Goal: Task Accomplishment & Management: Use online tool/utility

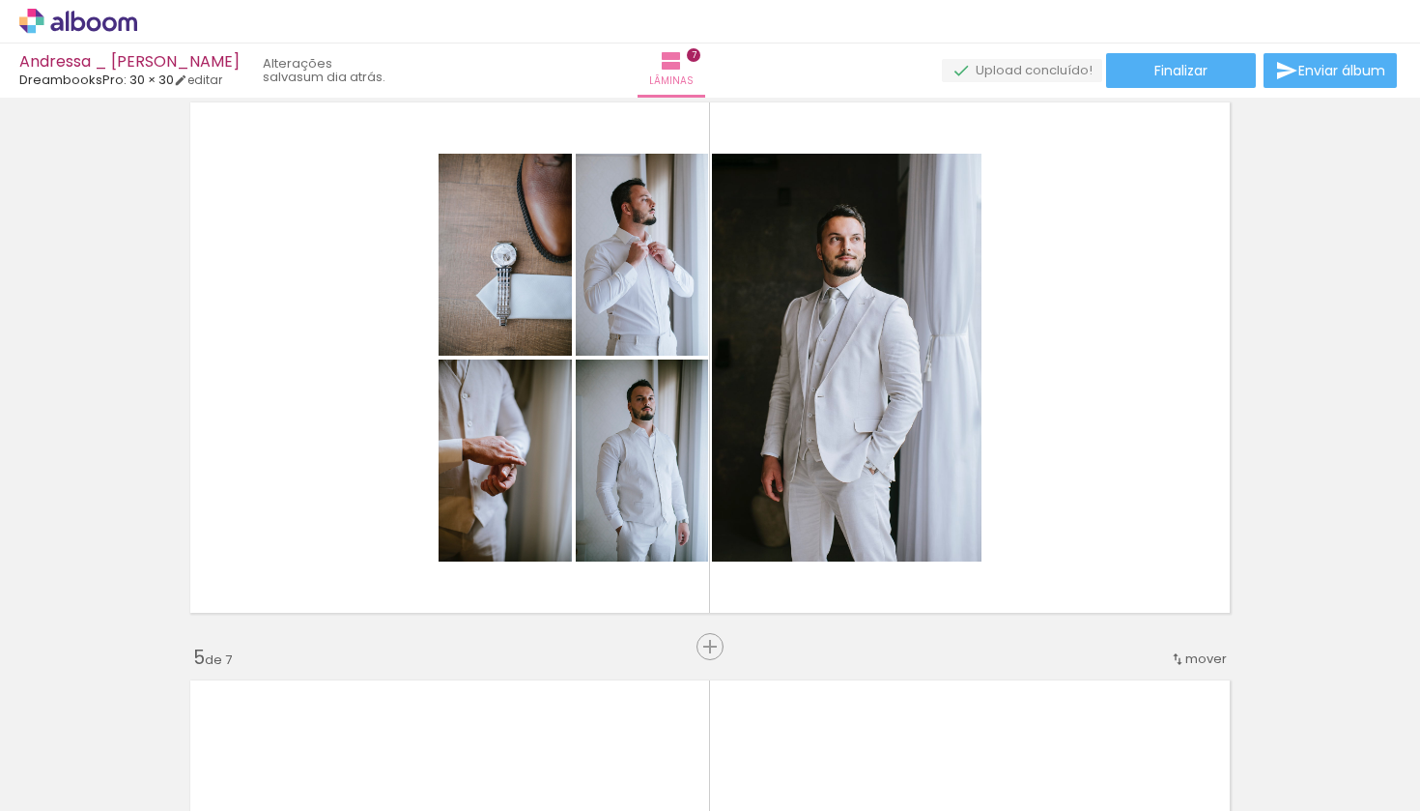
scroll to position [1796, 0]
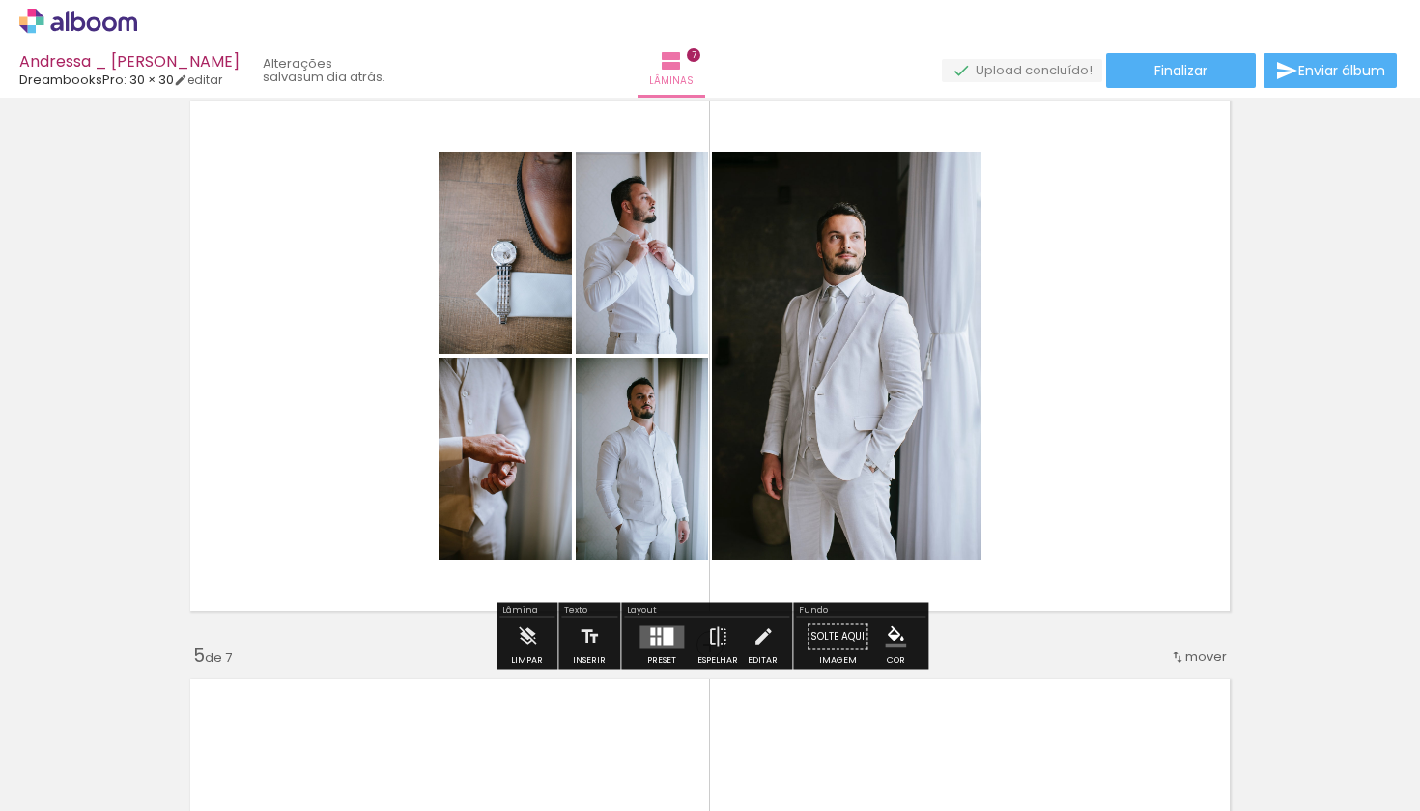
click at [658, 643] on quentale-layouter at bounding box center [662, 636] width 44 height 22
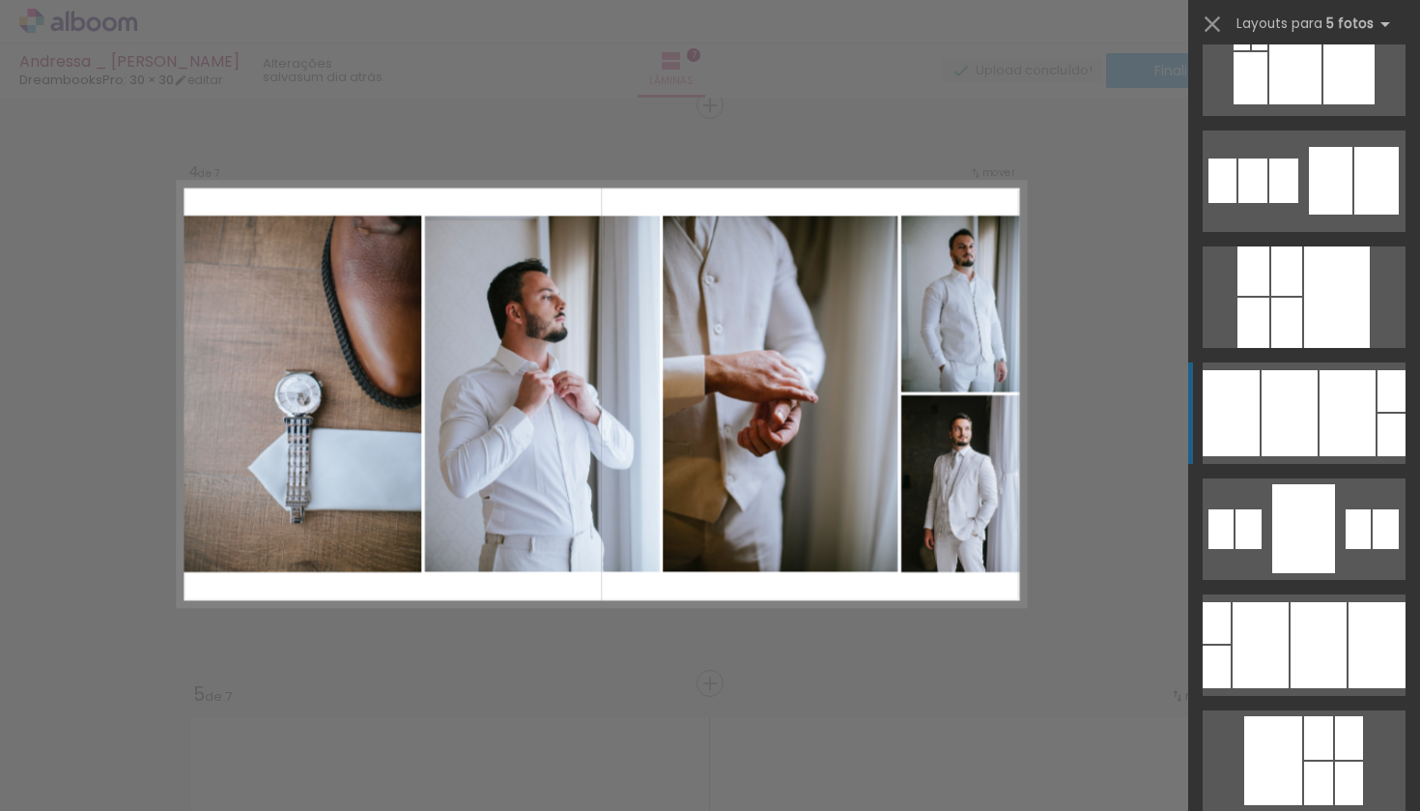
scroll to position [171, 0]
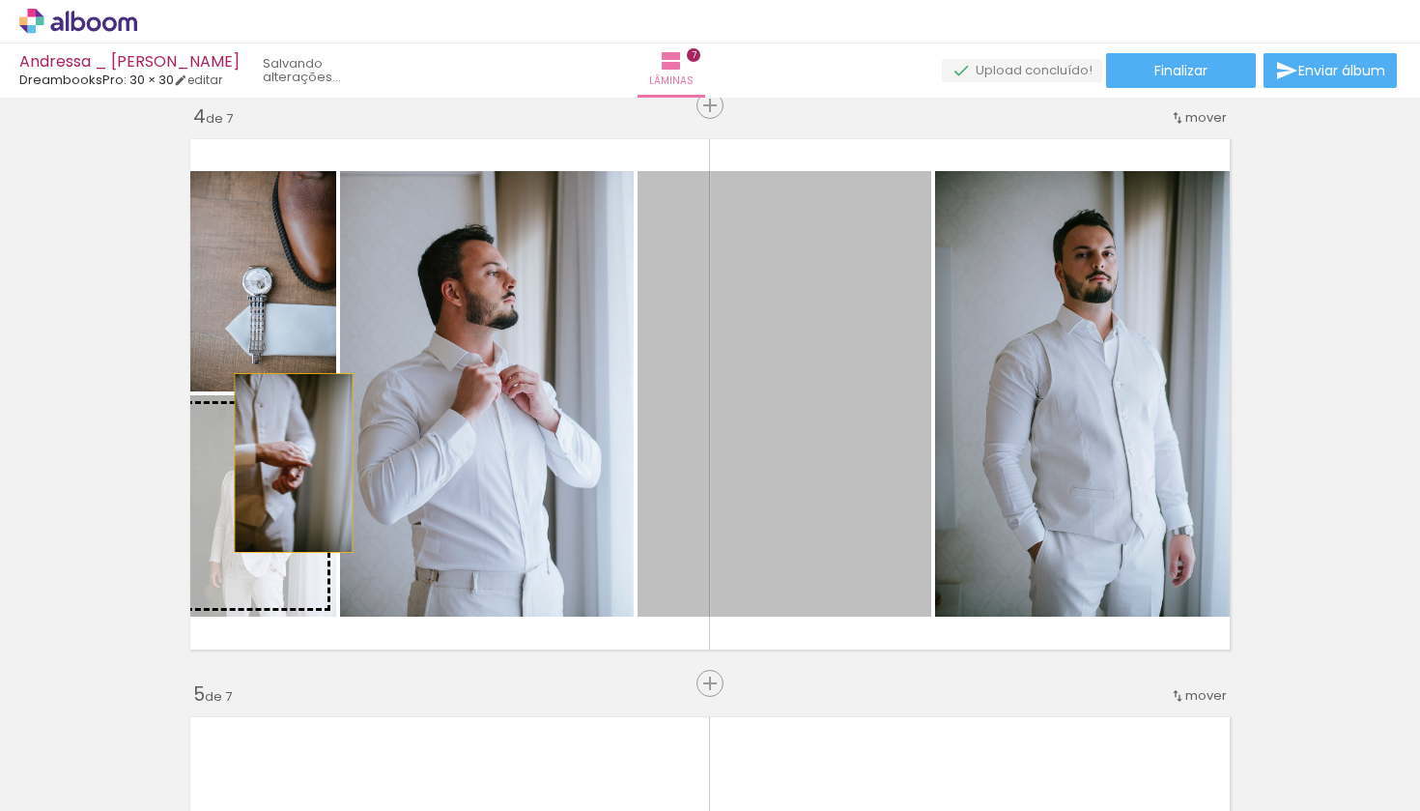
drag, startPoint x: 801, startPoint y: 356, endPoint x: 284, endPoint y: 470, distance: 529.3
click at [0, 0] on slot at bounding box center [0, 0] width 0 height 0
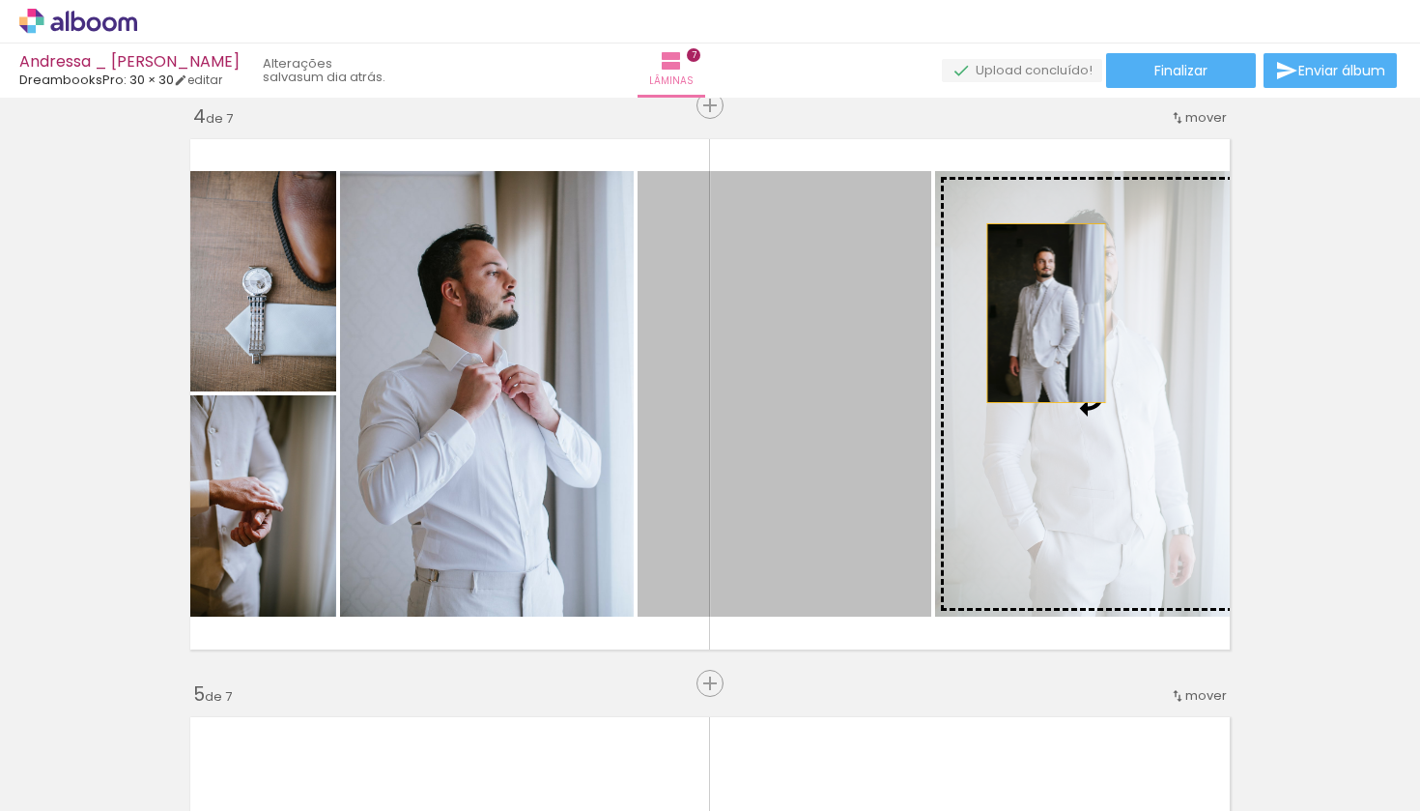
drag, startPoint x: 817, startPoint y: 298, endPoint x: 1047, endPoint y: 313, distance: 230.5
click at [0, 0] on slot at bounding box center [0, 0] width 0 height 0
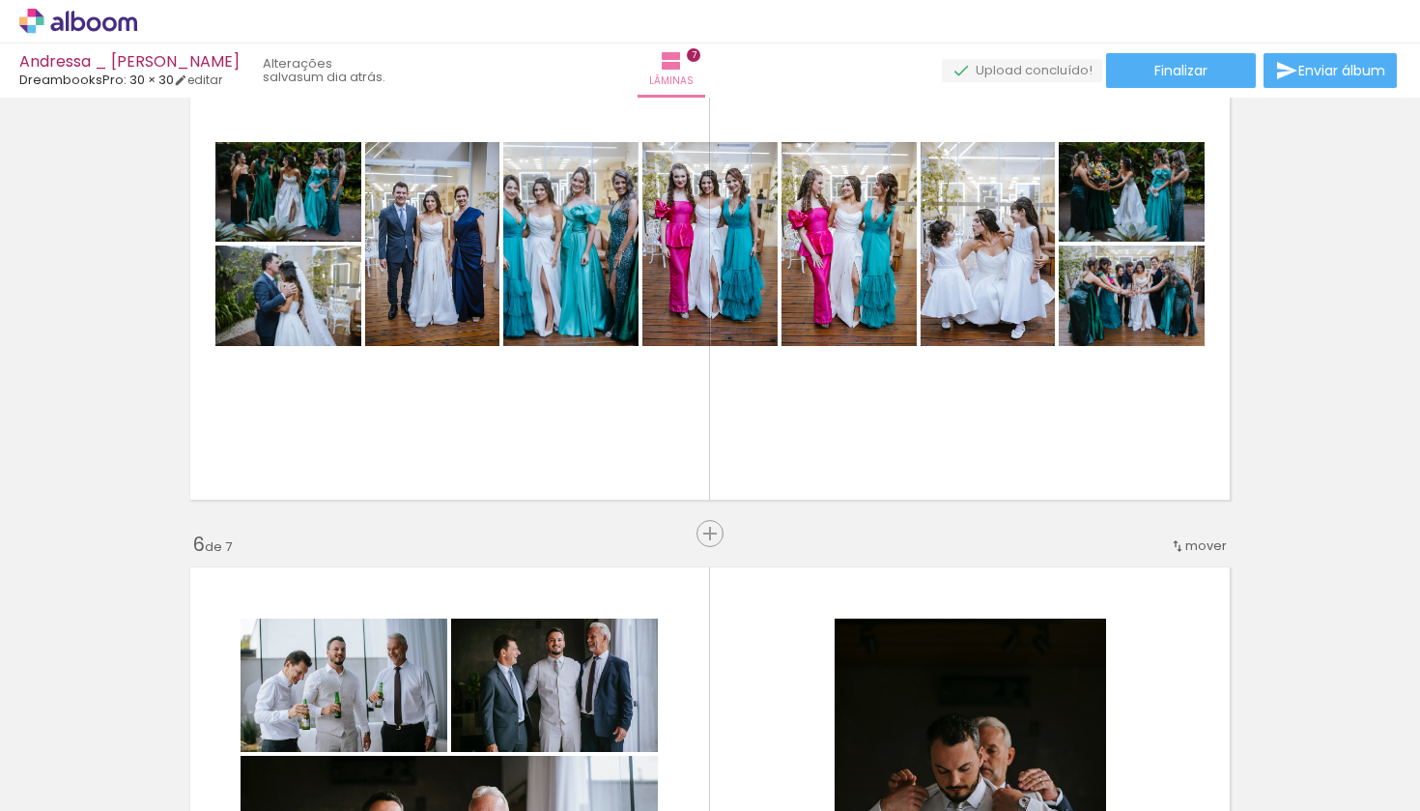
scroll to position [2462, 0]
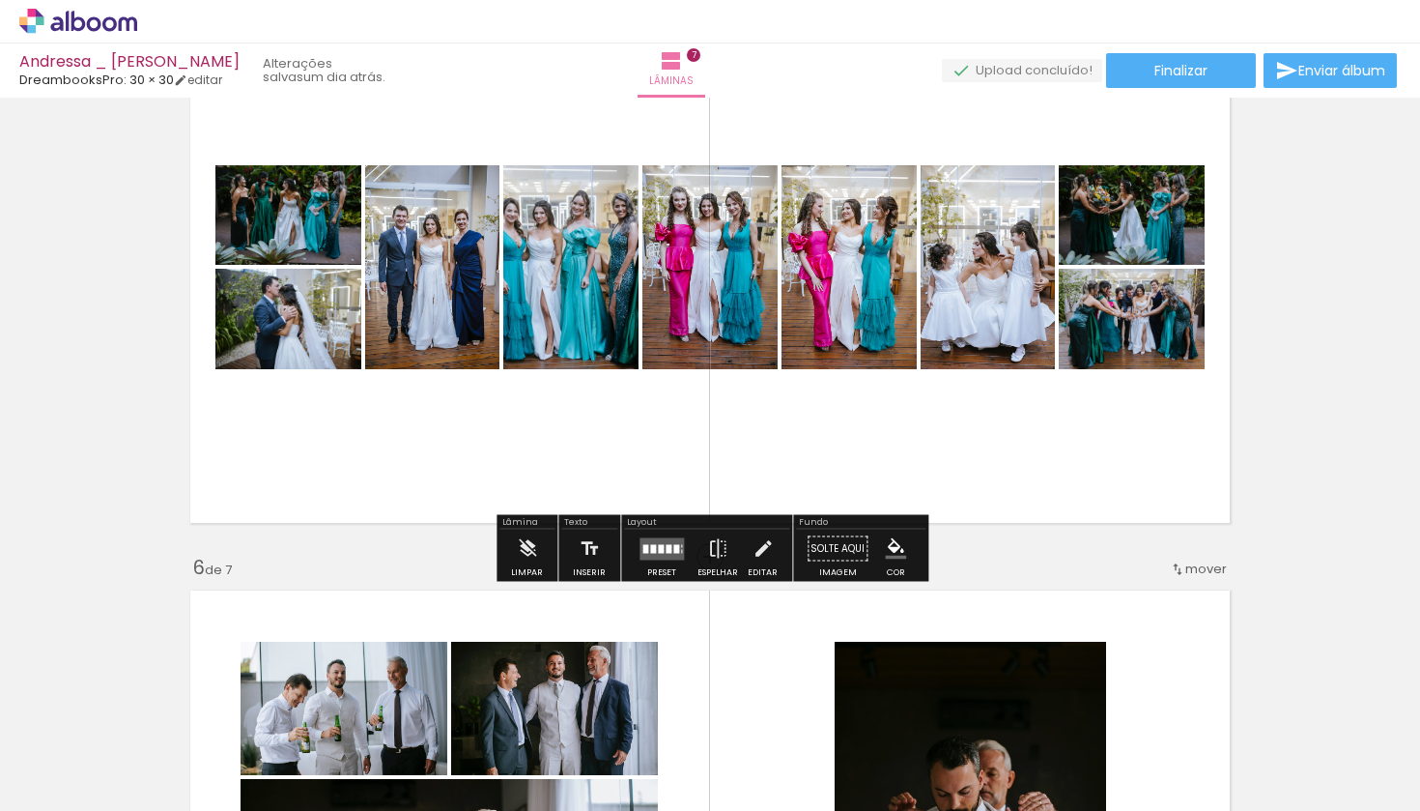
click at [649, 542] on quentale-layouter at bounding box center [662, 548] width 44 height 22
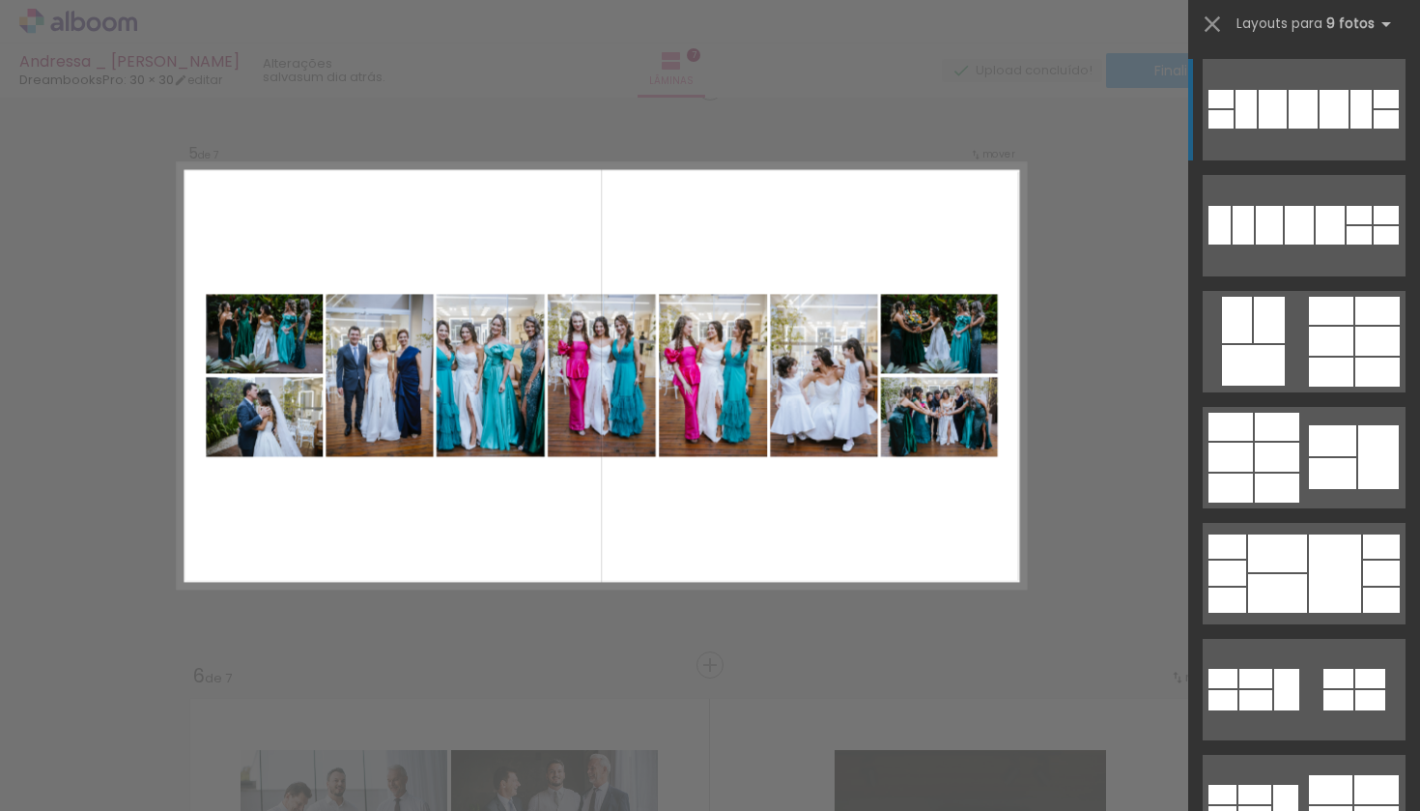
scroll to position [2335, 0]
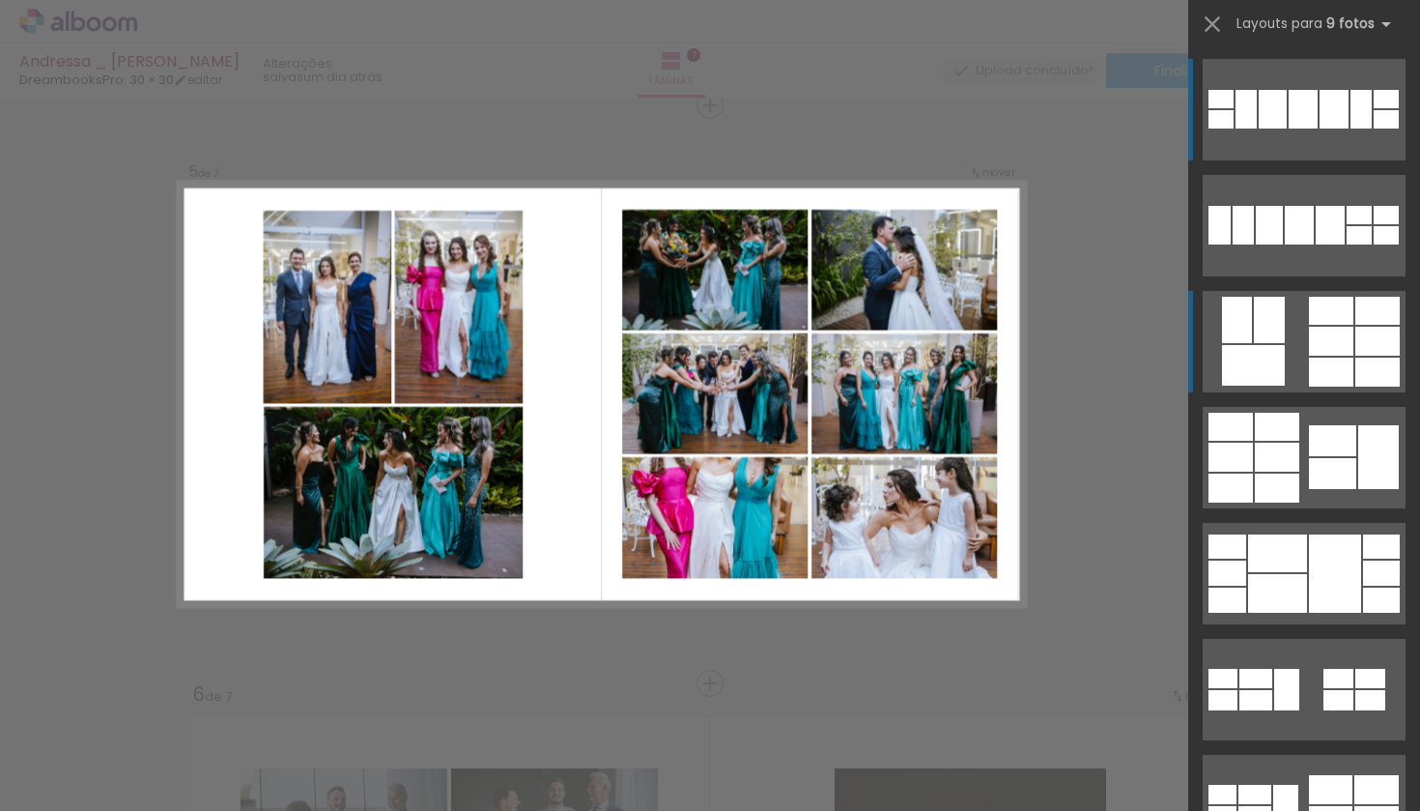
click at [1299, 276] on quentale-layouter at bounding box center [1304, 225] width 203 height 101
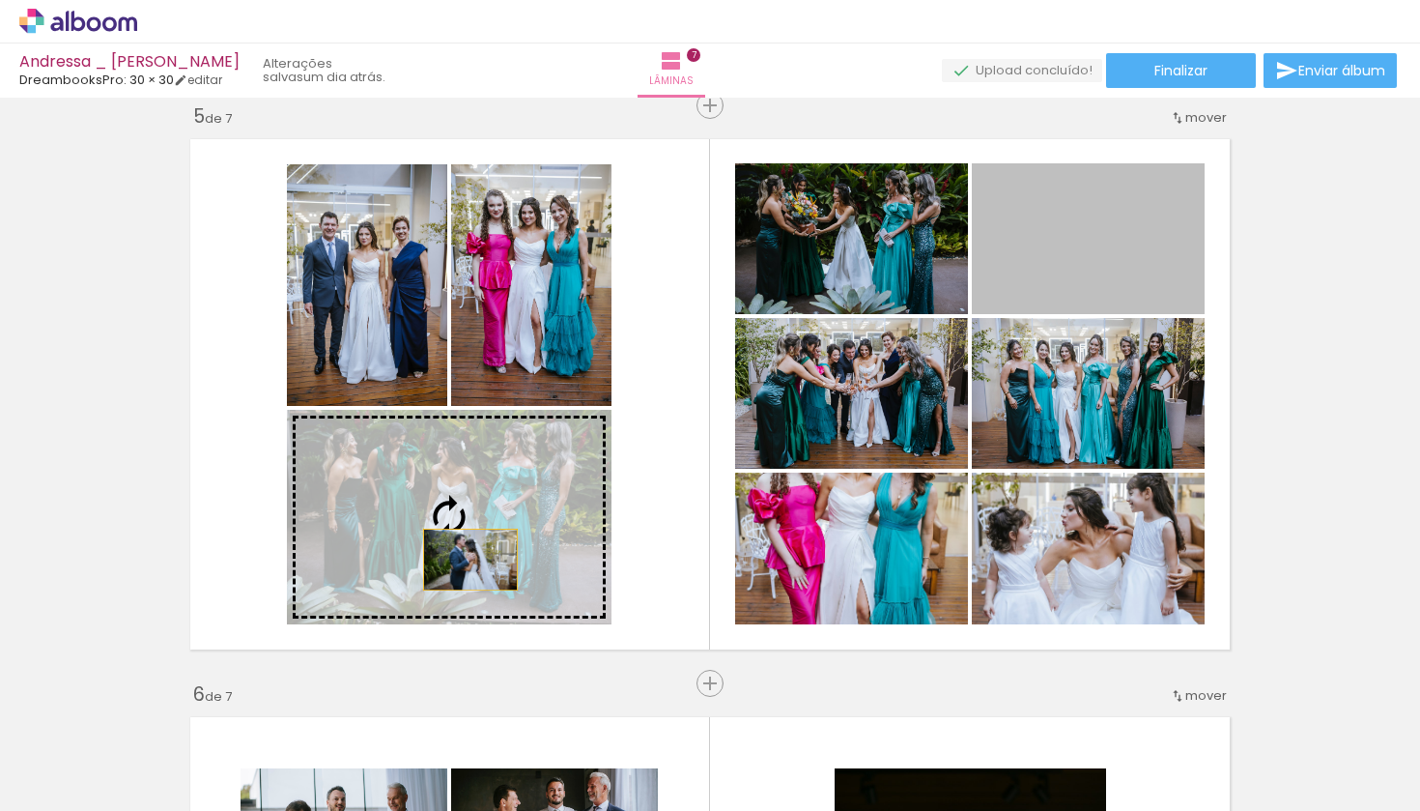
drag, startPoint x: 1094, startPoint y: 251, endPoint x: 460, endPoint y: 563, distance: 706.5
click at [0, 0] on slot at bounding box center [0, 0] width 0 height 0
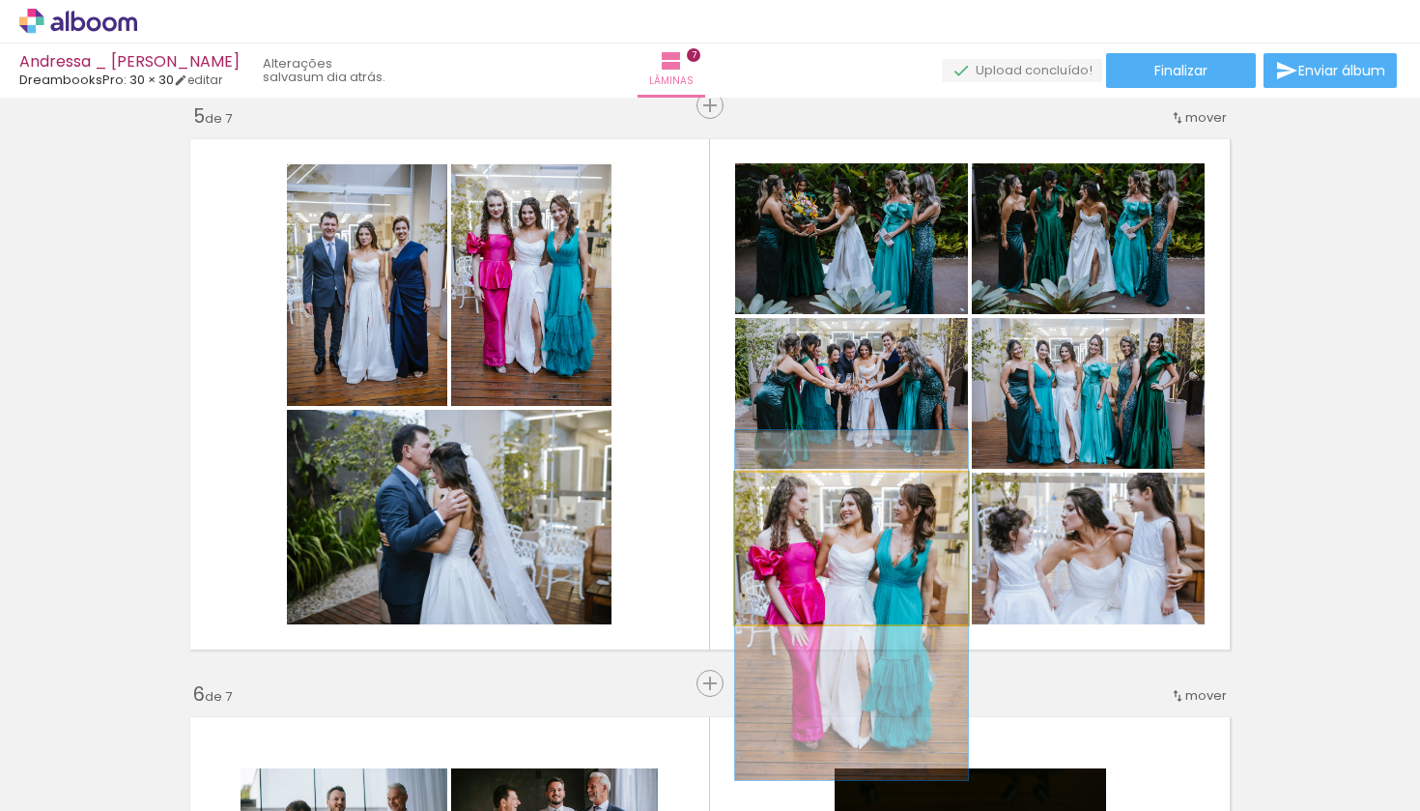
drag, startPoint x: 857, startPoint y: 543, endPoint x: 857, endPoint y: 597, distance: 54.1
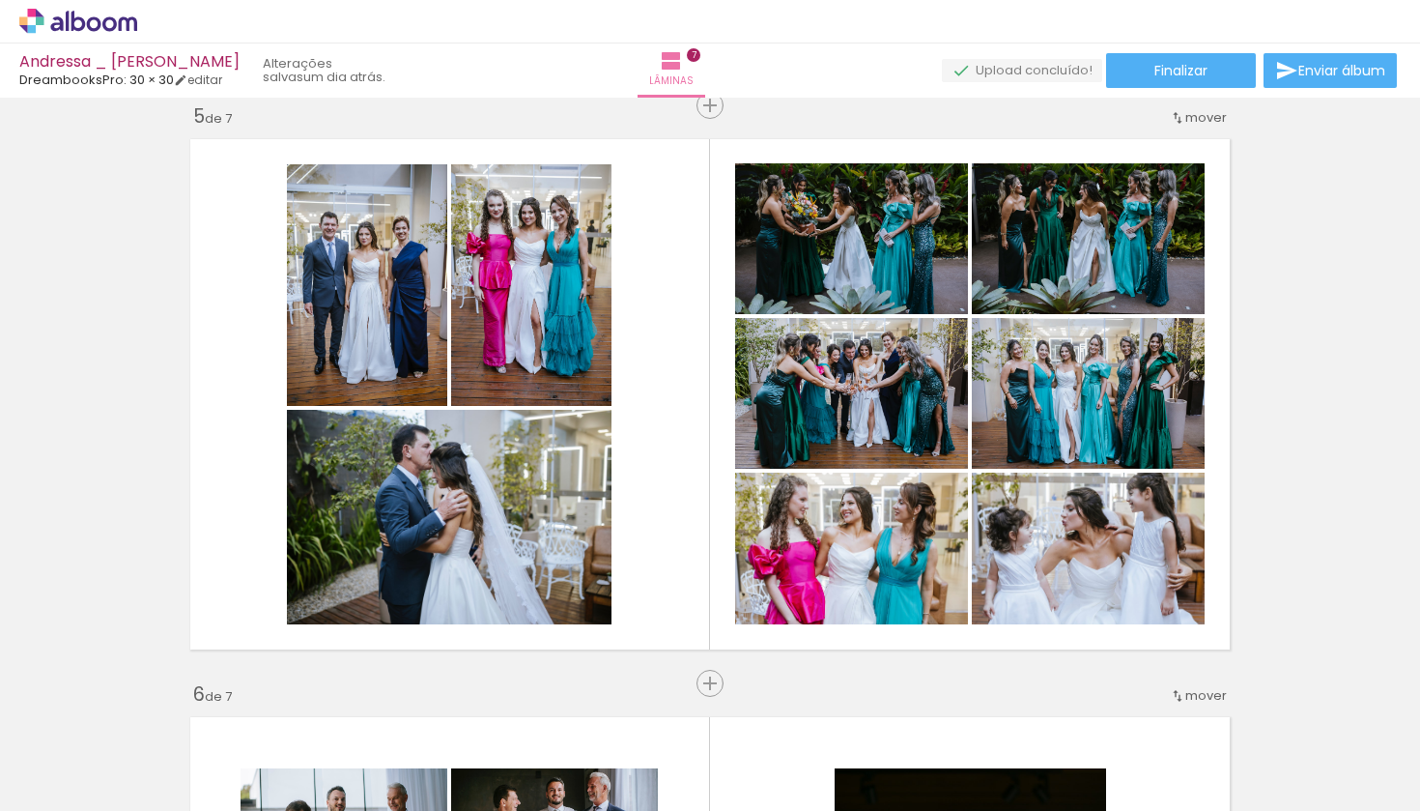
click at [1261, 489] on div "Inserir lâmina 1 de 7 Inserir lâmina 2 de 7 Inserir lâmina 3 de 7 Inserir lâmin…" at bounding box center [710, 80] width 1420 height 4623
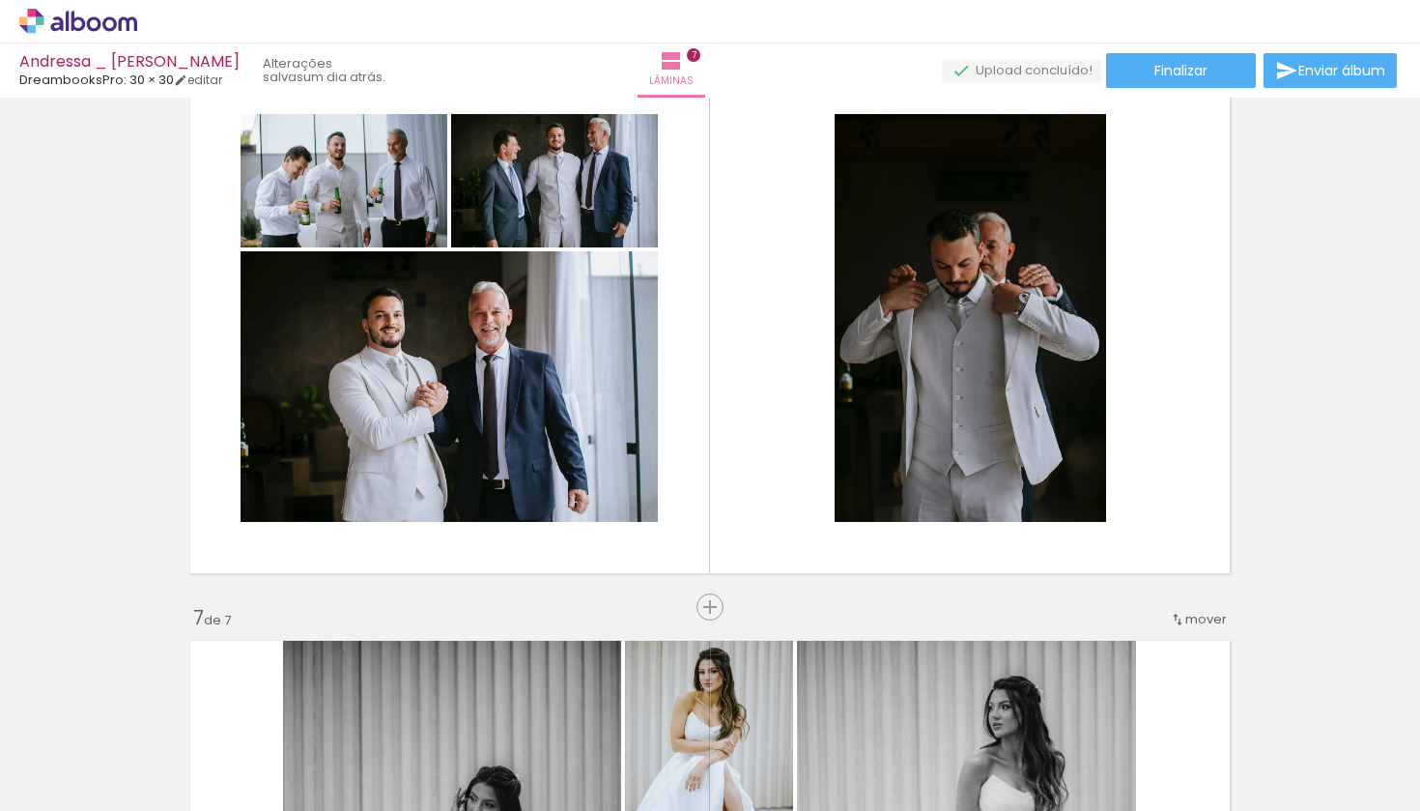
scroll to position [2991, 0]
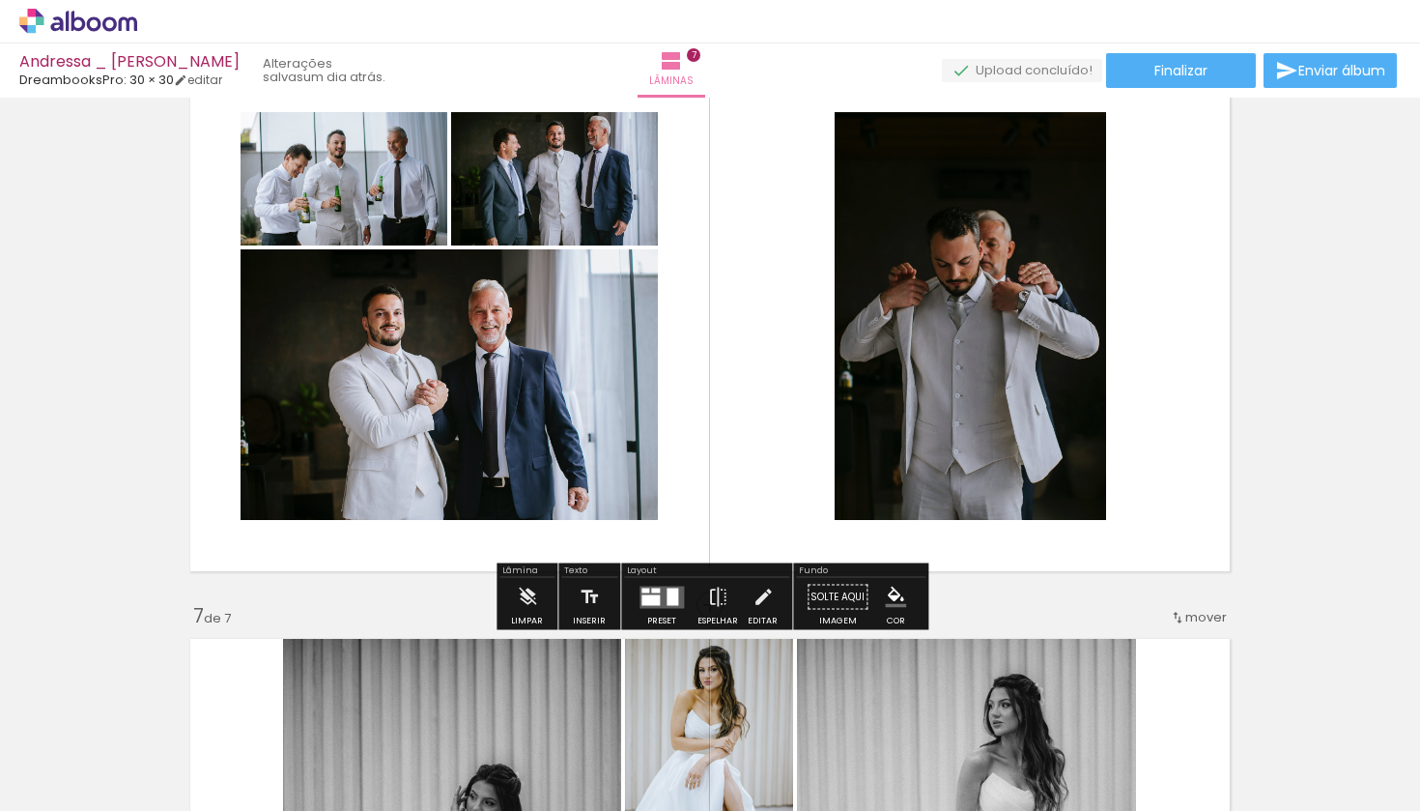
click at [642, 595] on div at bounding box center [651, 599] width 18 height 11
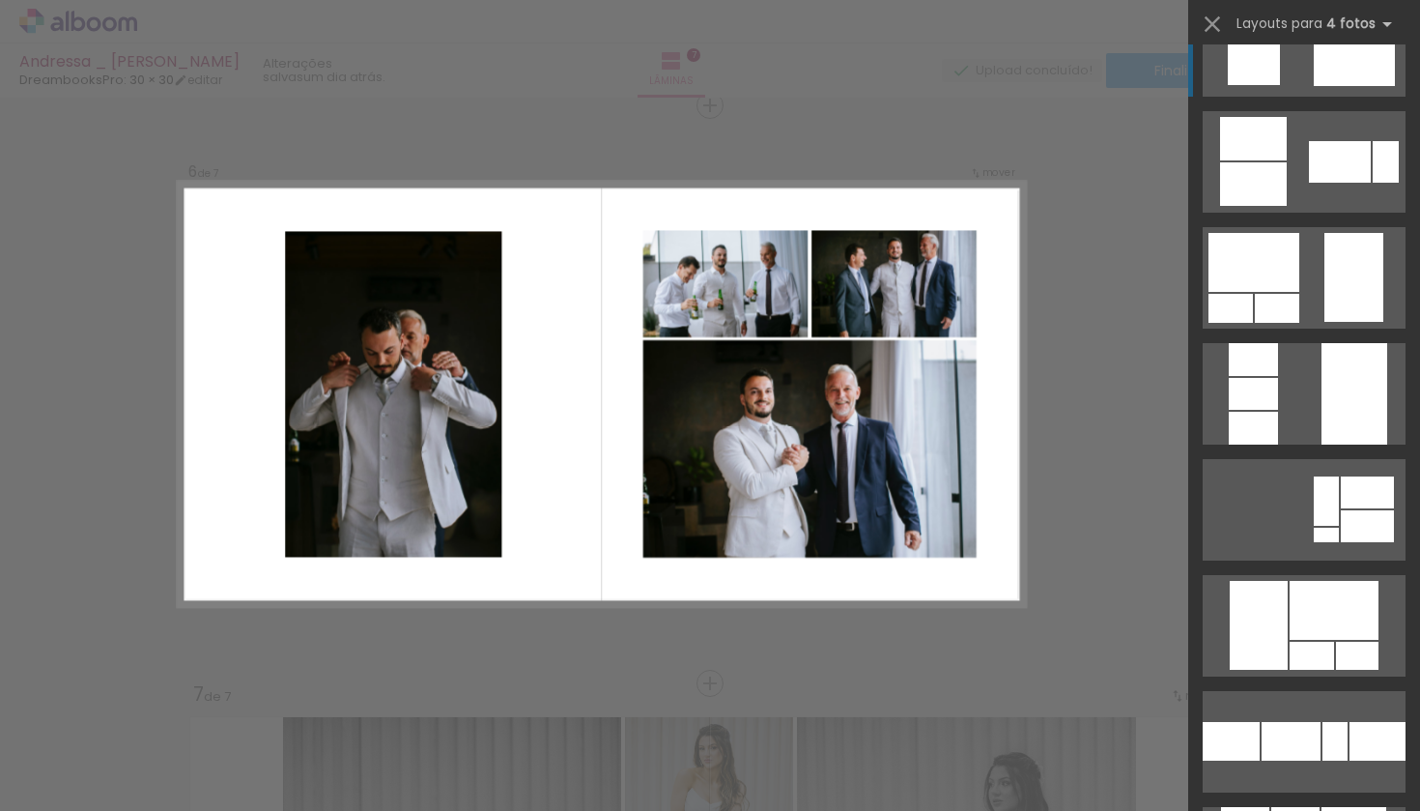
scroll to position [3791, 0]
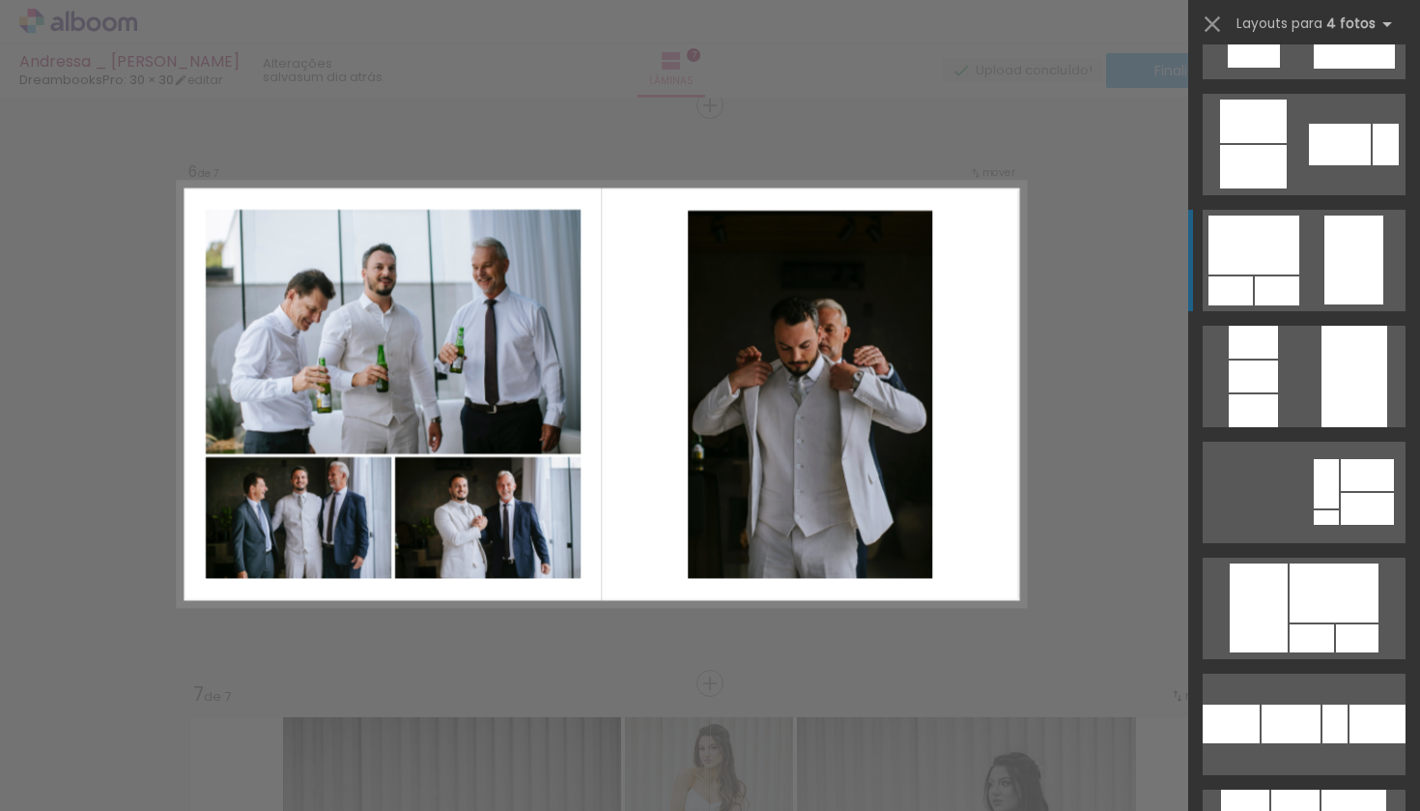
click at [1278, 563] on div at bounding box center [1259, 607] width 58 height 89
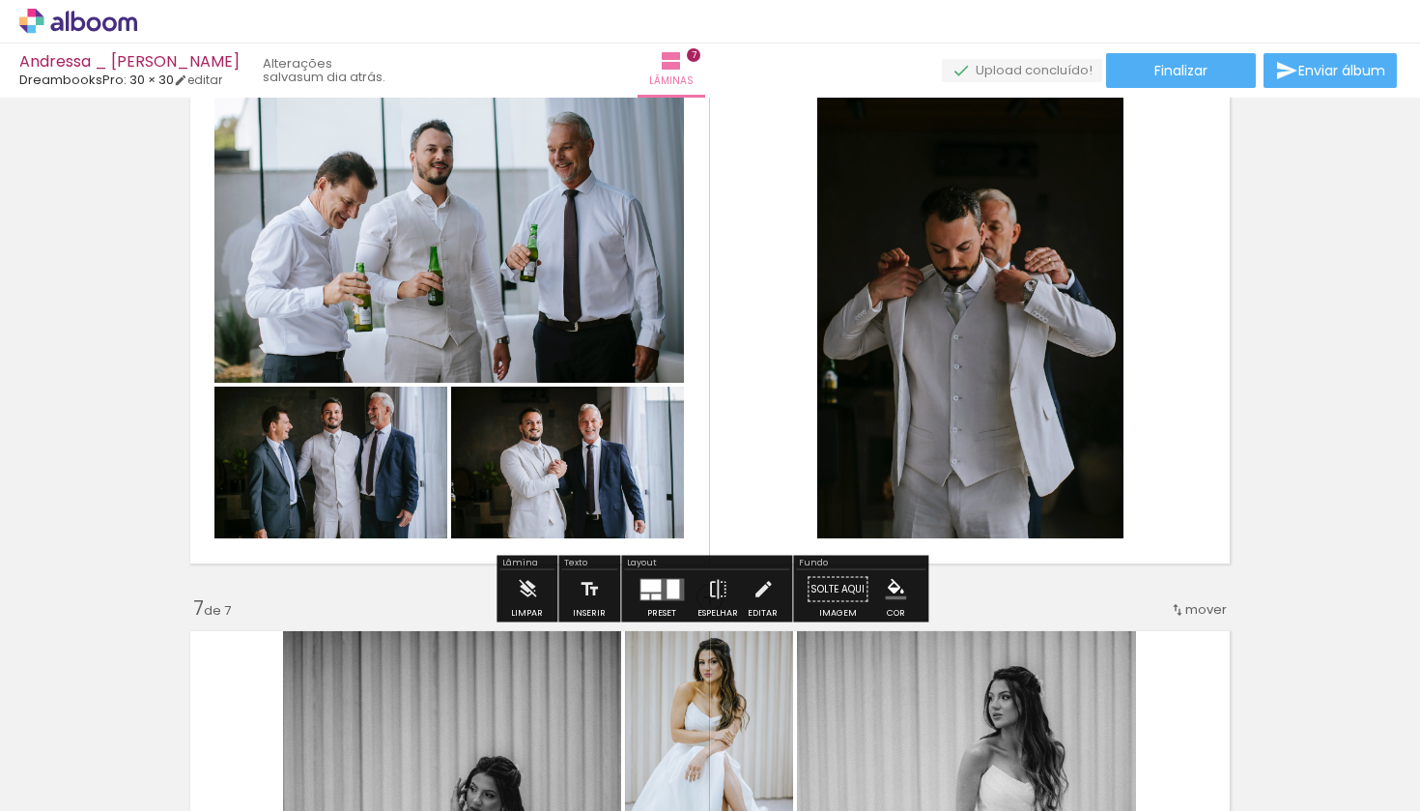
scroll to position [2998, 0]
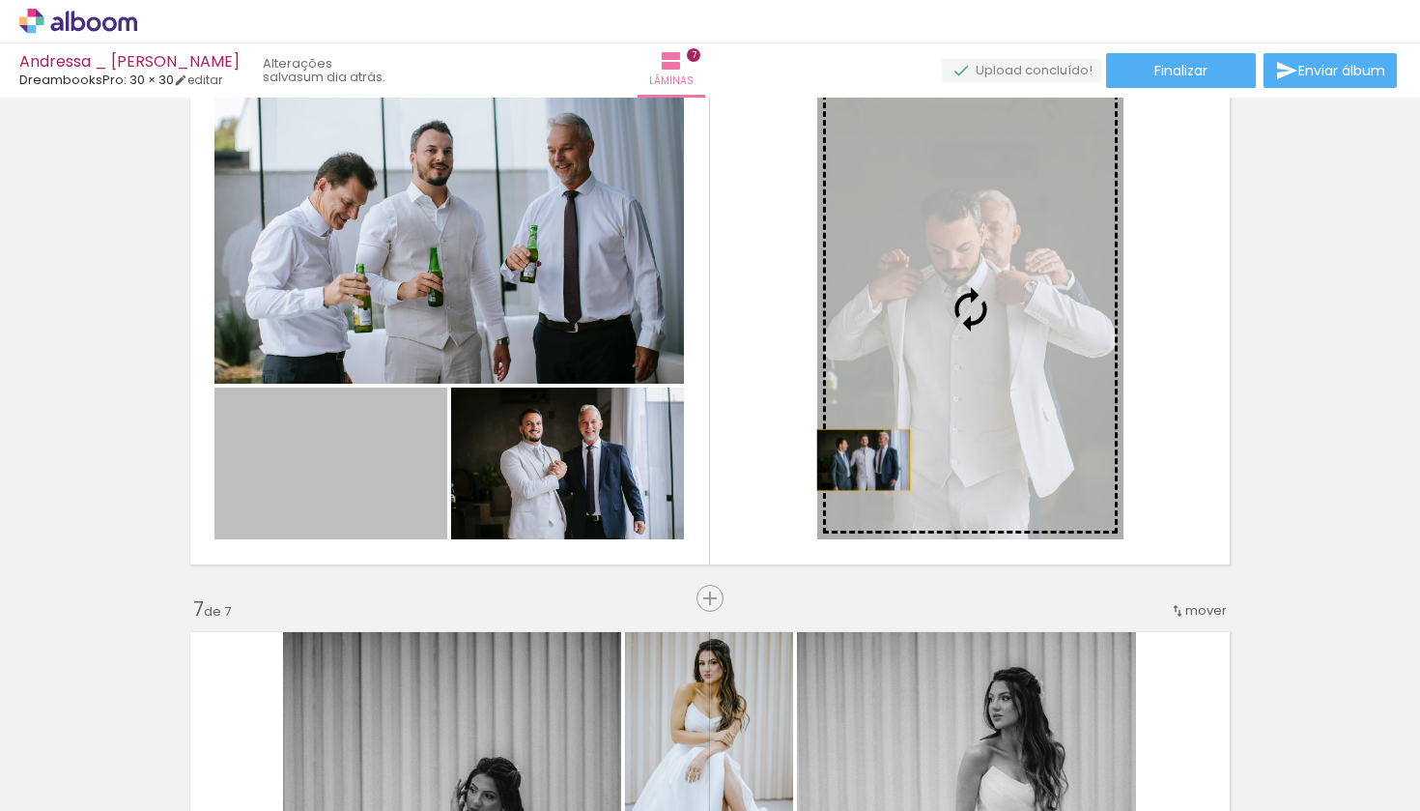
drag, startPoint x: 339, startPoint y: 490, endPoint x: 864, endPoint y: 459, distance: 525.5
click at [0, 0] on slot at bounding box center [0, 0] width 0 height 0
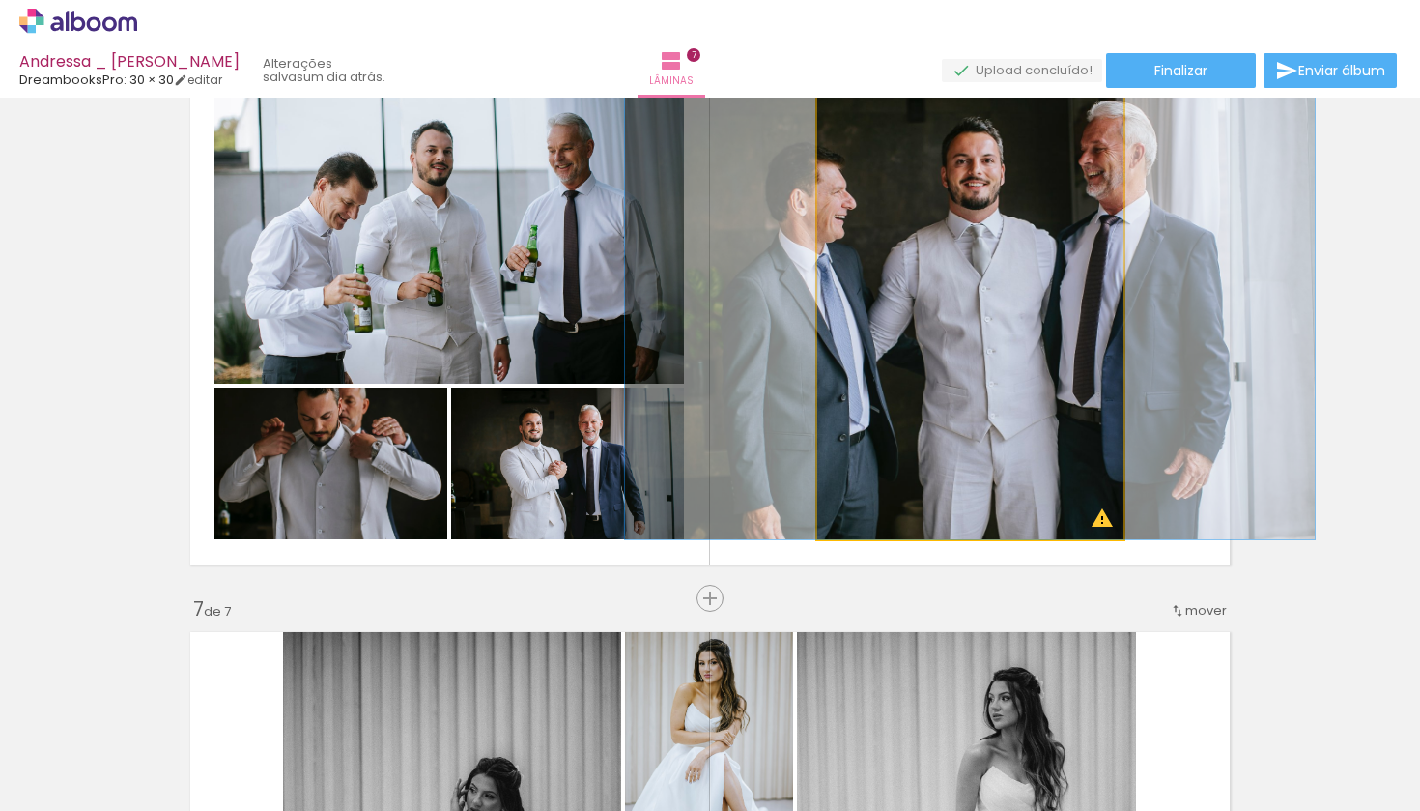
click at [906, 410] on quentale-photo at bounding box center [970, 309] width 306 height 460
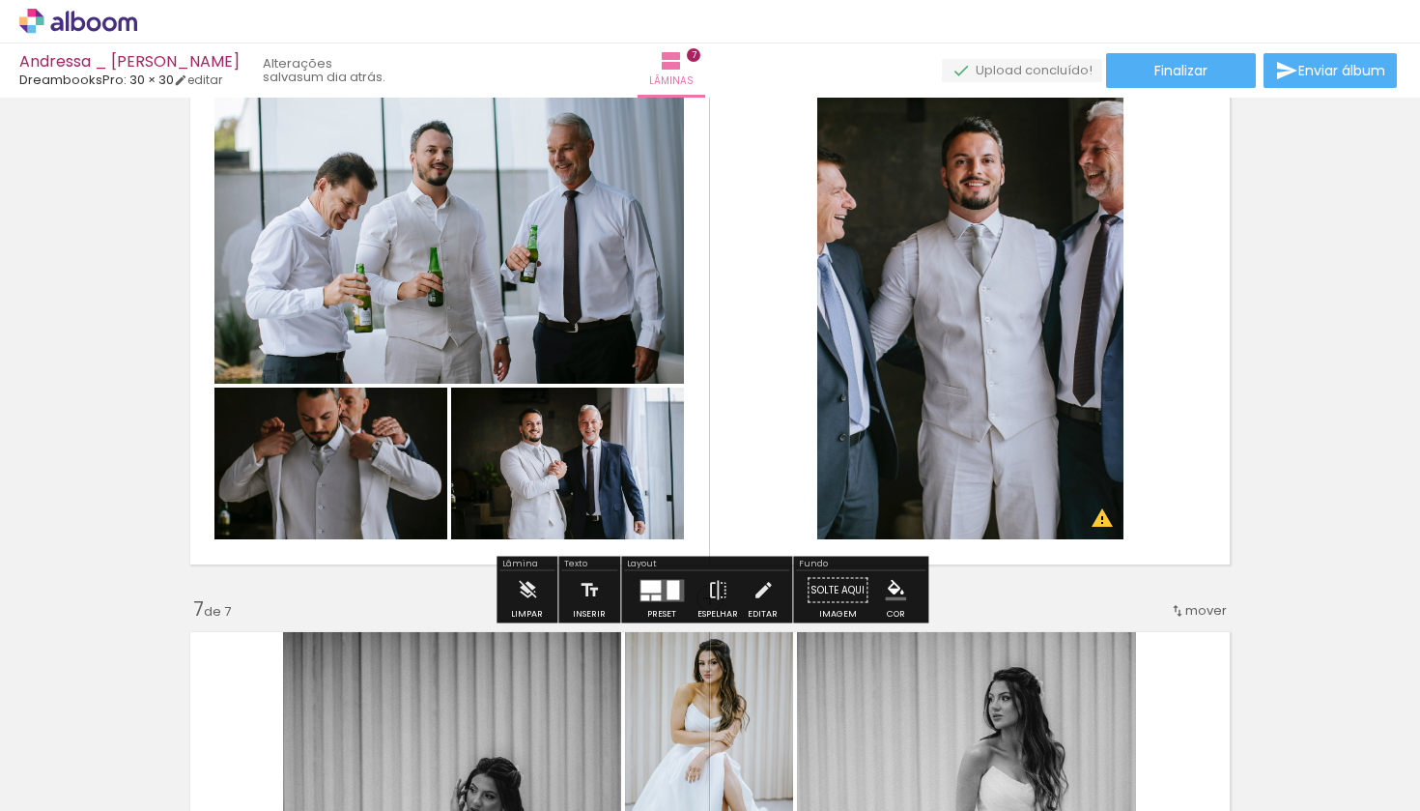
click at [906, 410] on quentale-photo at bounding box center [970, 309] width 306 height 460
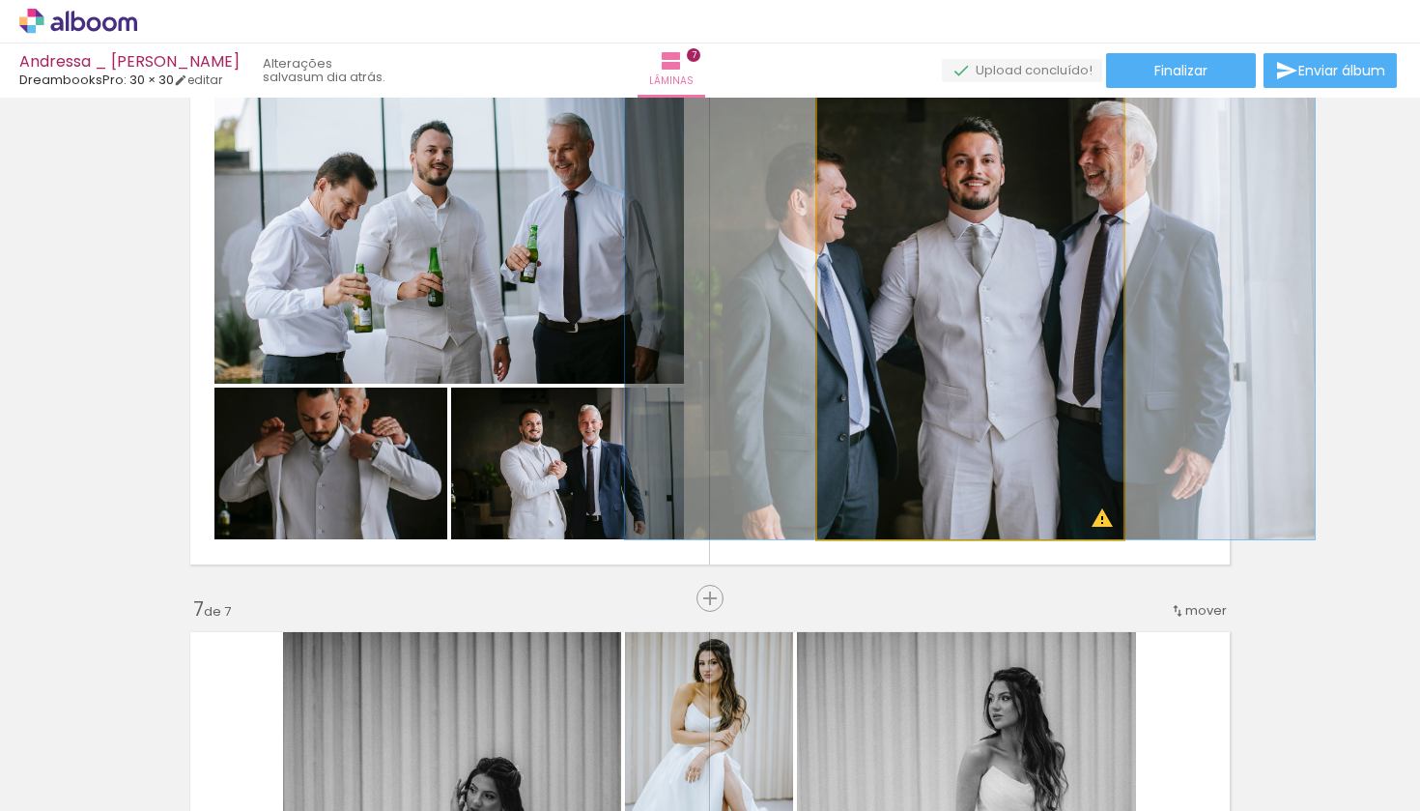
click at [906, 410] on quentale-photo at bounding box center [970, 309] width 306 height 460
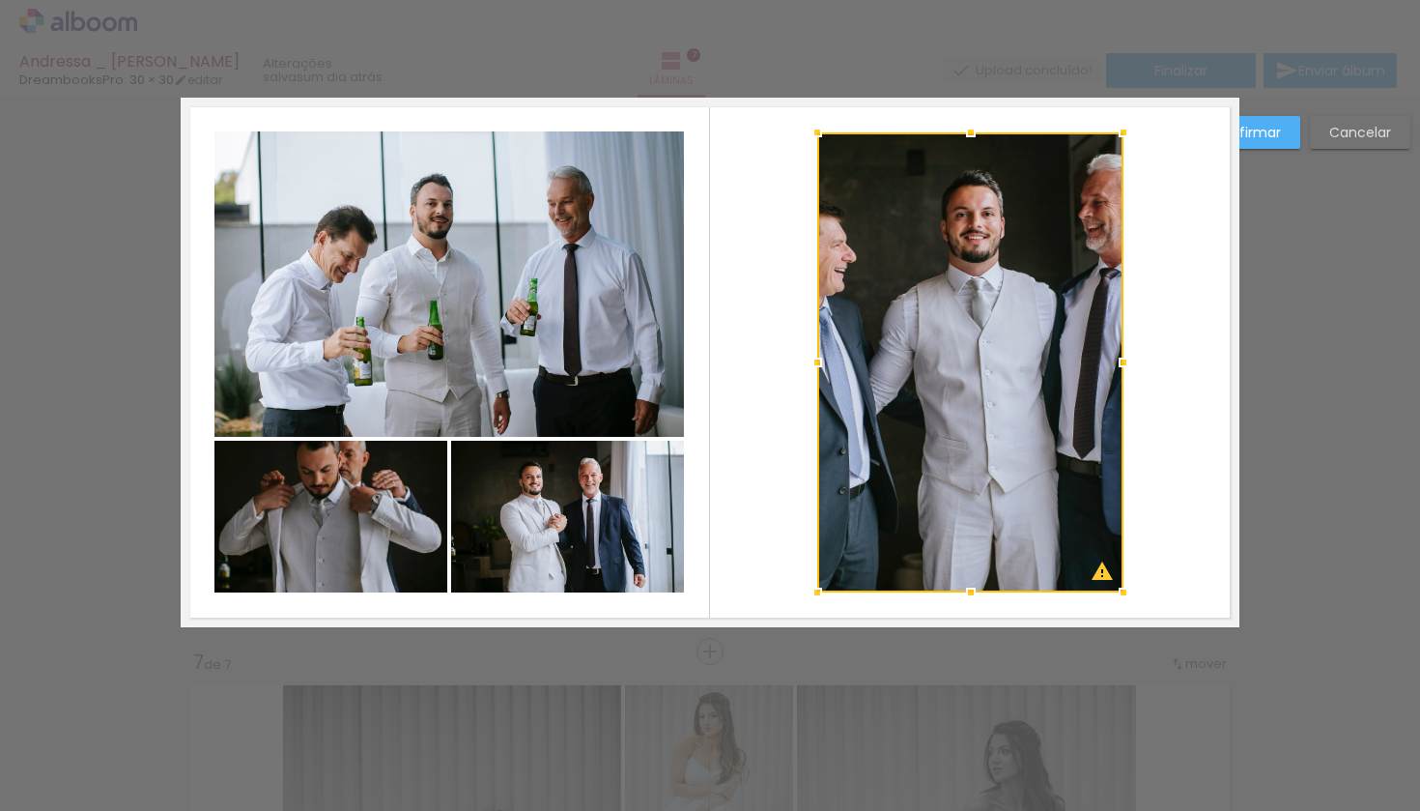
scroll to position [2913, 0]
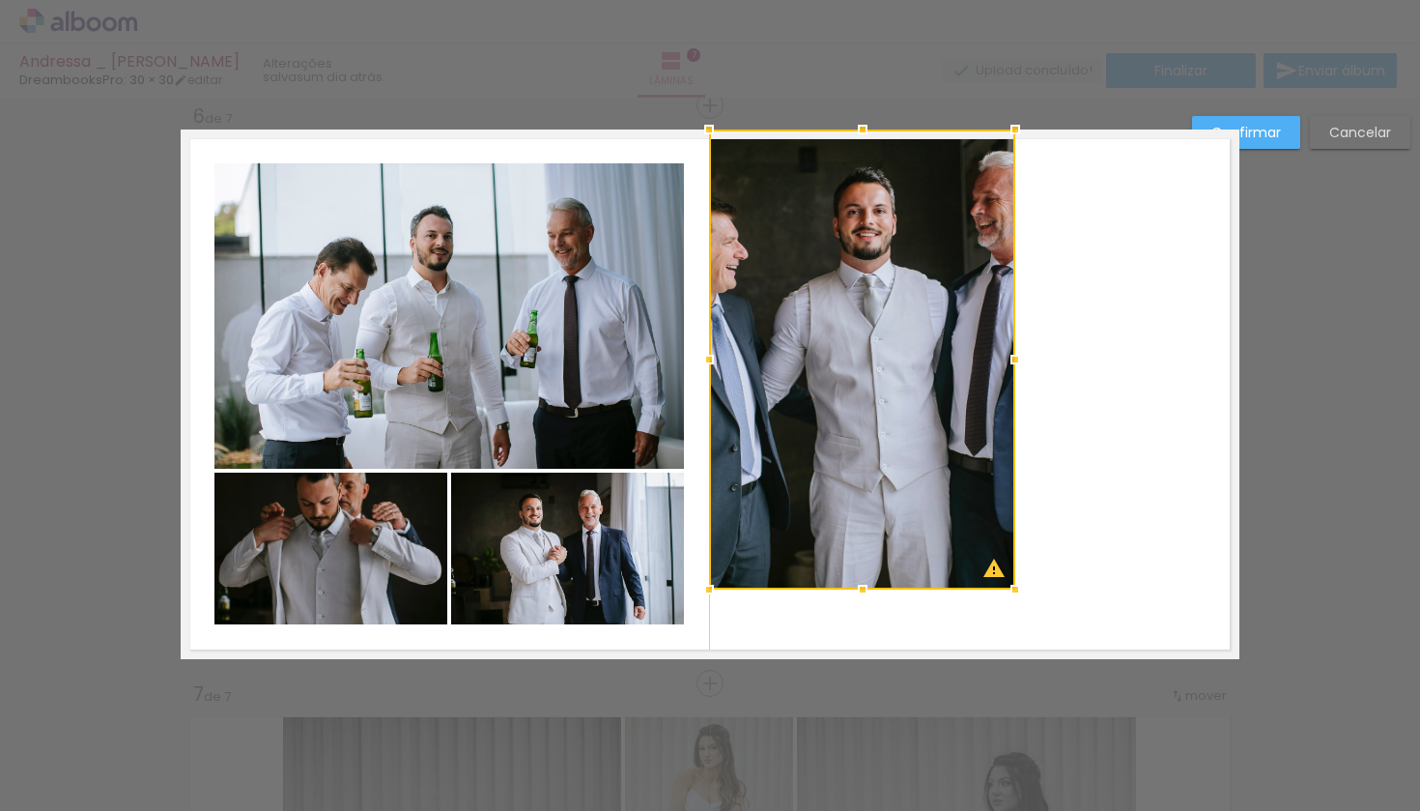
drag, startPoint x: 916, startPoint y: 290, endPoint x: 808, endPoint y: 252, distance: 114.6
click at [808, 252] on div at bounding box center [862, 359] width 306 height 460
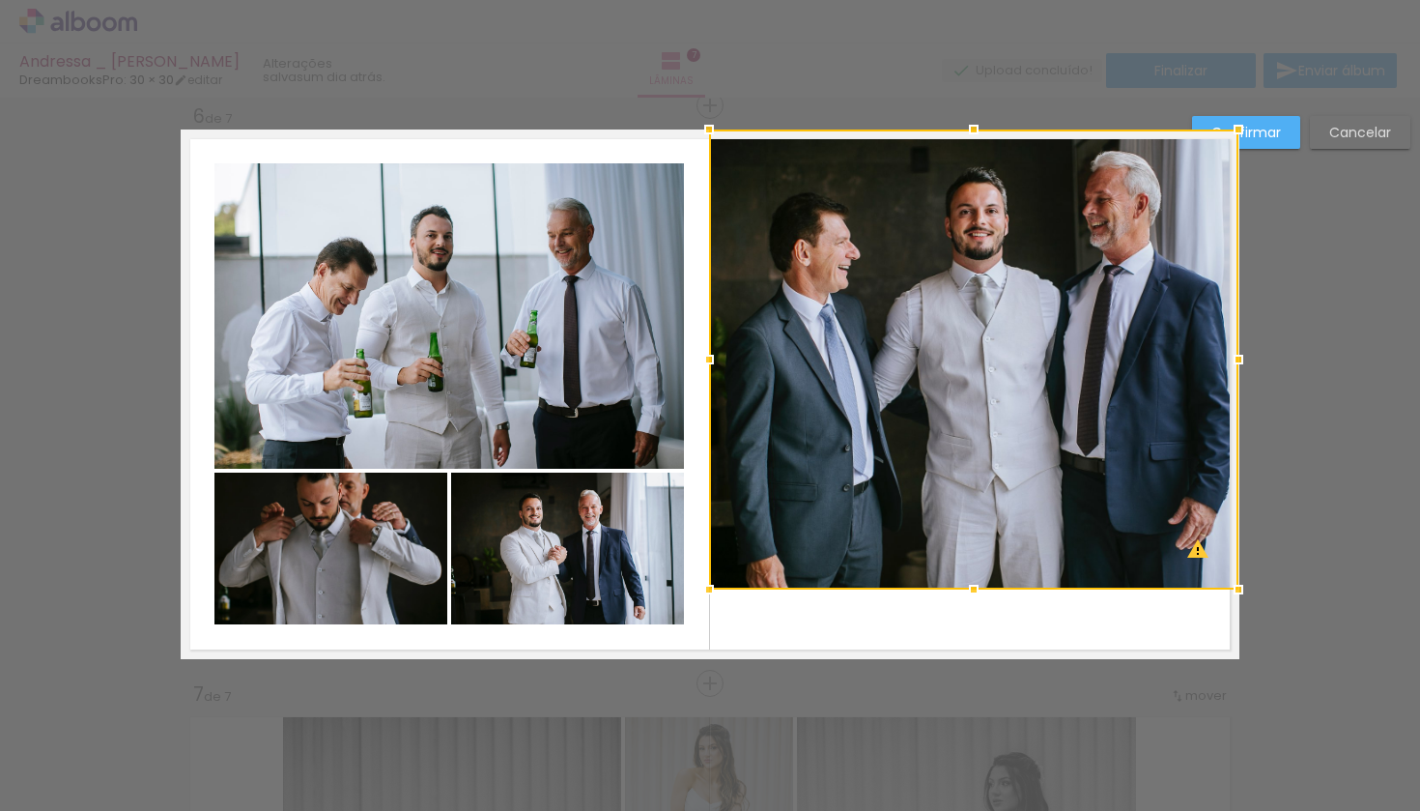
drag, startPoint x: 1016, startPoint y: 359, endPoint x: 1242, endPoint y: 353, distance: 226.2
click at [1242, 353] on div at bounding box center [1238, 359] width 39 height 39
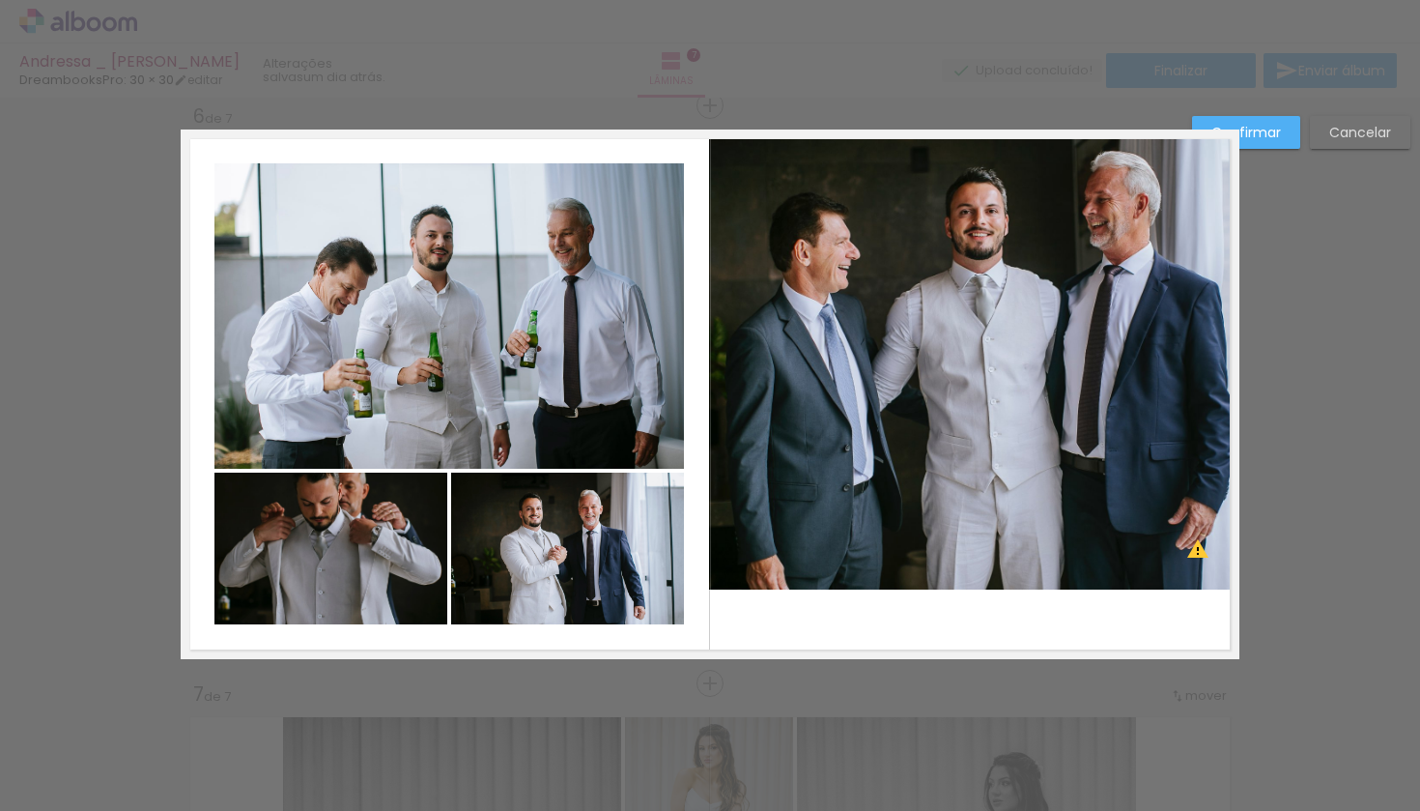
click at [968, 564] on quentale-photo at bounding box center [973, 359] width 529 height 460
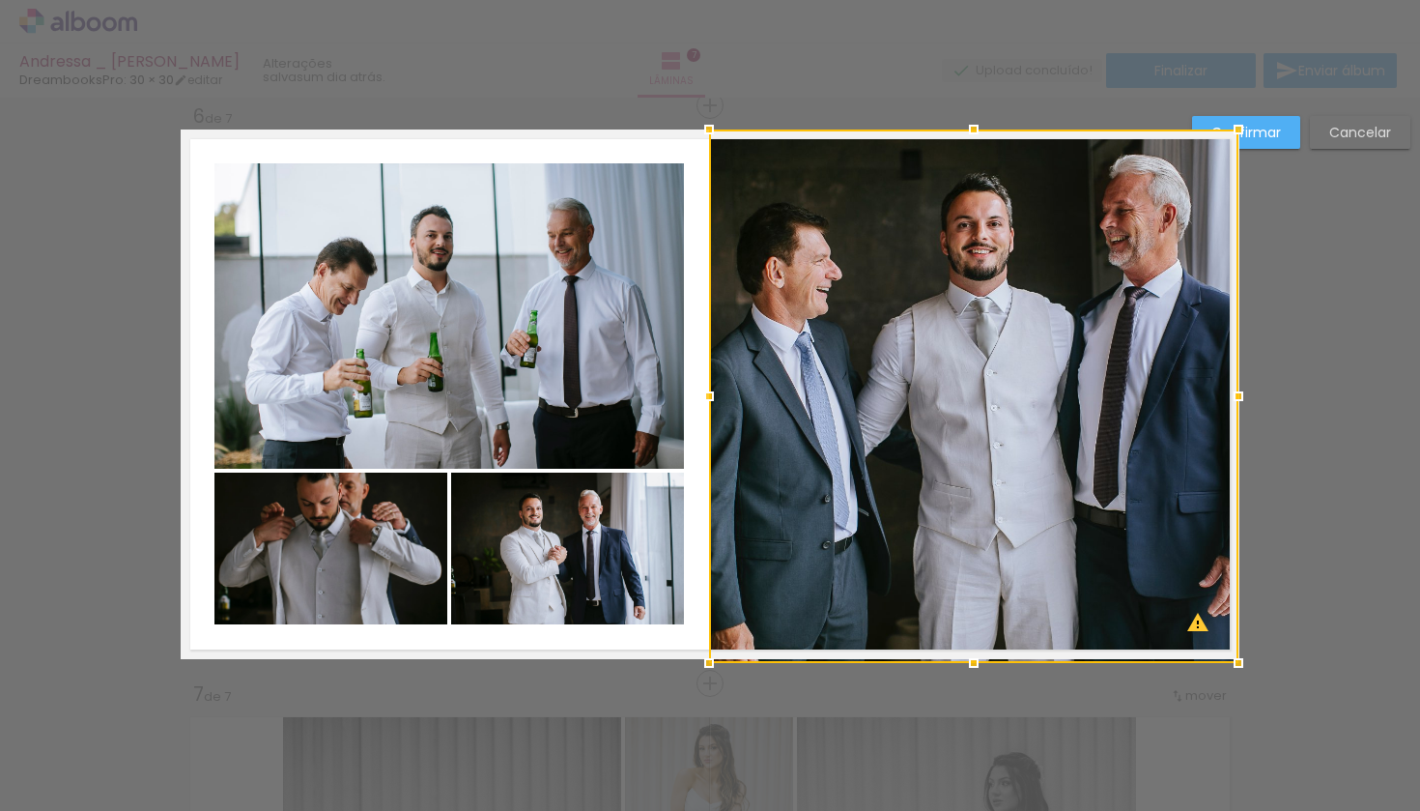
drag, startPoint x: 970, startPoint y: 585, endPoint x: 970, endPoint y: 655, distance: 69.6
click at [970, 655] on div at bounding box center [974, 662] width 39 height 39
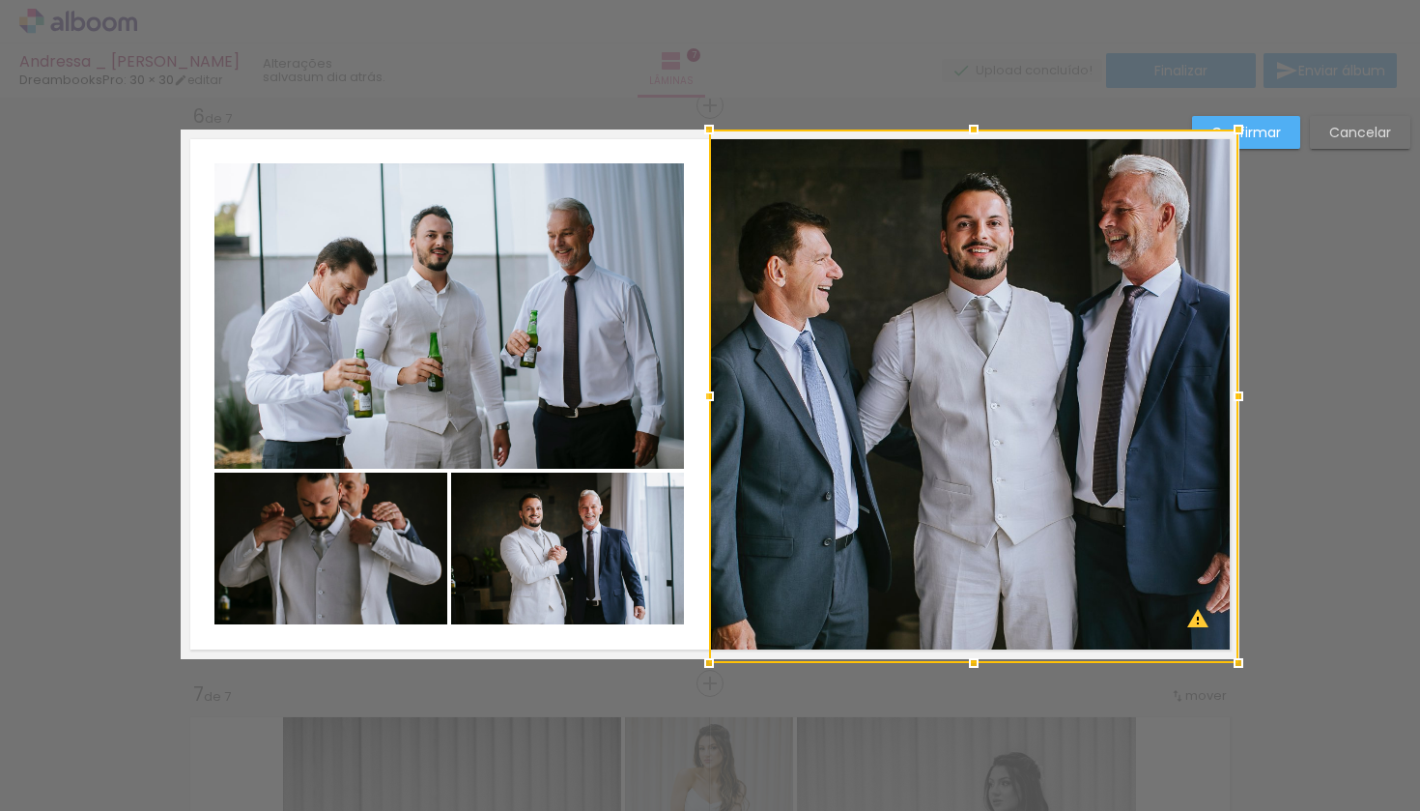
click at [1256, 134] on div at bounding box center [1238, 129] width 39 height 39
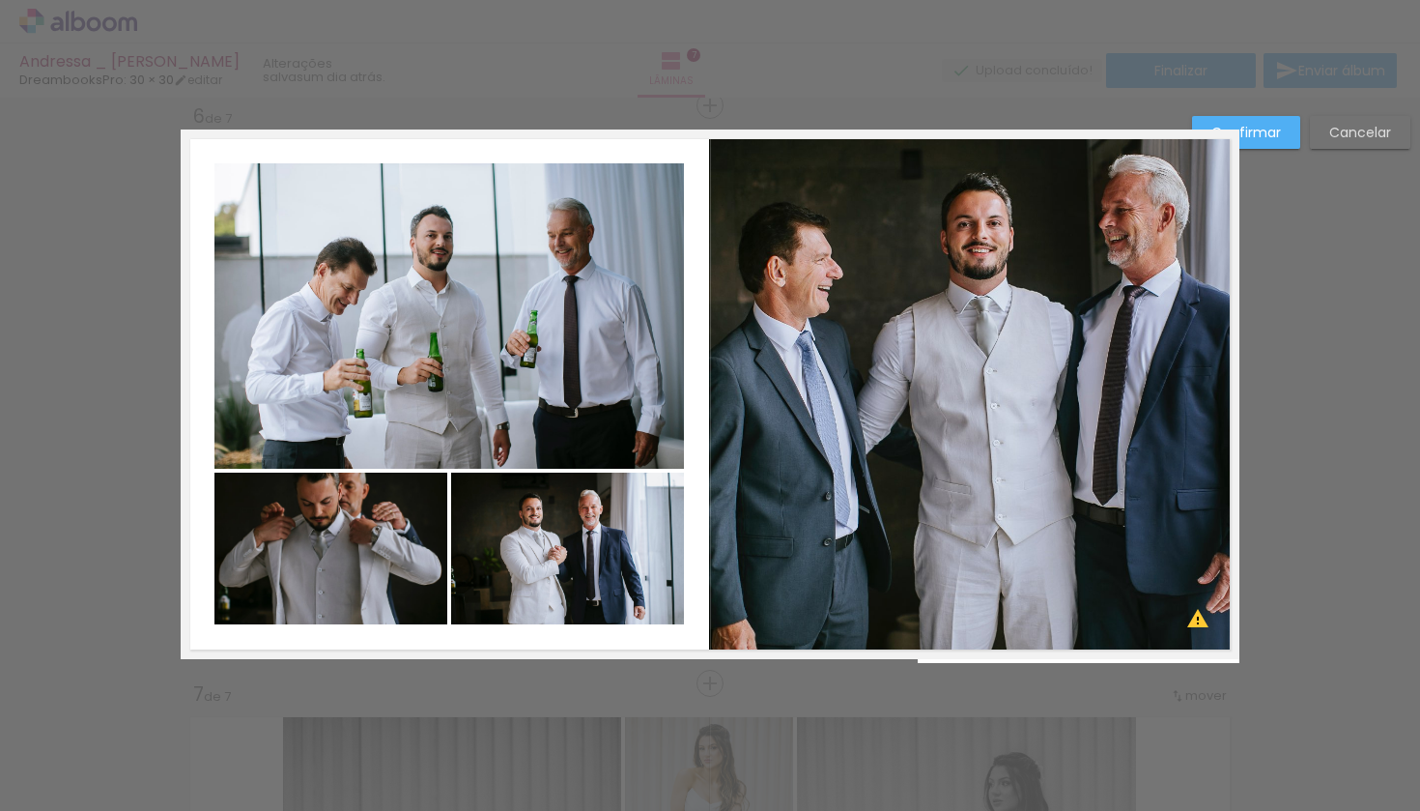
click at [0, 0] on slot "Confirmar" at bounding box center [0, 0] width 0 height 0
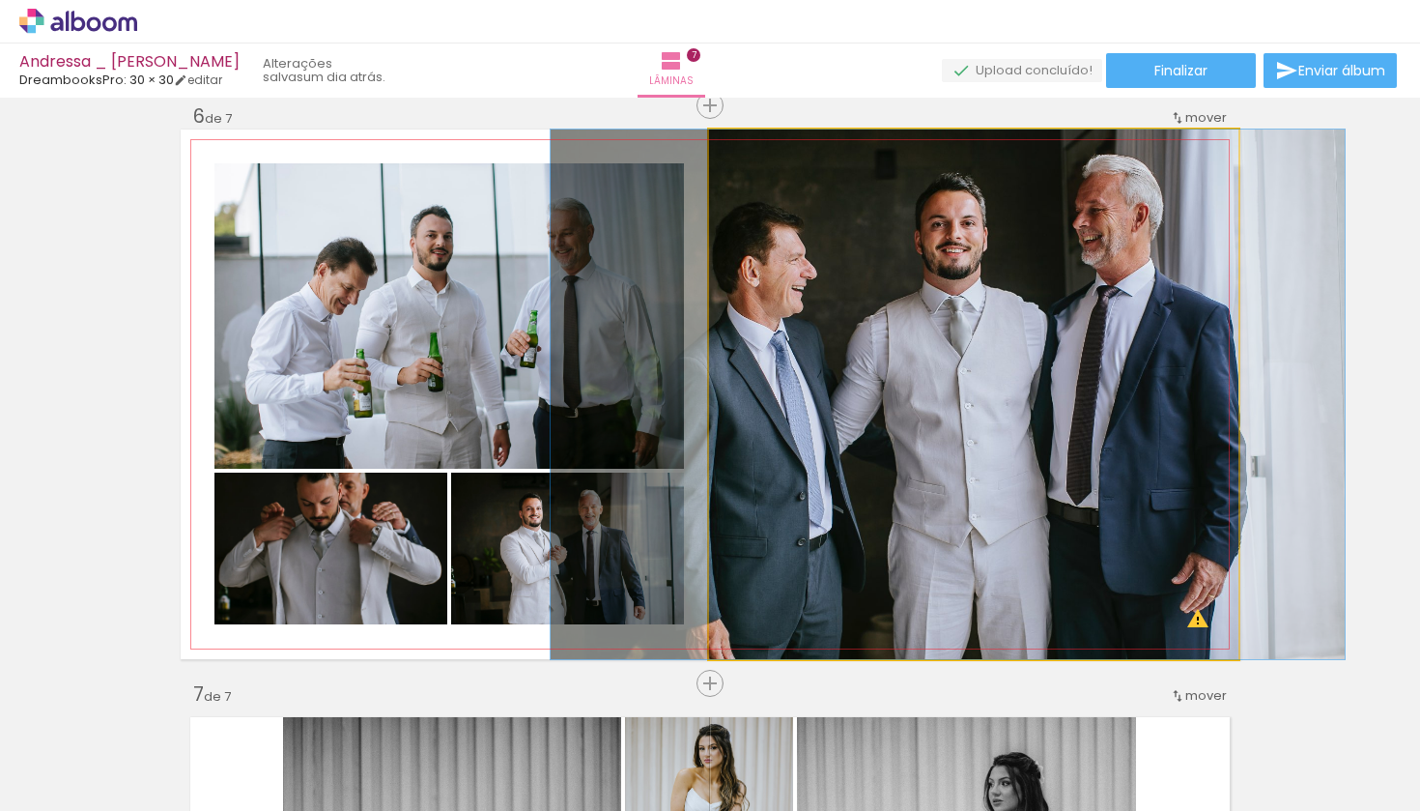
drag, startPoint x: 905, startPoint y: 306, endPoint x: 879, endPoint y: 306, distance: 26.1
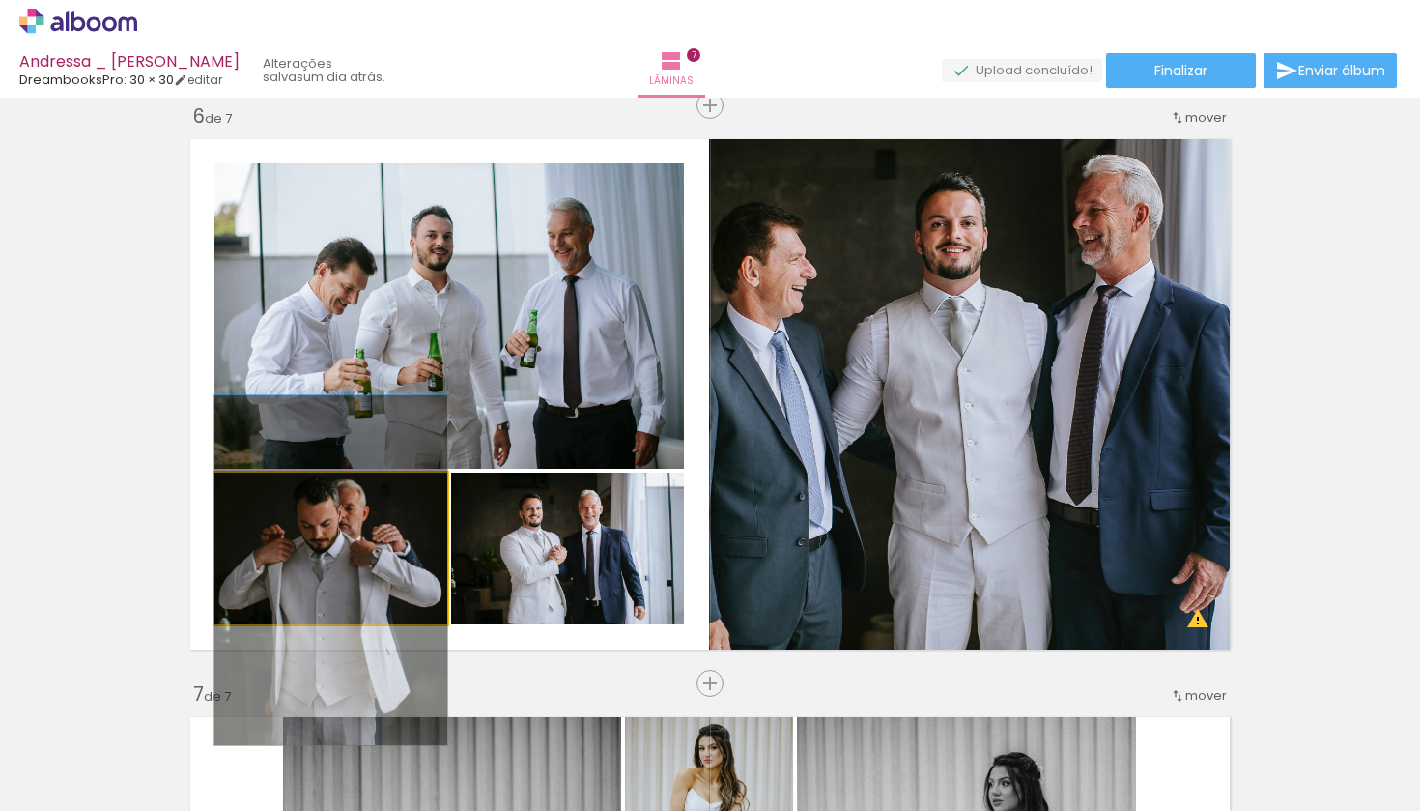
drag, startPoint x: 304, startPoint y: 528, endPoint x: 307, endPoint y: 550, distance: 22.4
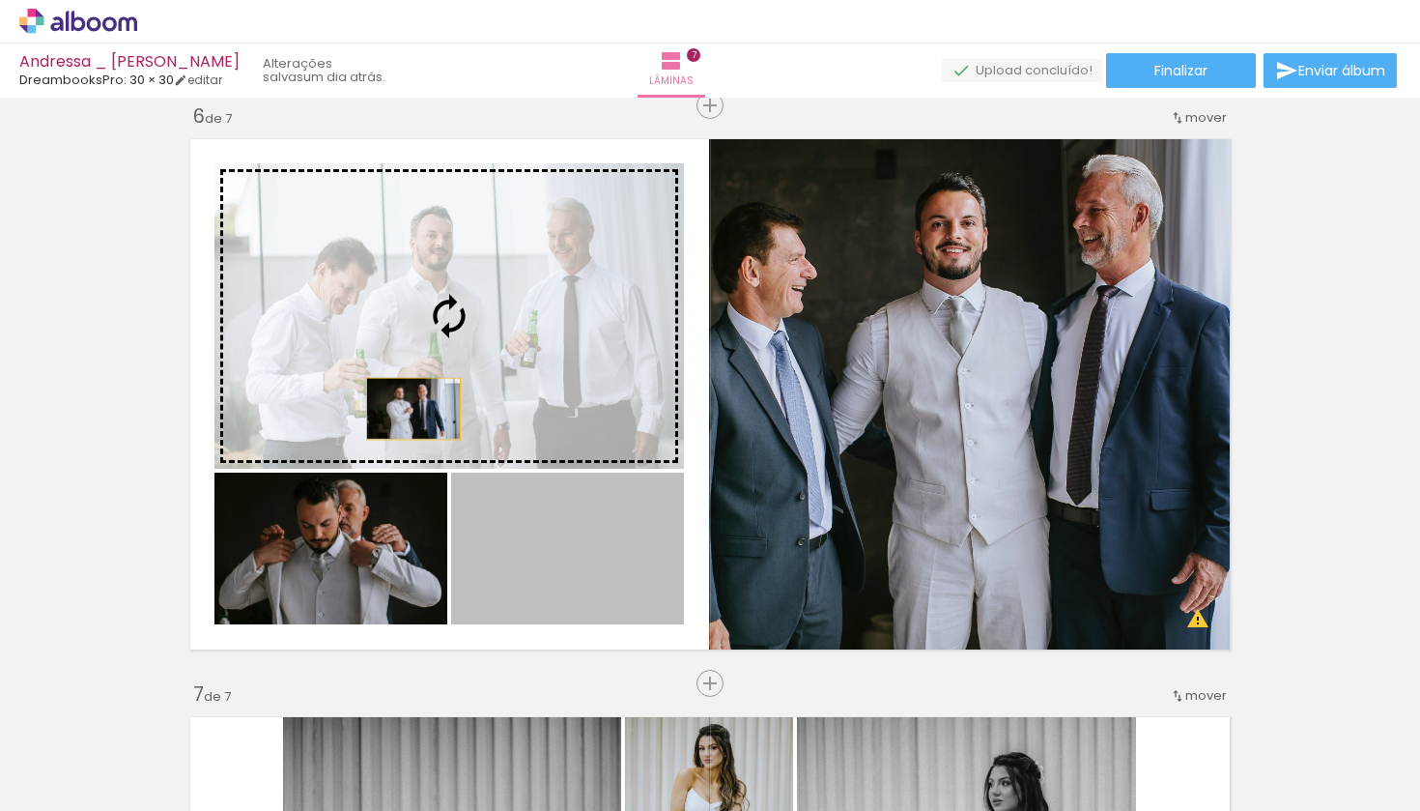
drag, startPoint x: 528, startPoint y: 577, endPoint x: 414, endPoint y: 409, distance: 203.7
click at [0, 0] on slot at bounding box center [0, 0] width 0 height 0
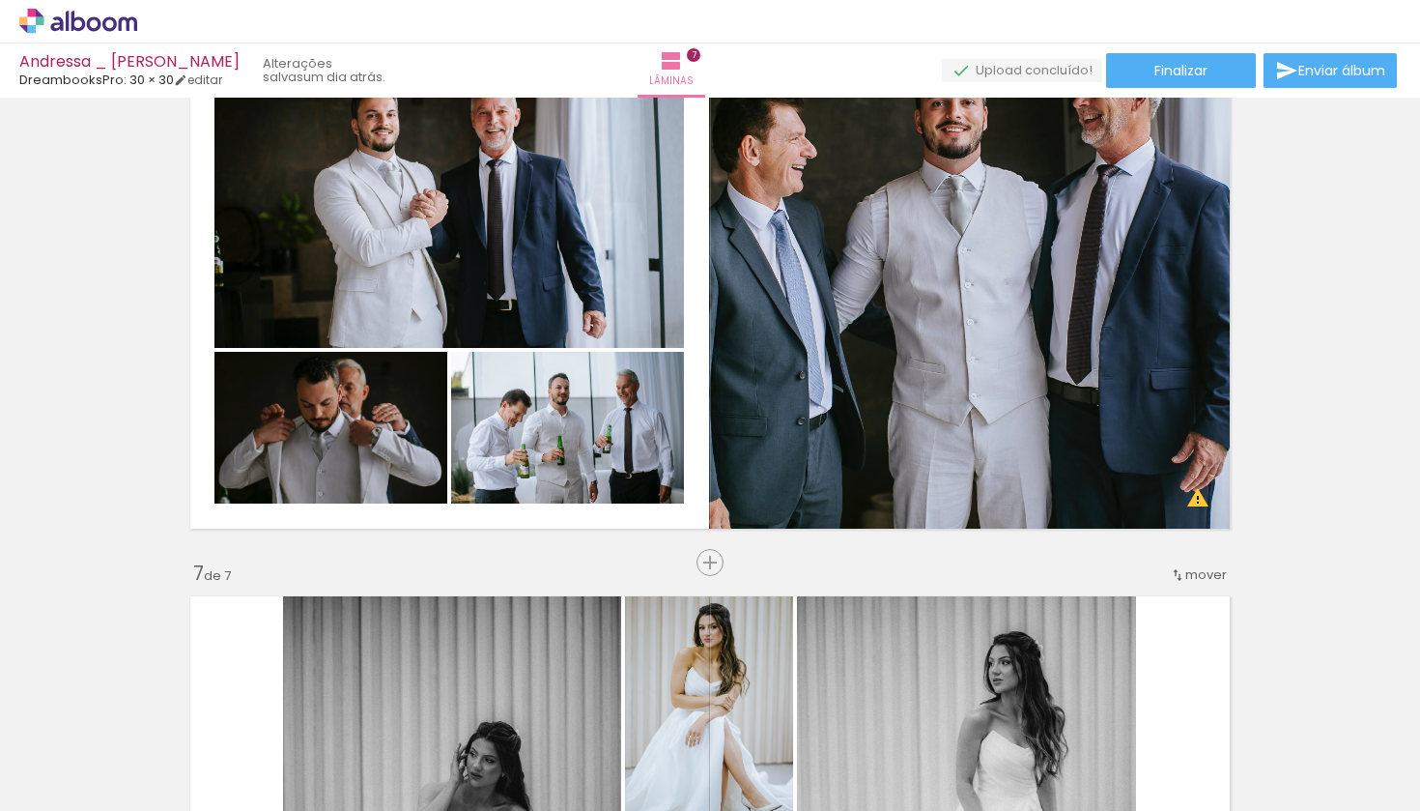
scroll to position [3034, 2]
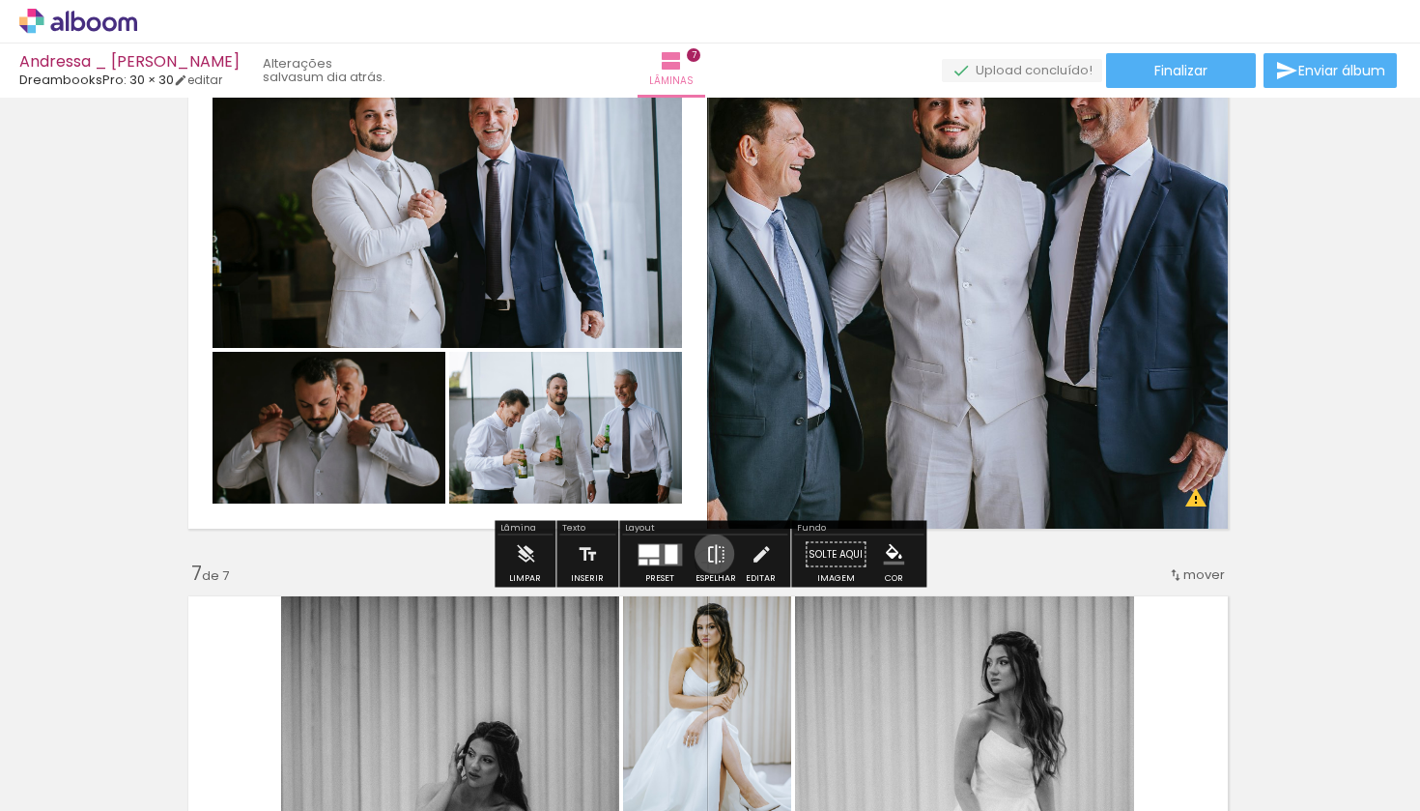
click at [710, 554] on iron-icon at bounding box center [715, 554] width 21 height 39
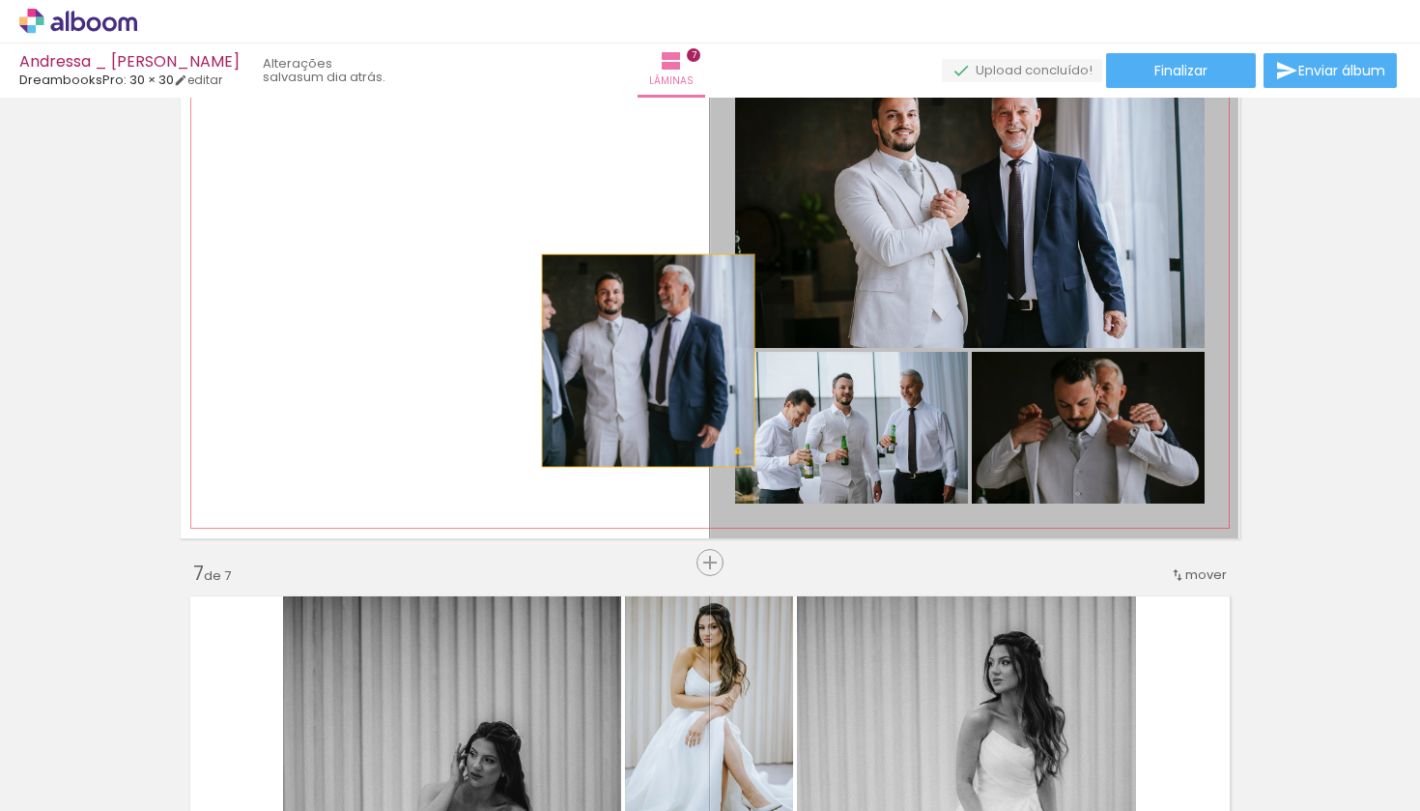
drag, startPoint x: 792, startPoint y: 385, endPoint x: 646, endPoint y: 360, distance: 148.0
click at [646, 360] on quentale-layouter at bounding box center [710, 273] width 1059 height 529
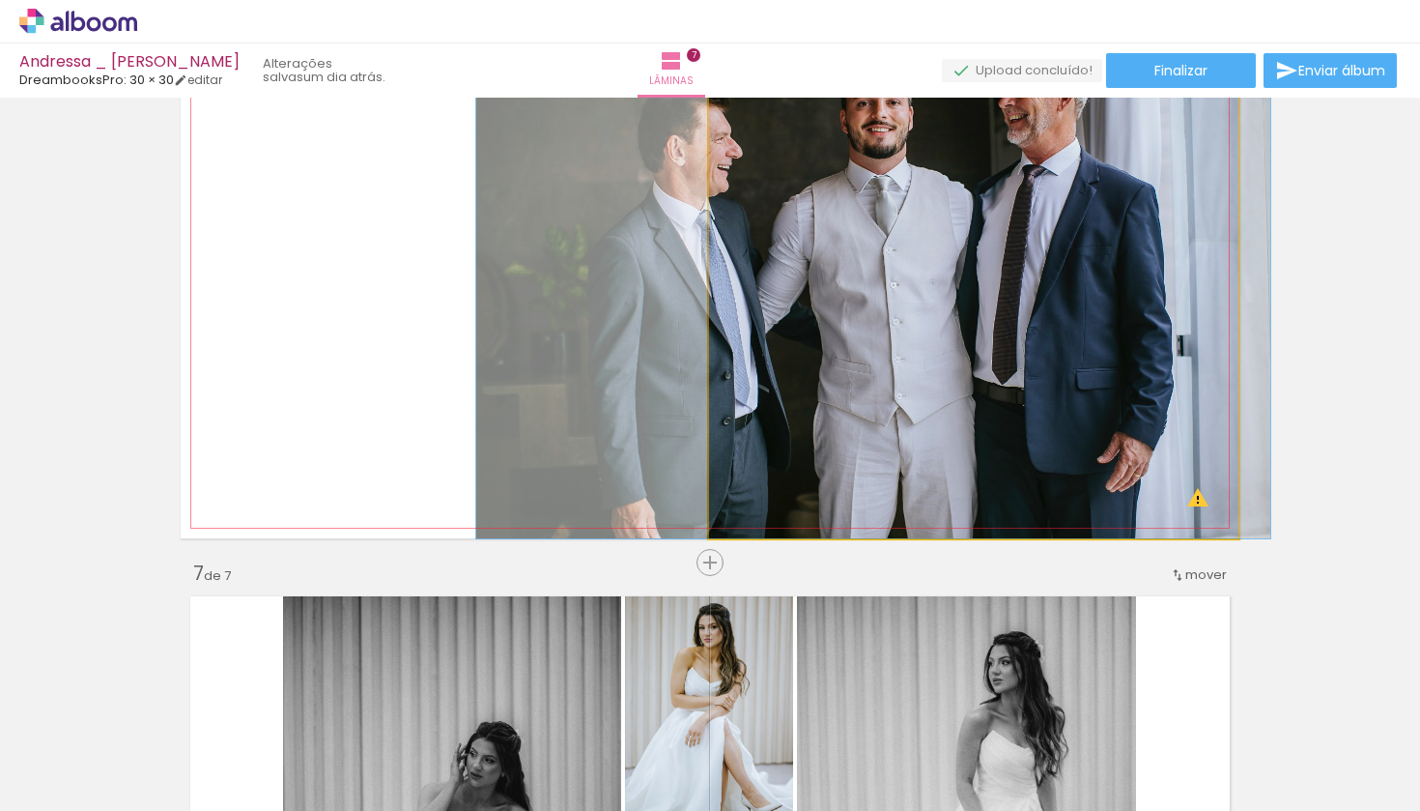
click at [767, 259] on quentale-photo at bounding box center [973, 273] width 529 height 529
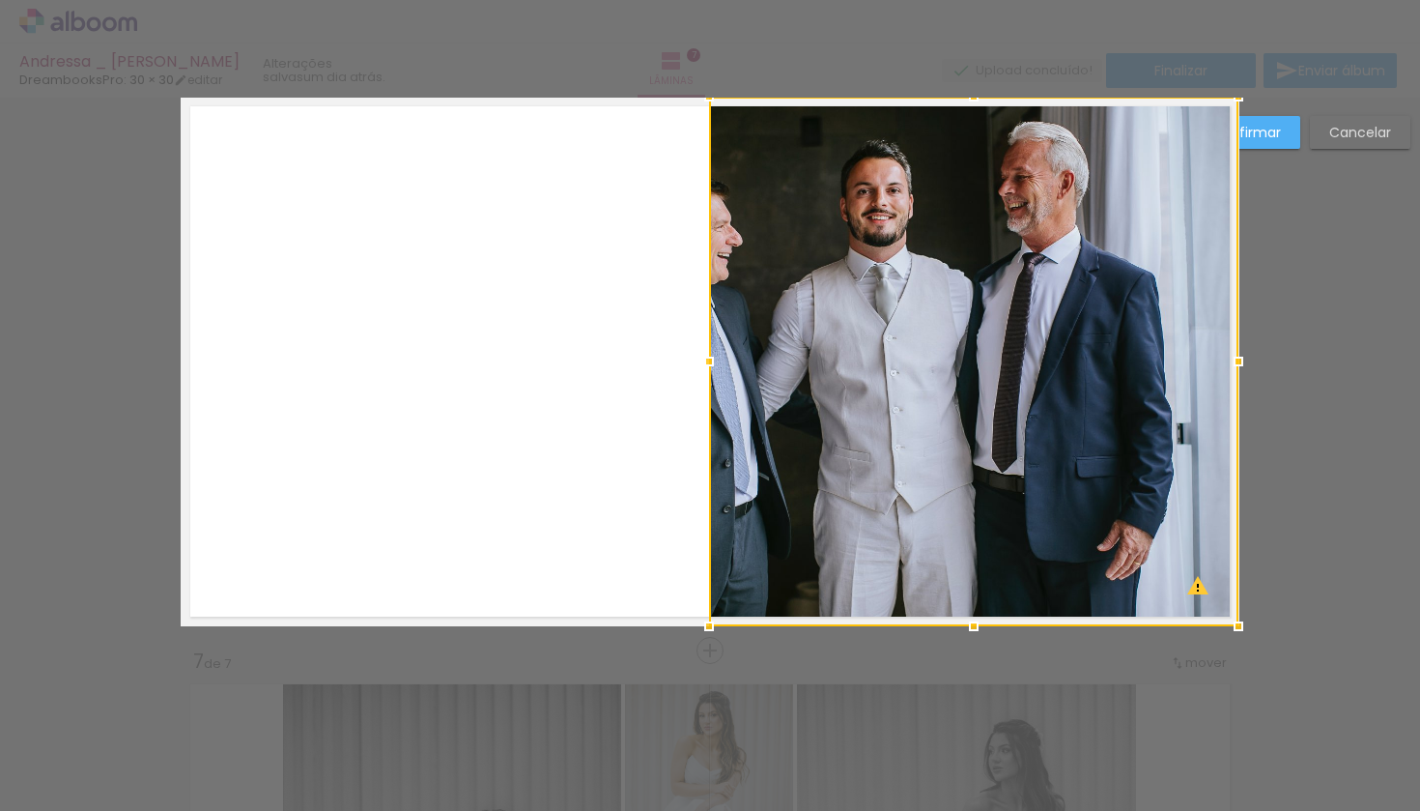
scroll to position [2913, 0]
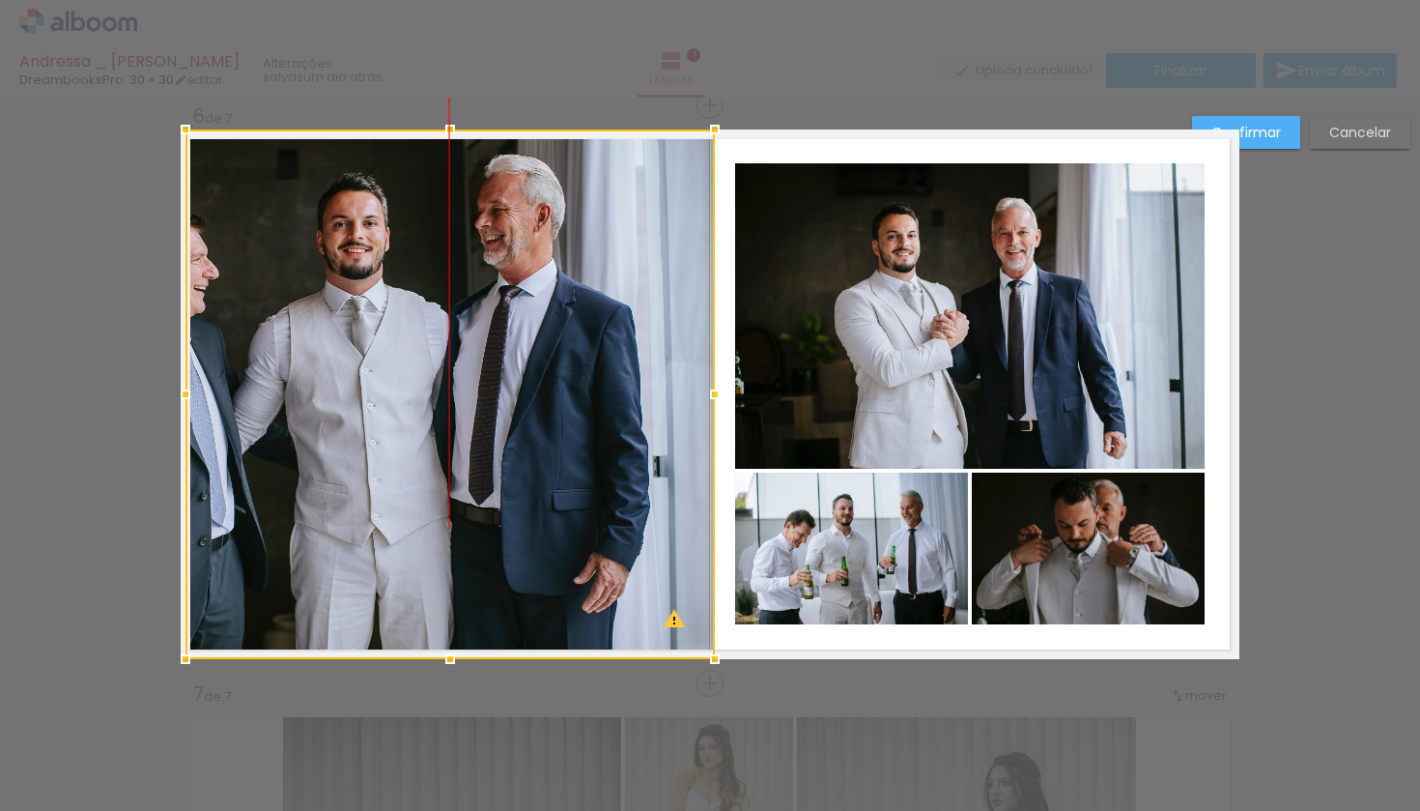
drag, startPoint x: 818, startPoint y: 299, endPoint x: 297, endPoint y: 300, distance: 521.7
click at [297, 300] on div at bounding box center [450, 393] width 529 height 529
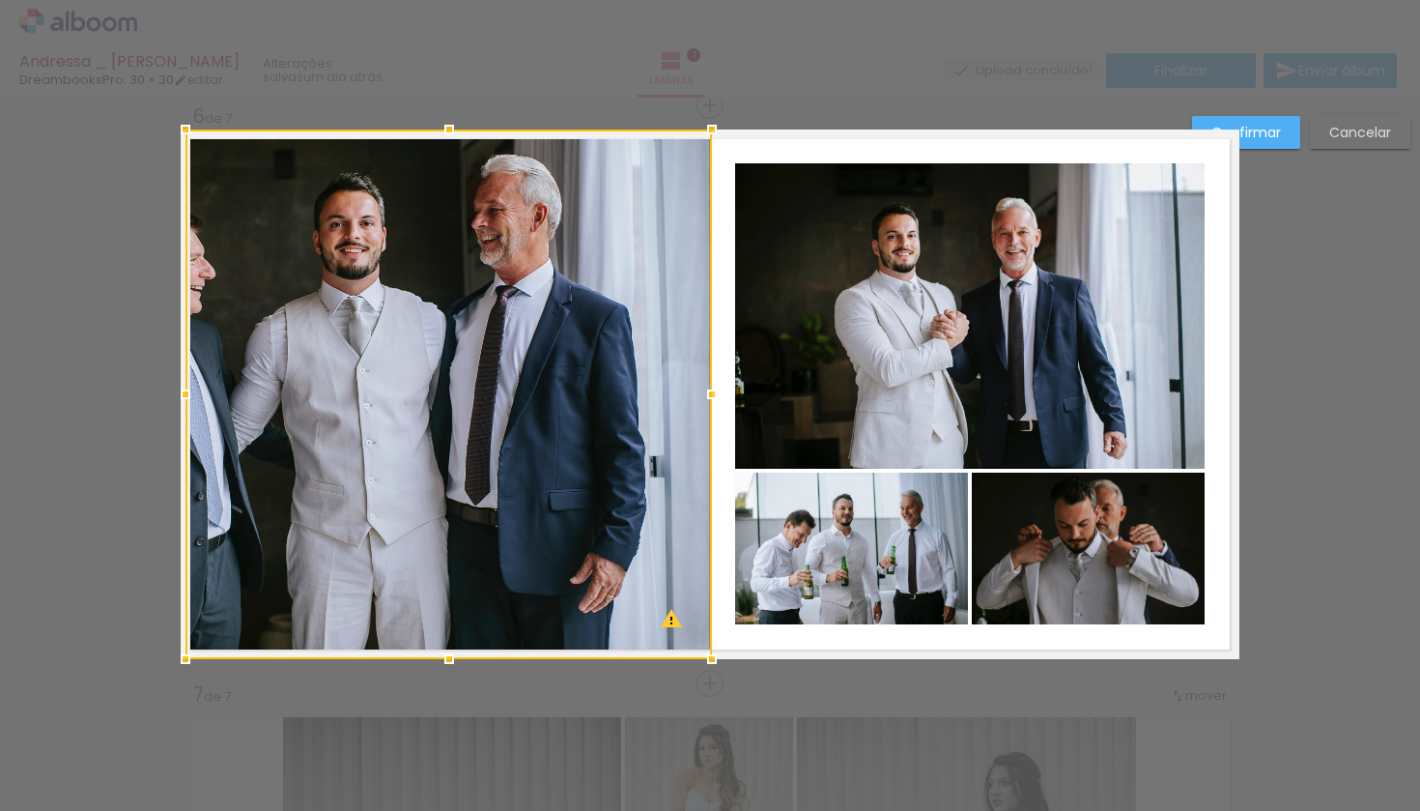
click at [707, 391] on div at bounding box center [712, 394] width 39 height 39
drag, startPoint x: 184, startPoint y: 391, endPoint x: 170, endPoint y: 390, distance: 13.6
click at [170, 390] on div at bounding box center [182, 394] width 39 height 39
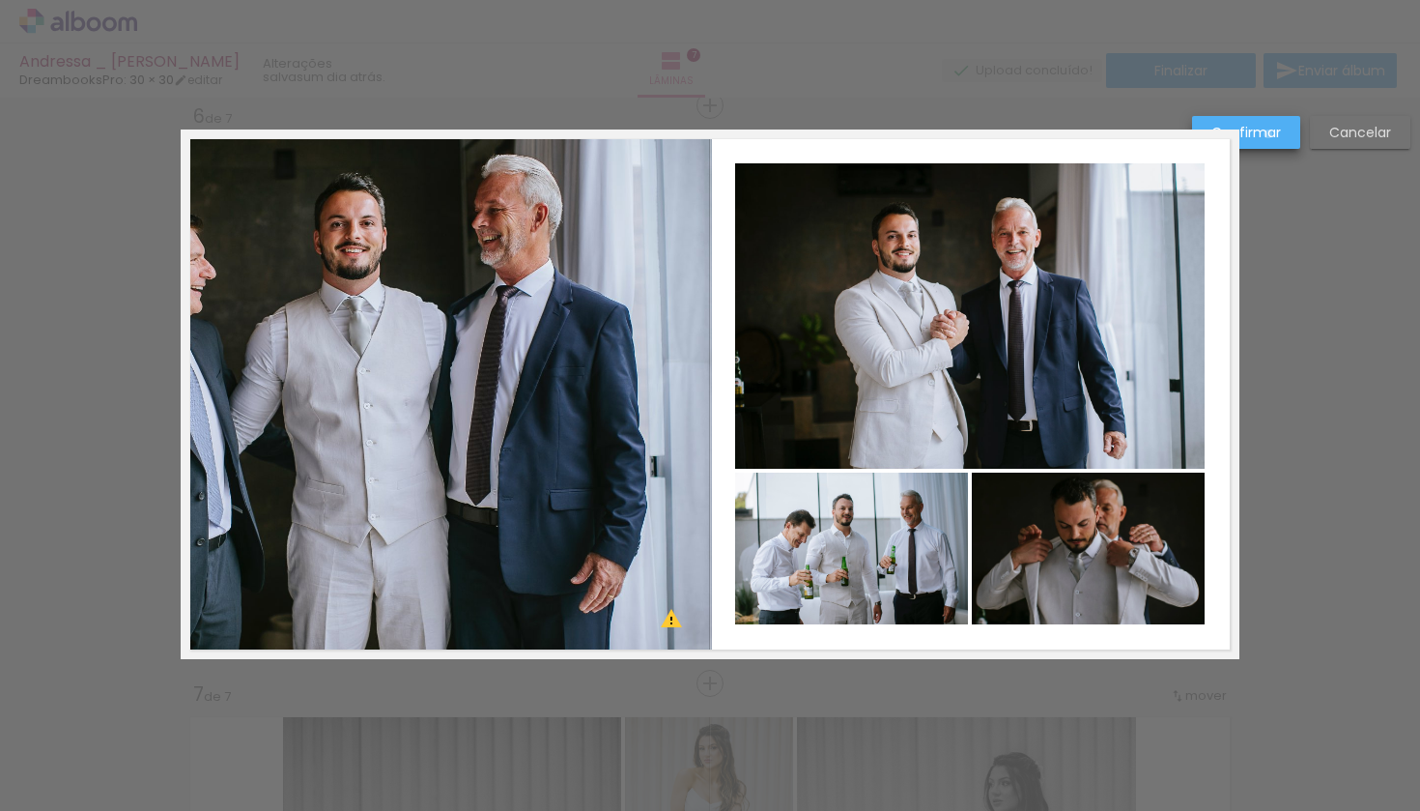
click at [0, 0] on slot "Confirmar" at bounding box center [0, 0] width 0 height 0
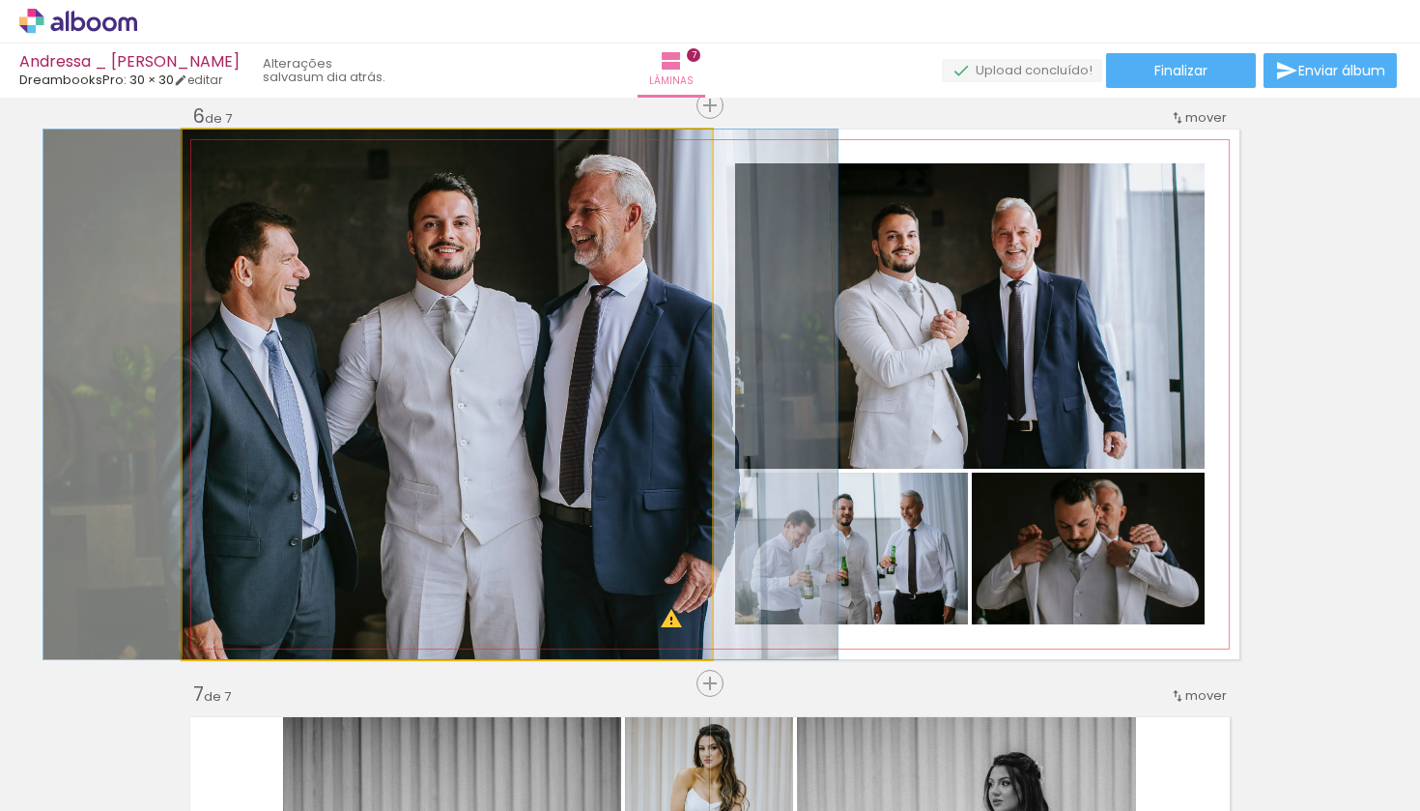
drag, startPoint x: 423, startPoint y: 389, endPoint x: 517, endPoint y: 394, distance: 93.8
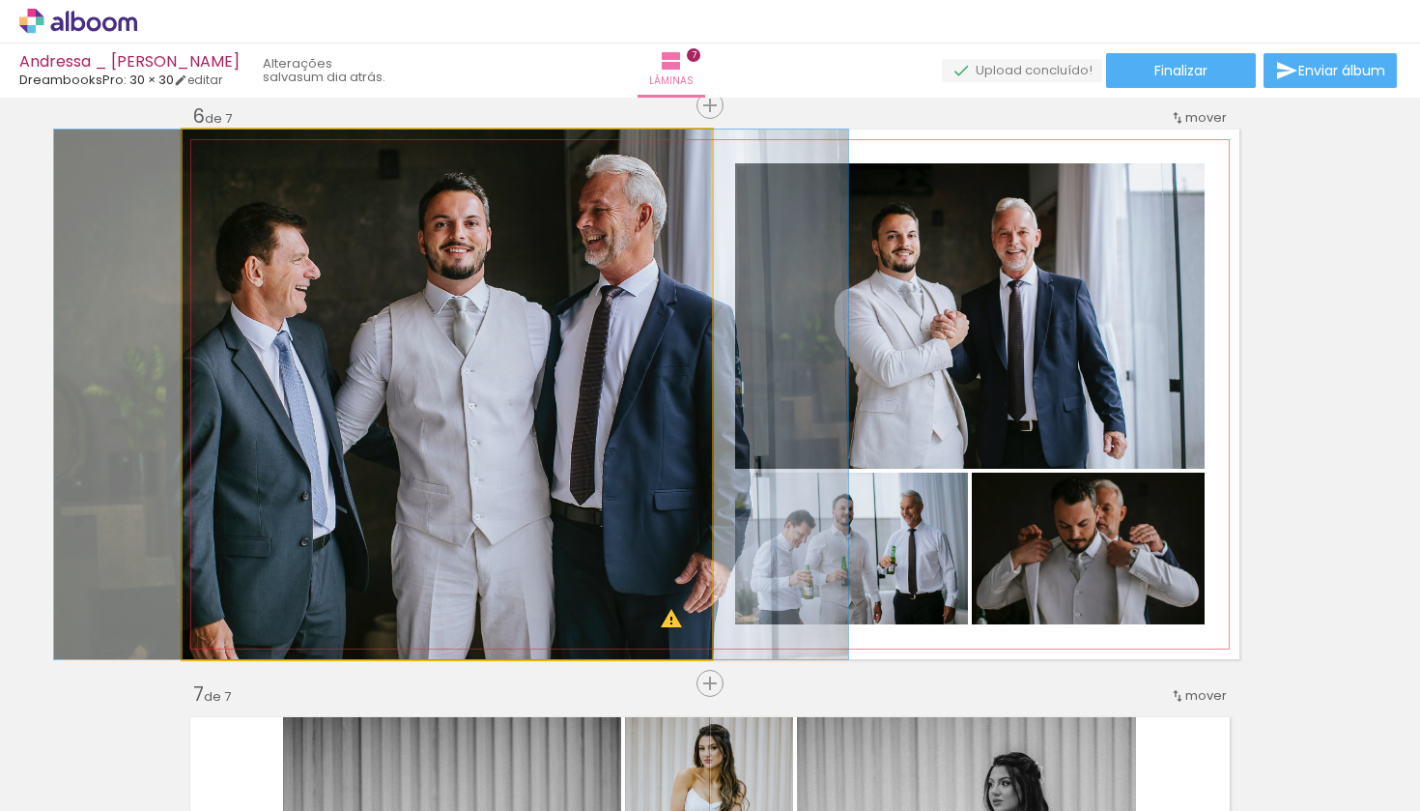
drag, startPoint x: 459, startPoint y: 369, endPoint x: 470, endPoint y: 369, distance: 10.6
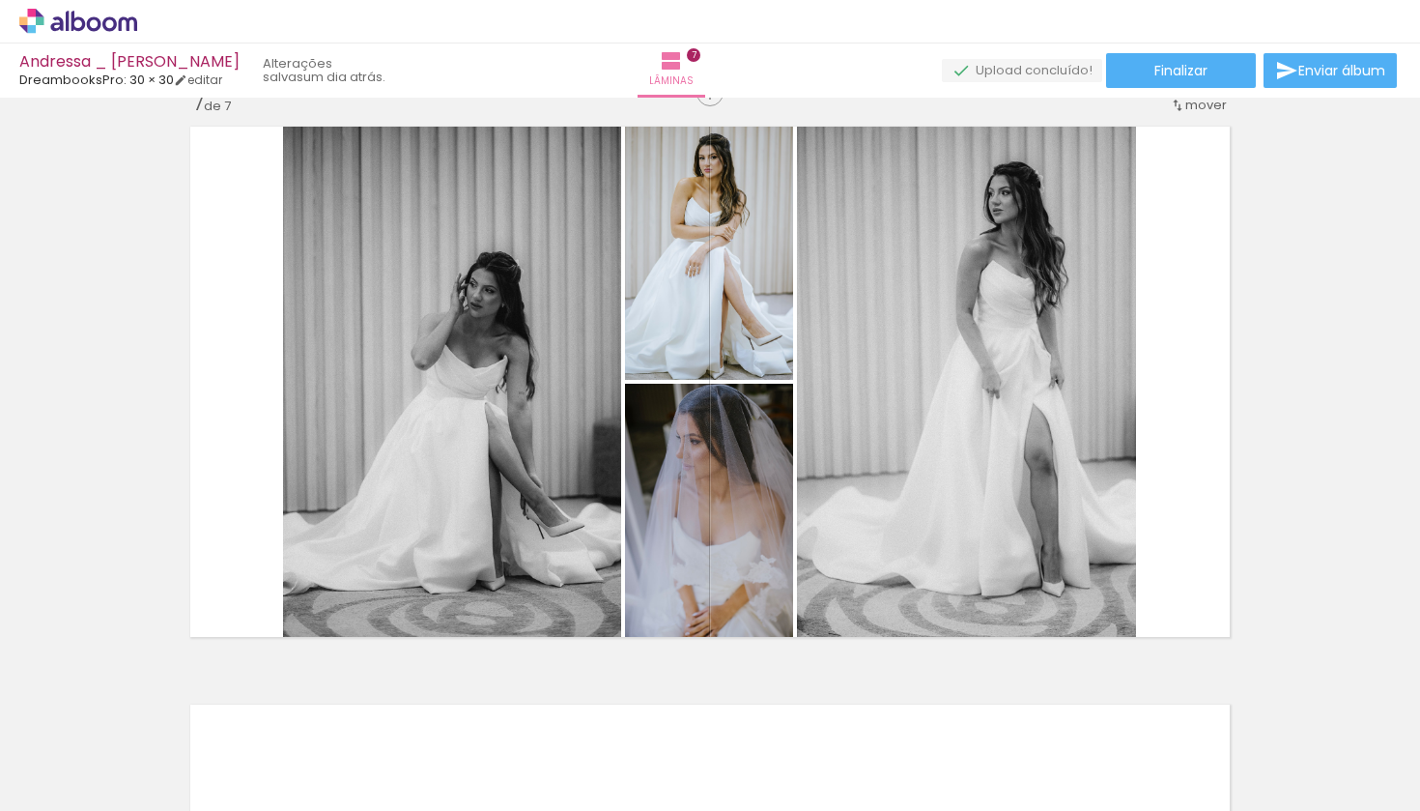
scroll to position [3608, 0]
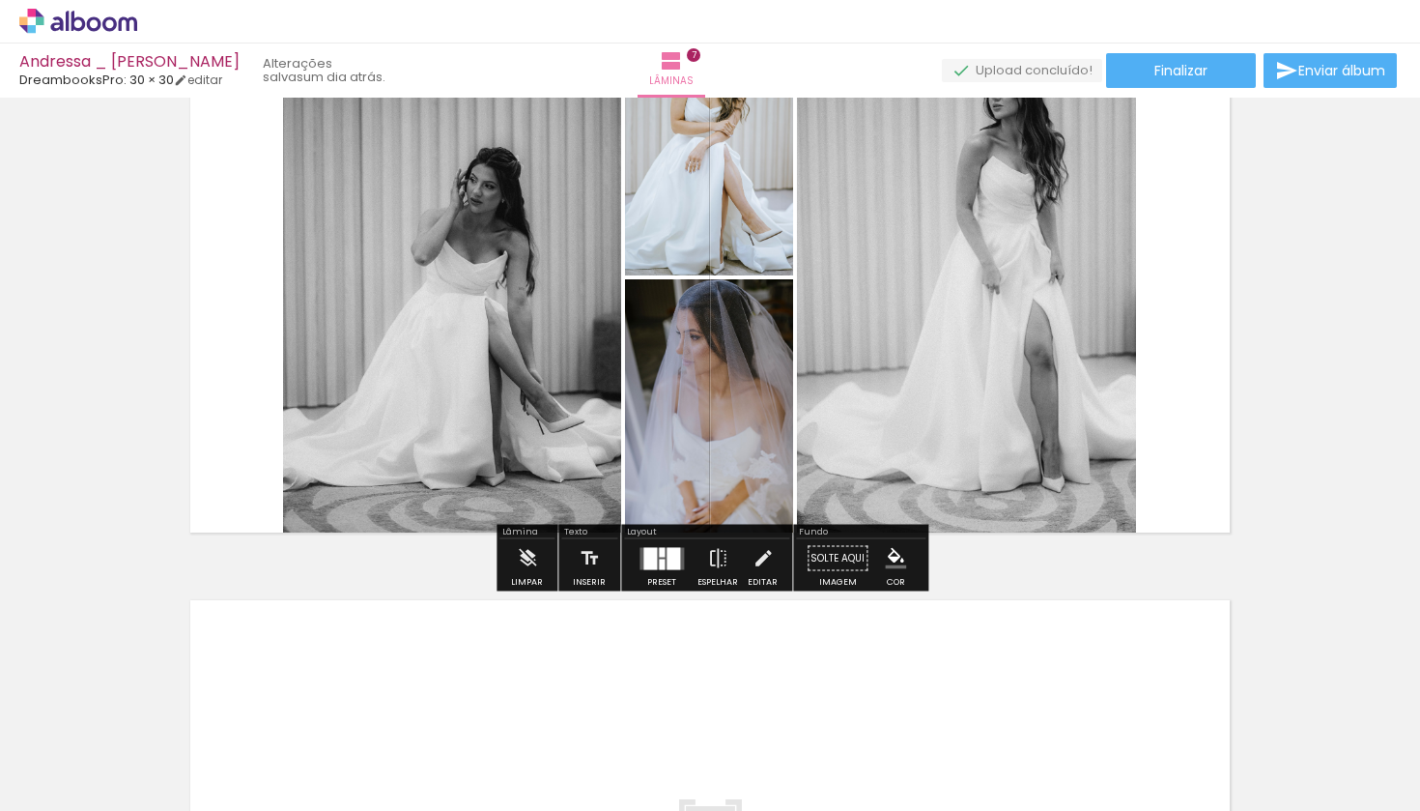
click at [667, 565] on div at bounding box center [674, 558] width 14 height 22
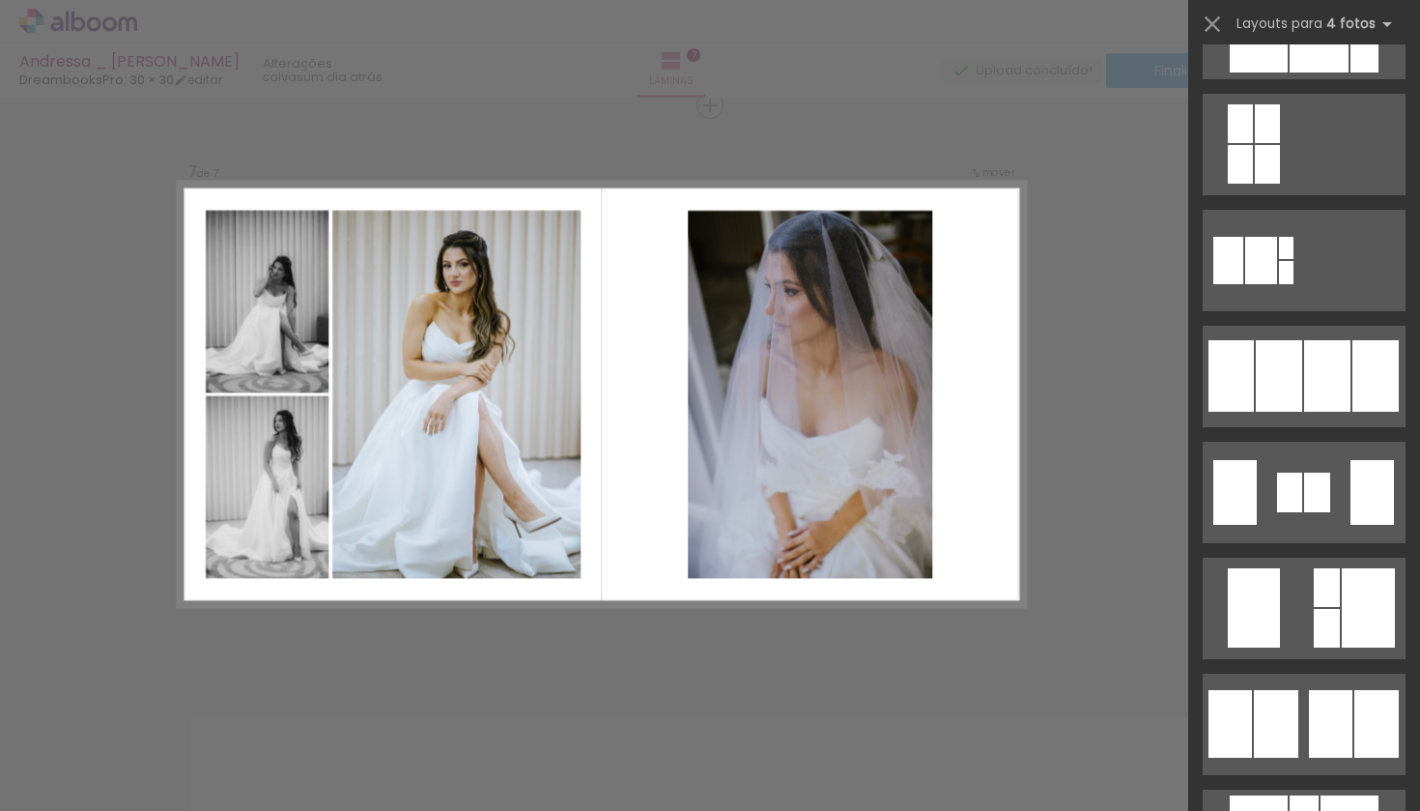
scroll to position [1231, 0]
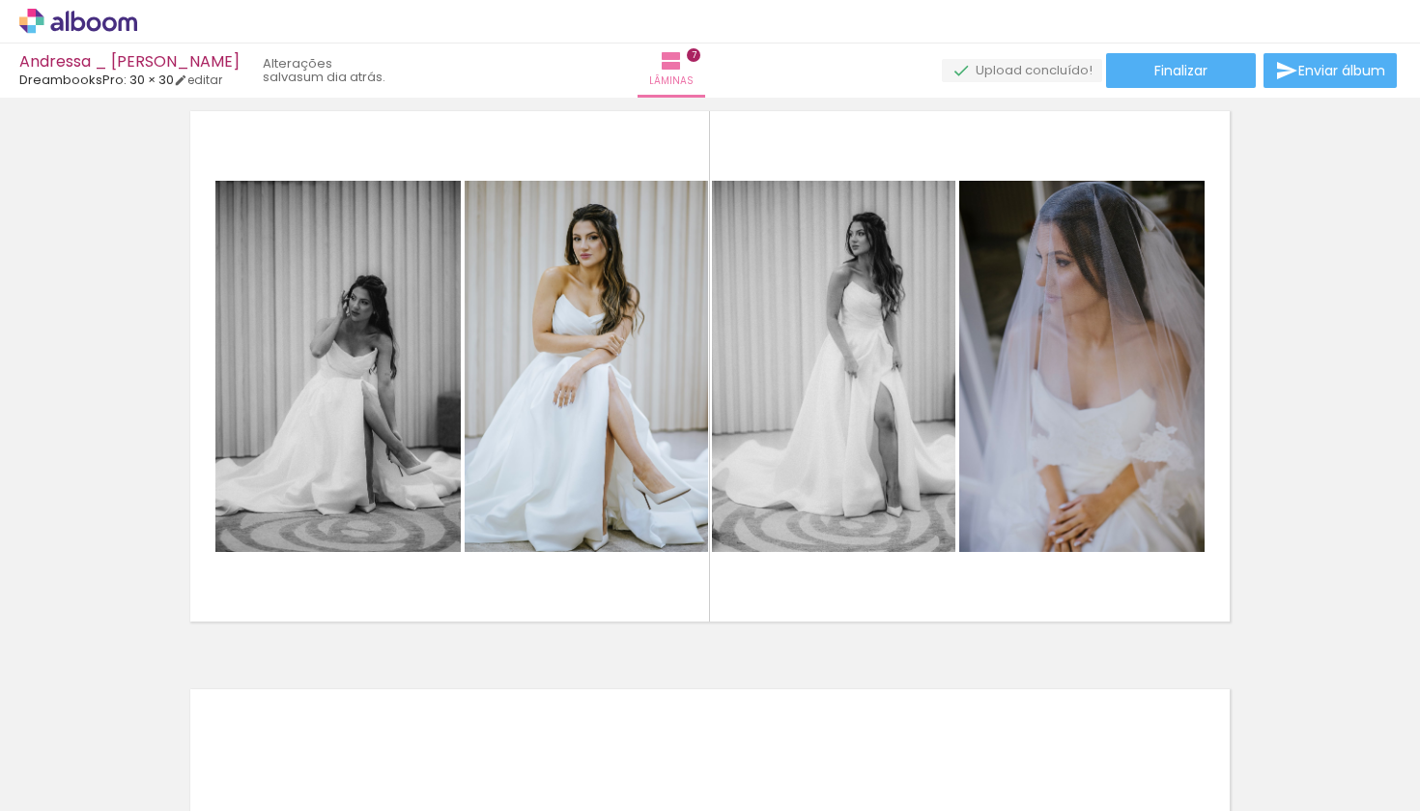
scroll to position [3513, 0]
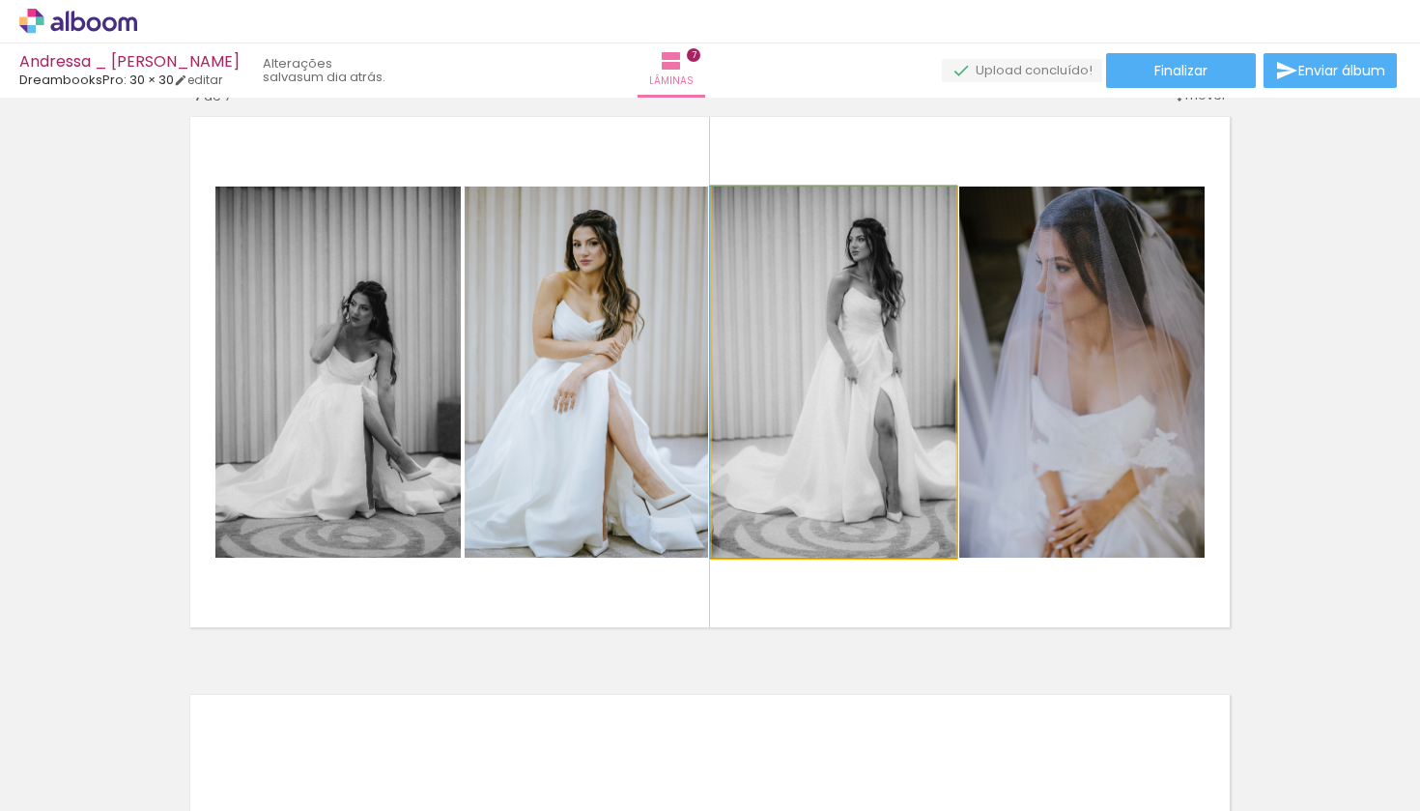
click at [871, 371] on quentale-photo at bounding box center [833, 371] width 243 height 371
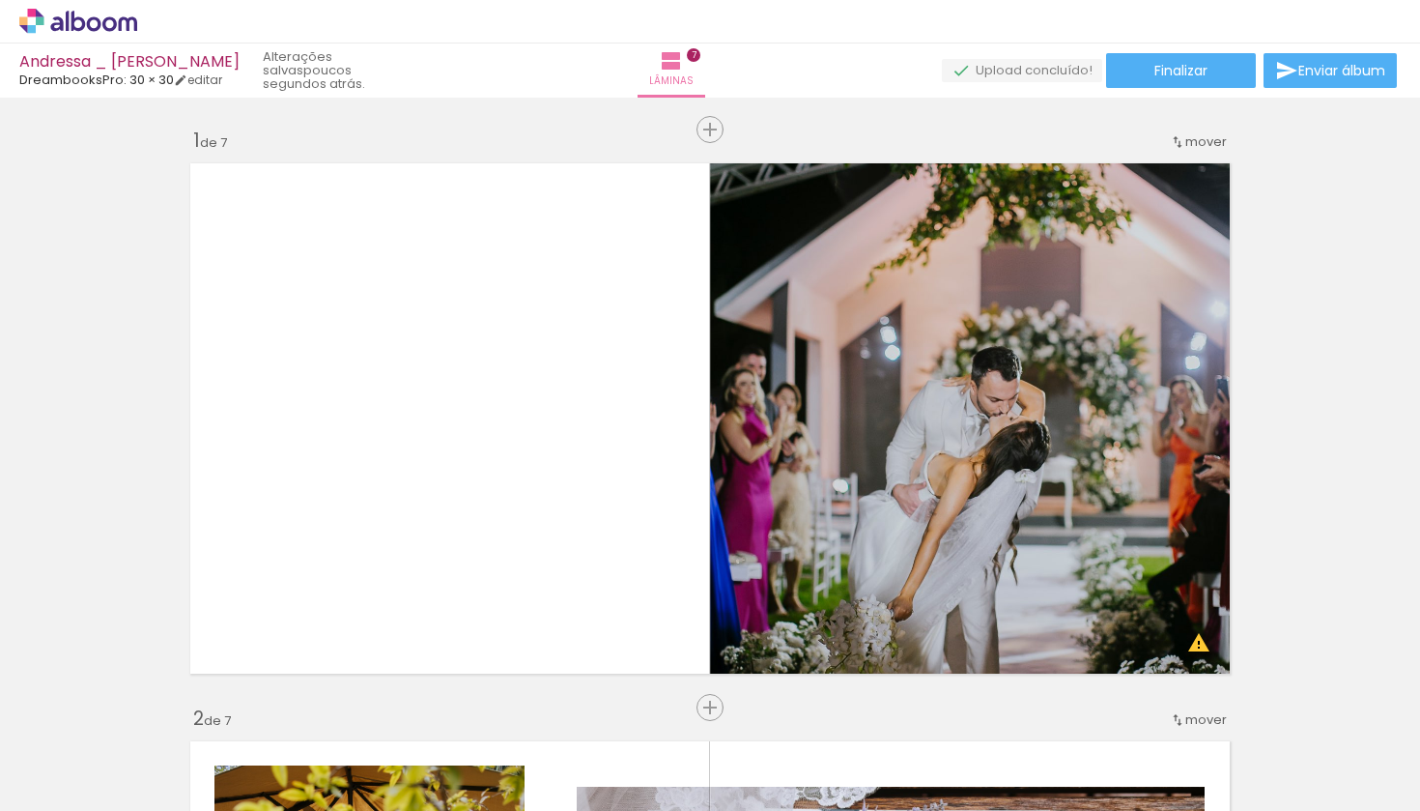
scroll to position [0, 0]
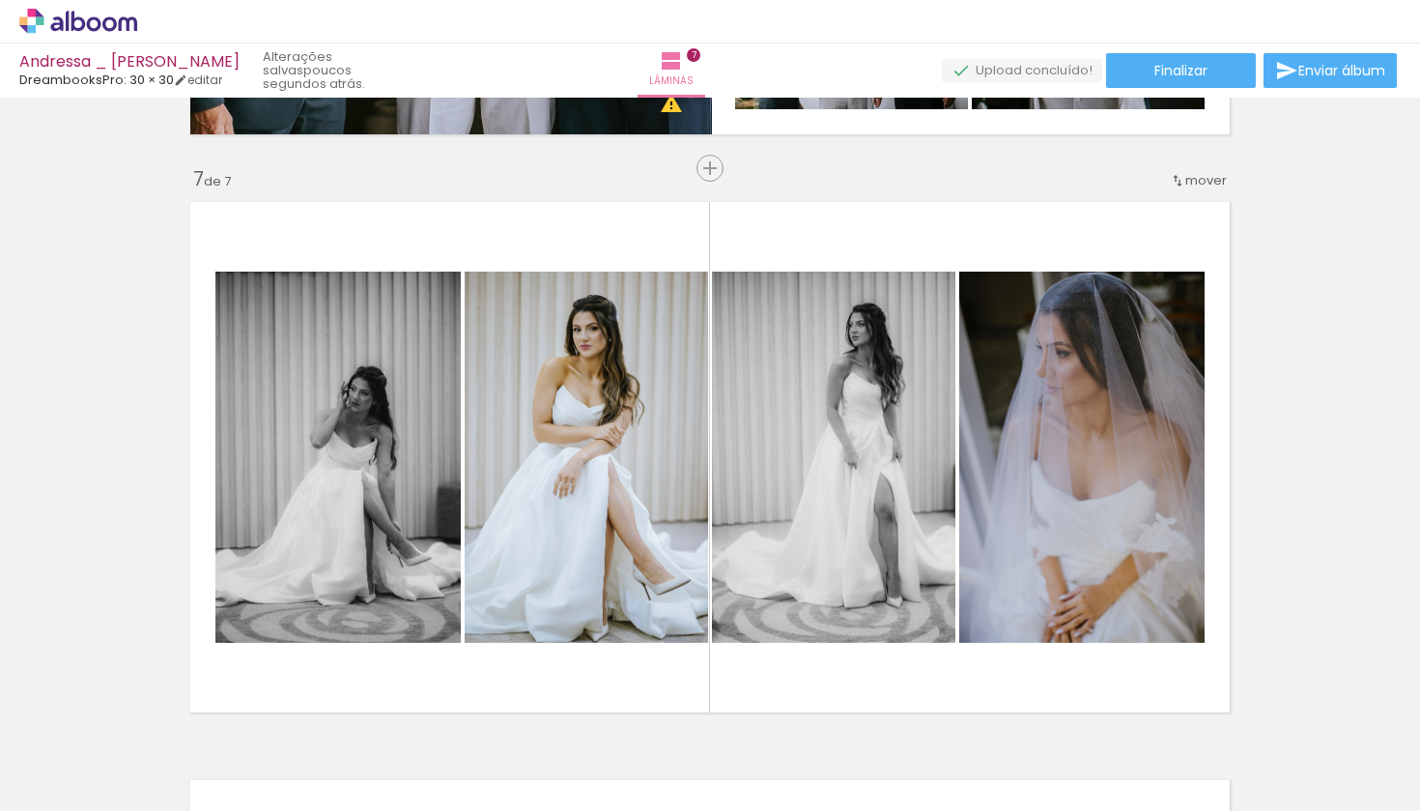
scroll to position [3516, 0]
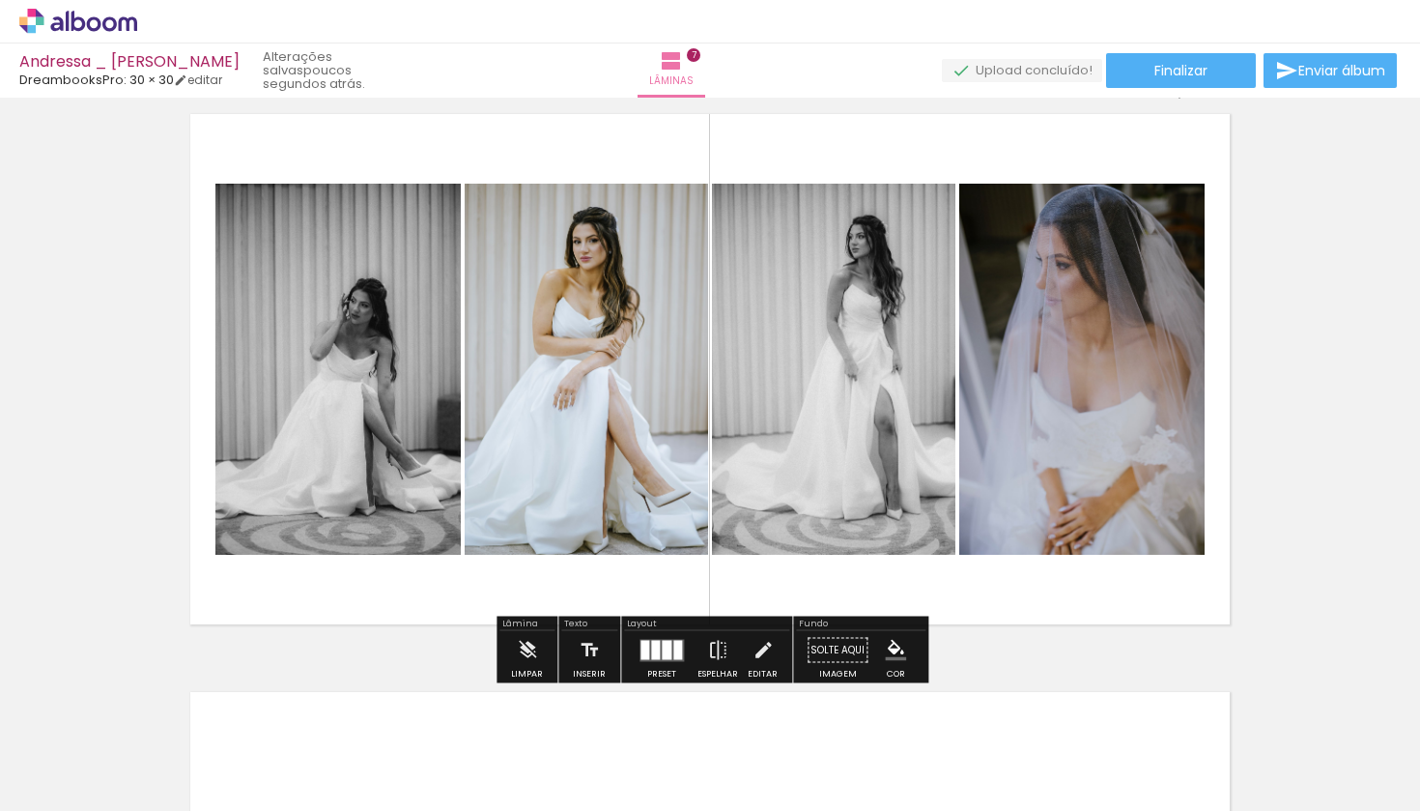
click at [662, 657] on div at bounding box center [667, 649] width 10 height 19
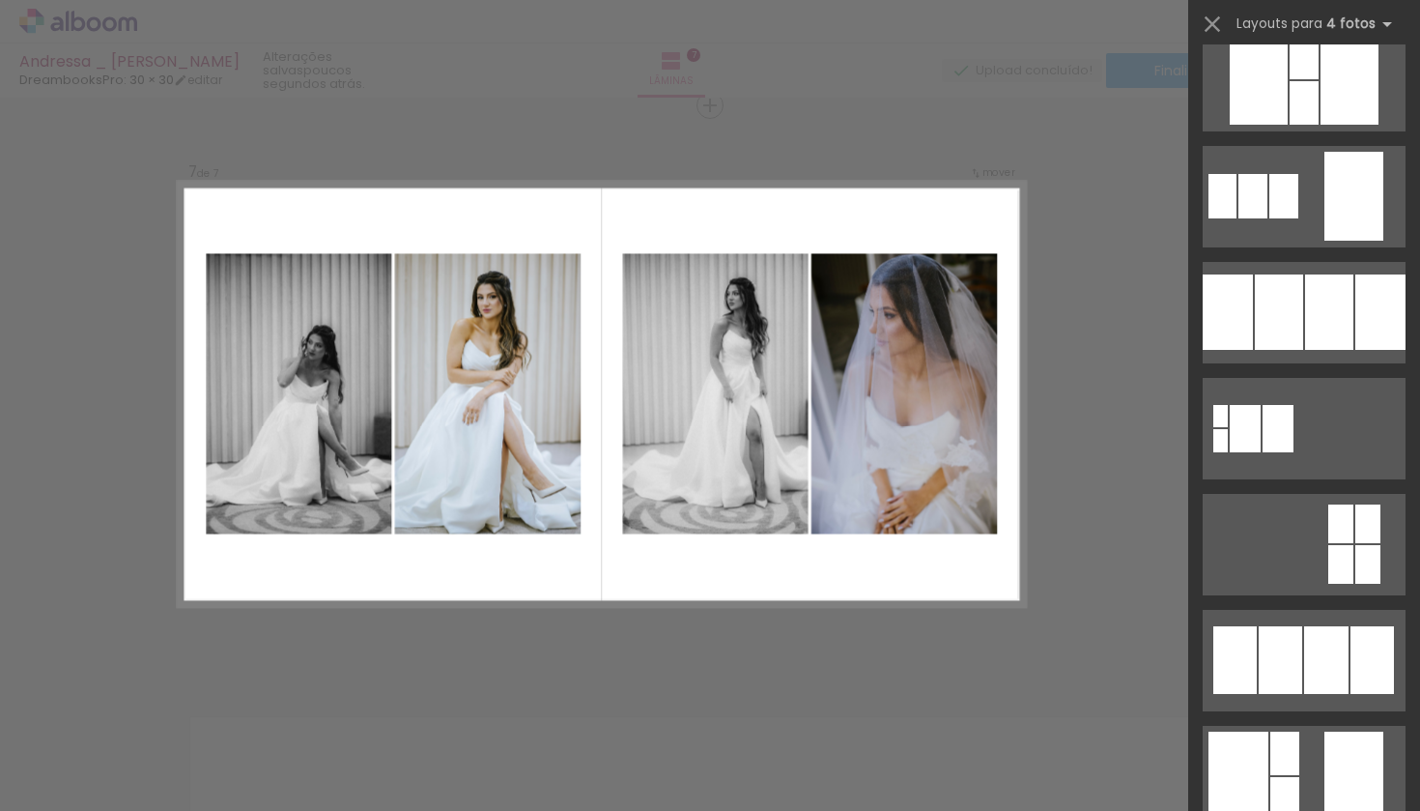
scroll to position [1886, 0]
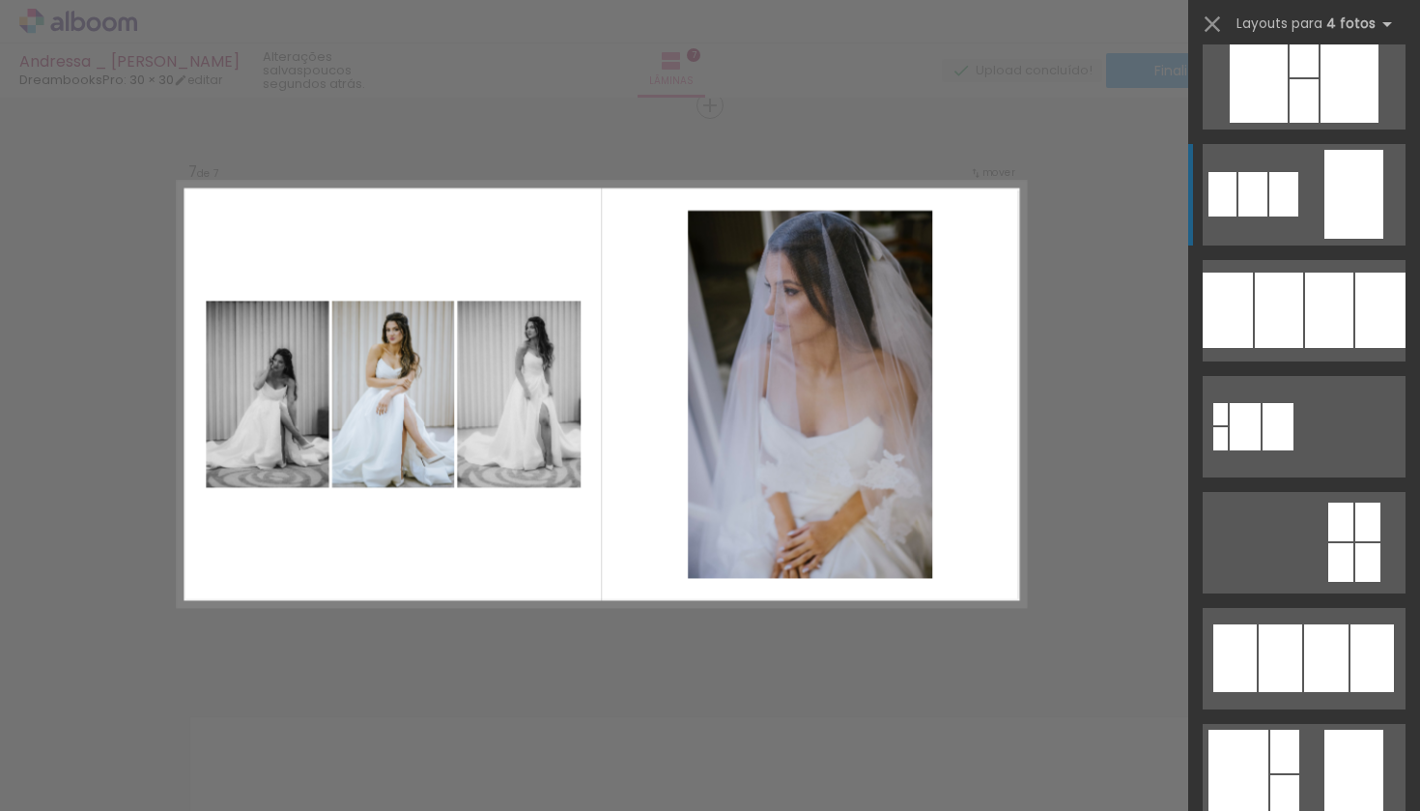
click at [1261, 403] on div at bounding box center [1245, 426] width 31 height 47
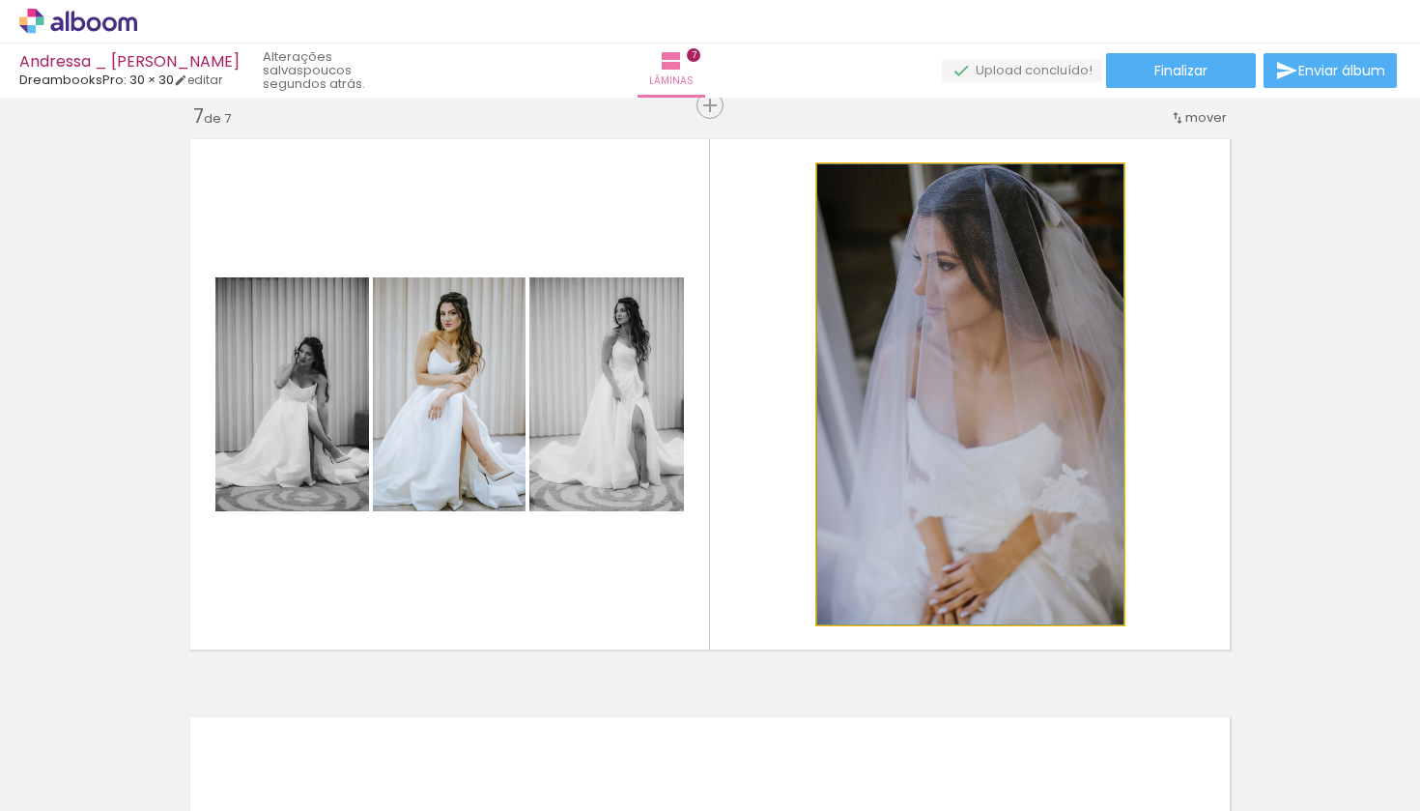
click at [899, 385] on quentale-photo at bounding box center [970, 394] width 306 height 460
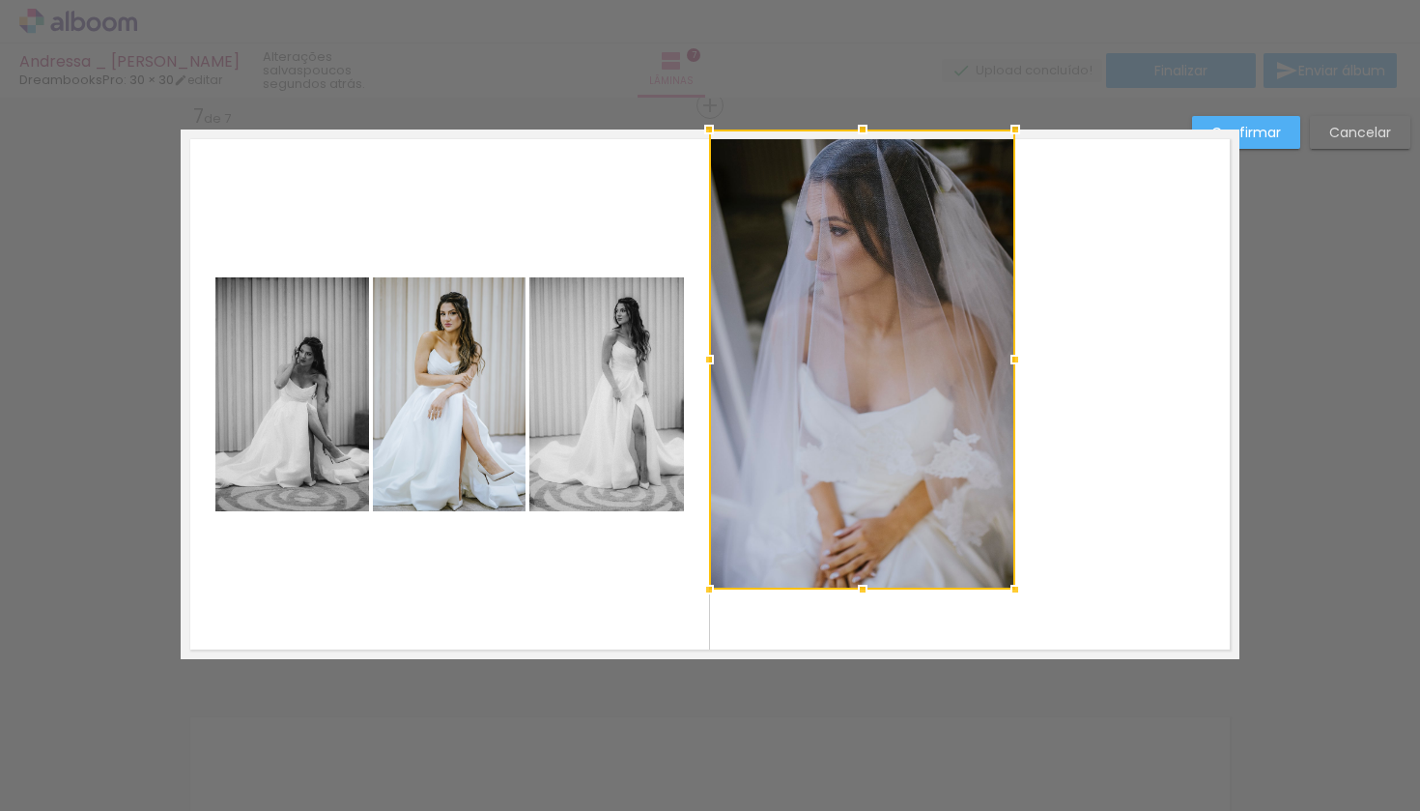
drag, startPoint x: 918, startPoint y: 359, endPoint x: 811, endPoint y: 314, distance: 116.5
click at [811, 314] on div at bounding box center [862, 359] width 306 height 460
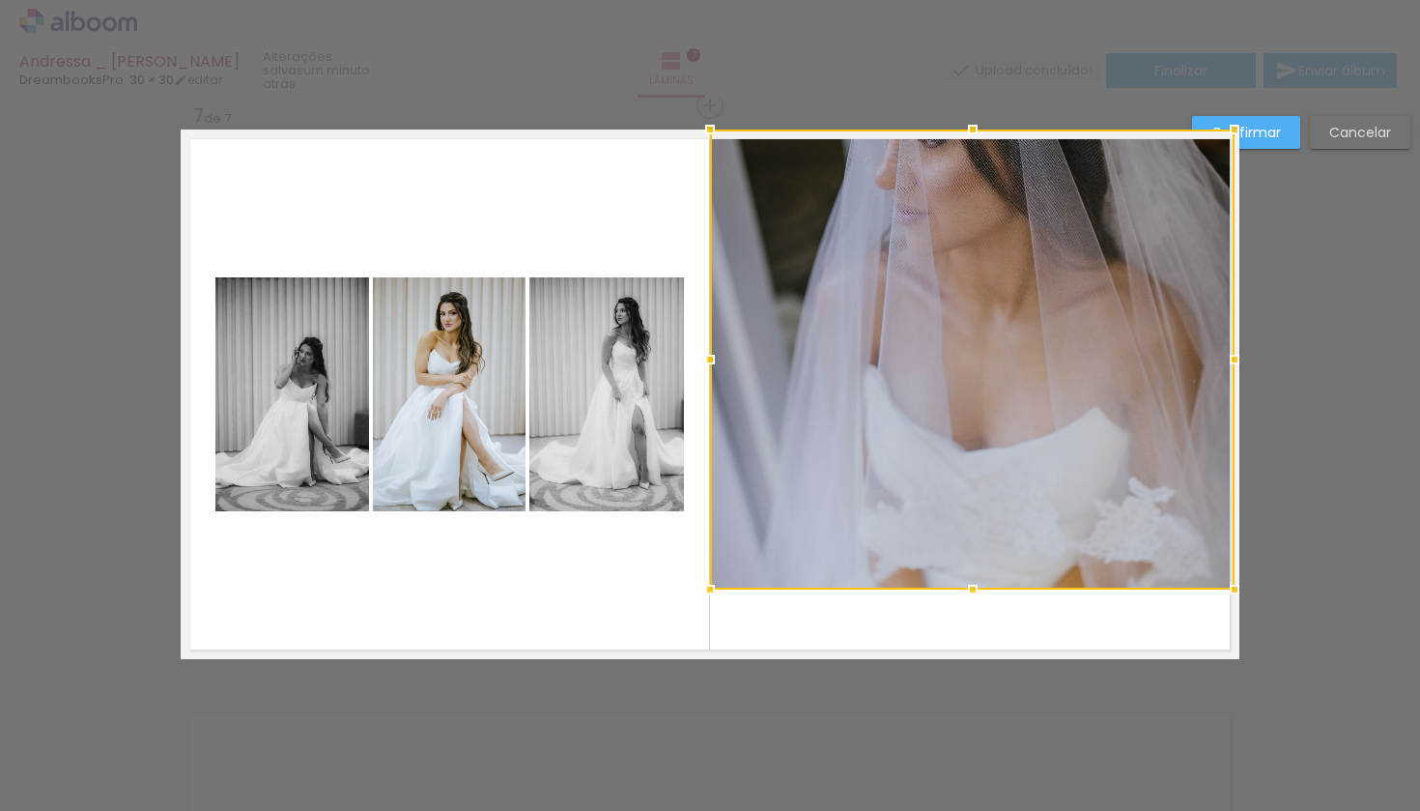
drag, startPoint x: 1021, startPoint y: 360, endPoint x: 1243, endPoint y: 365, distance: 222.3
click at [1243, 365] on div at bounding box center [1234, 359] width 39 height 39
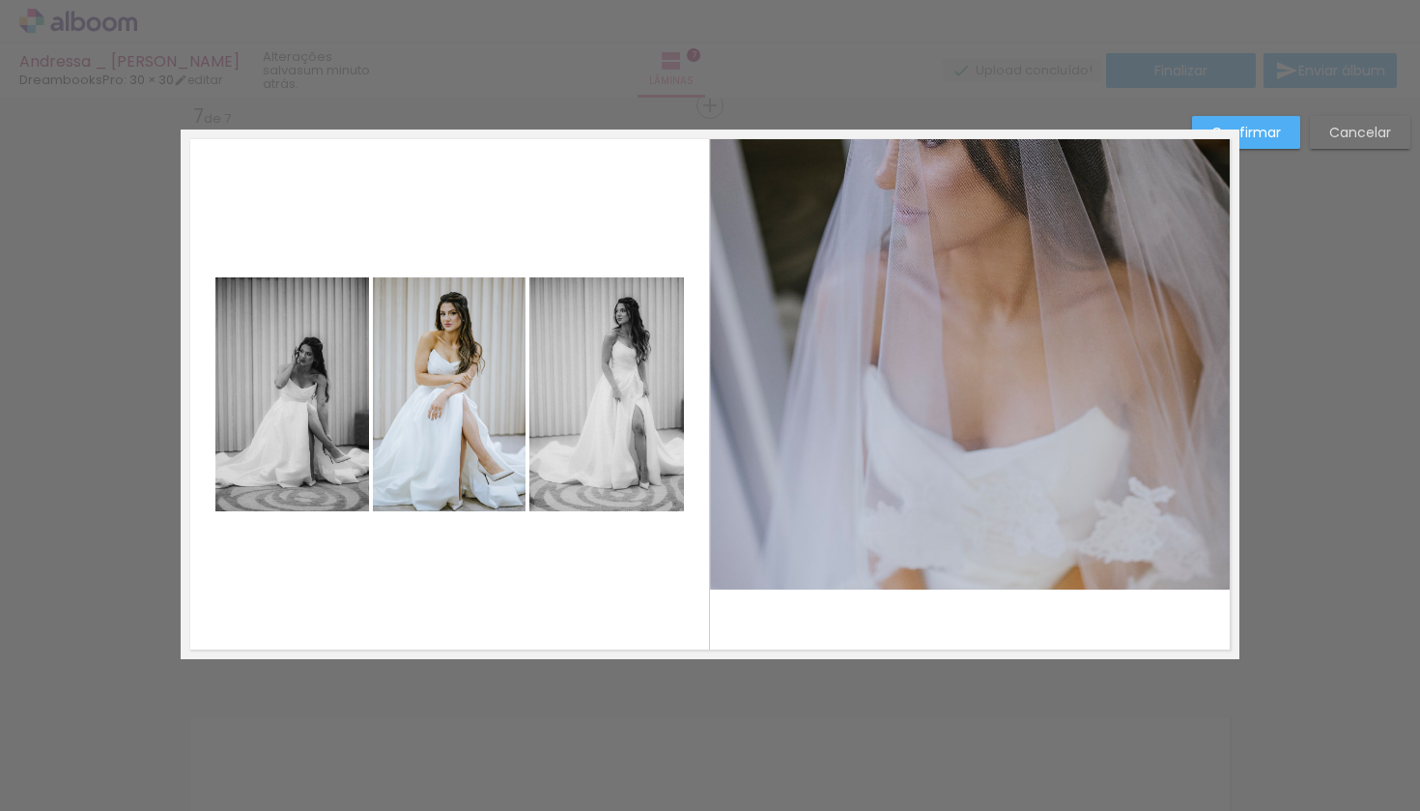
click at [927, 556] on quentale-photo at bounding box center [972, 359] width 525 height 460
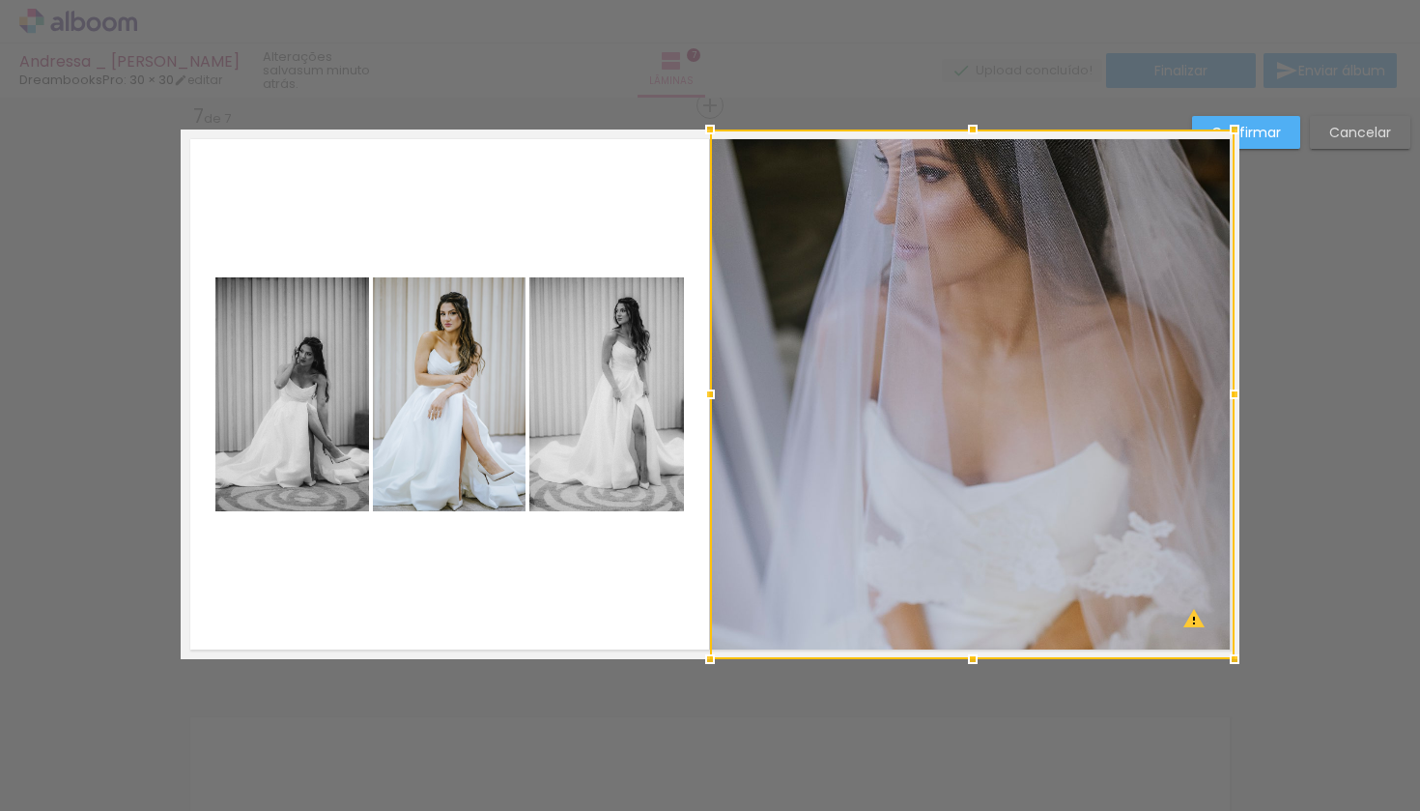
drag, startPoint x: 975, startPoint y: 589, endPoint x: 978, endPoint y: 673, distance: 84.1
click at [978, 674] on div at bounding box center [973, 659] width 39 height 39
click at [0, 0] on slot "Confirmar" at bounding box center [0, 0] width 0 height 0
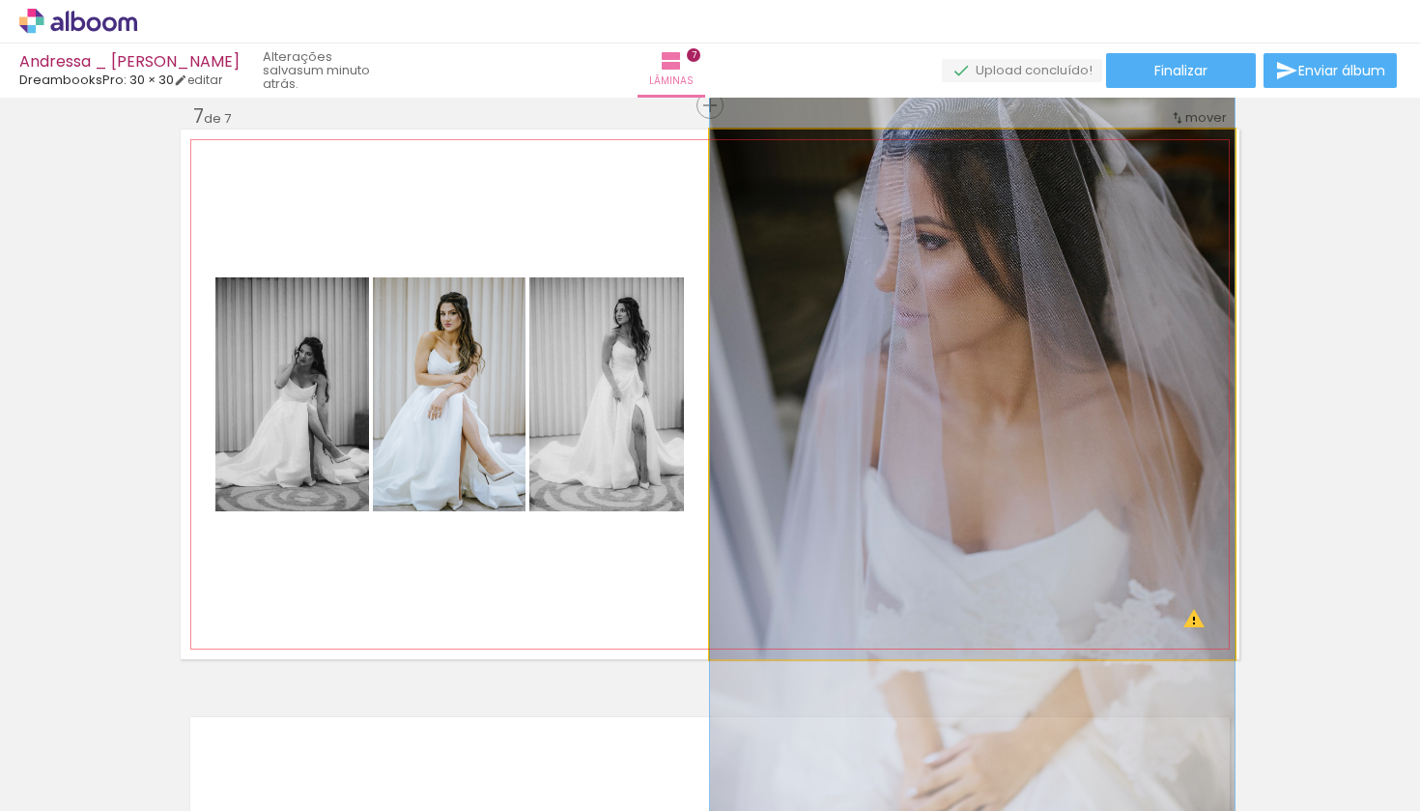
drag, startPoint x: 948, startPoint y: 271, endPoint x: 959, endPoint y: 337, distance: 66.7
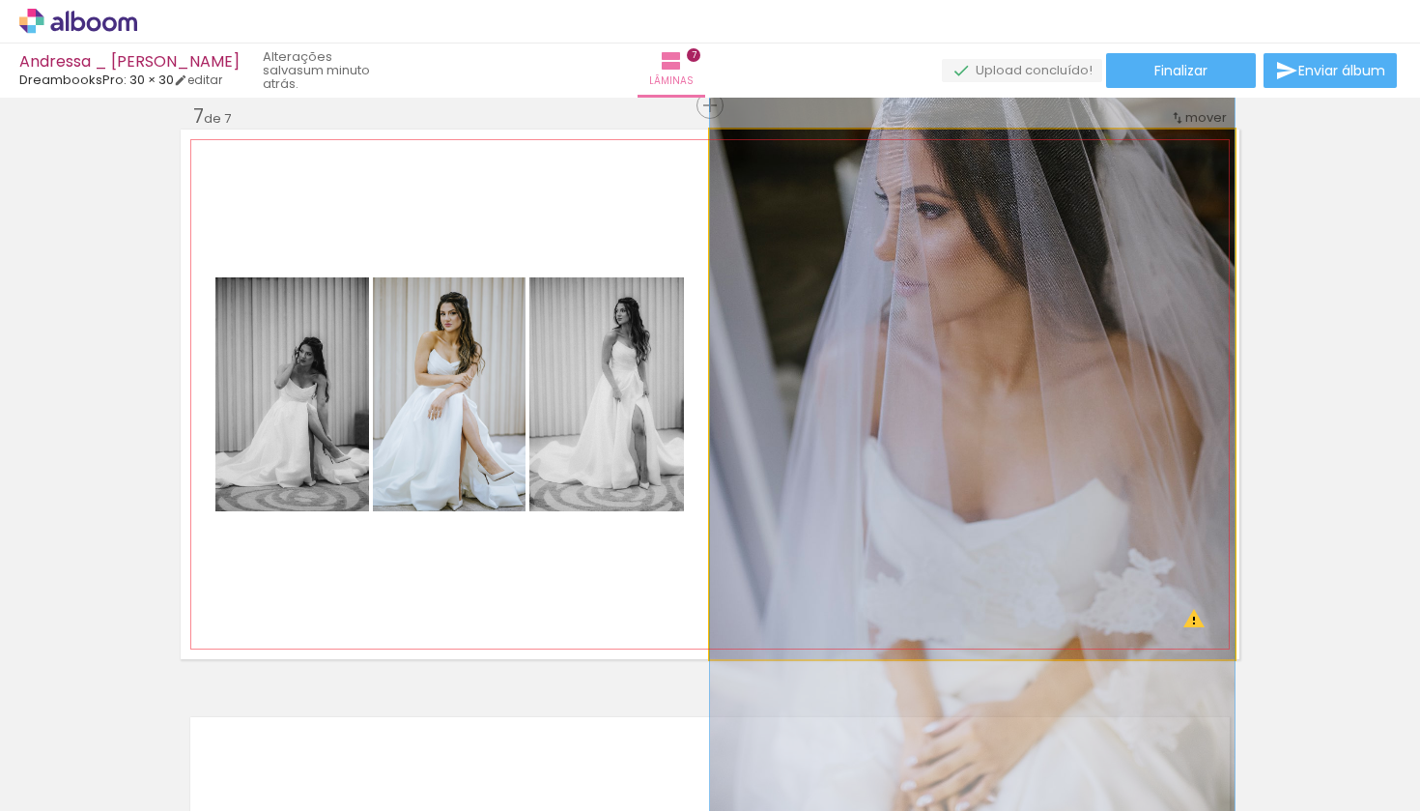
drag, startPoint x: 1054, startPoint y: 332, endPoint x: 1061, endPoint y: 303, distance: 29.8
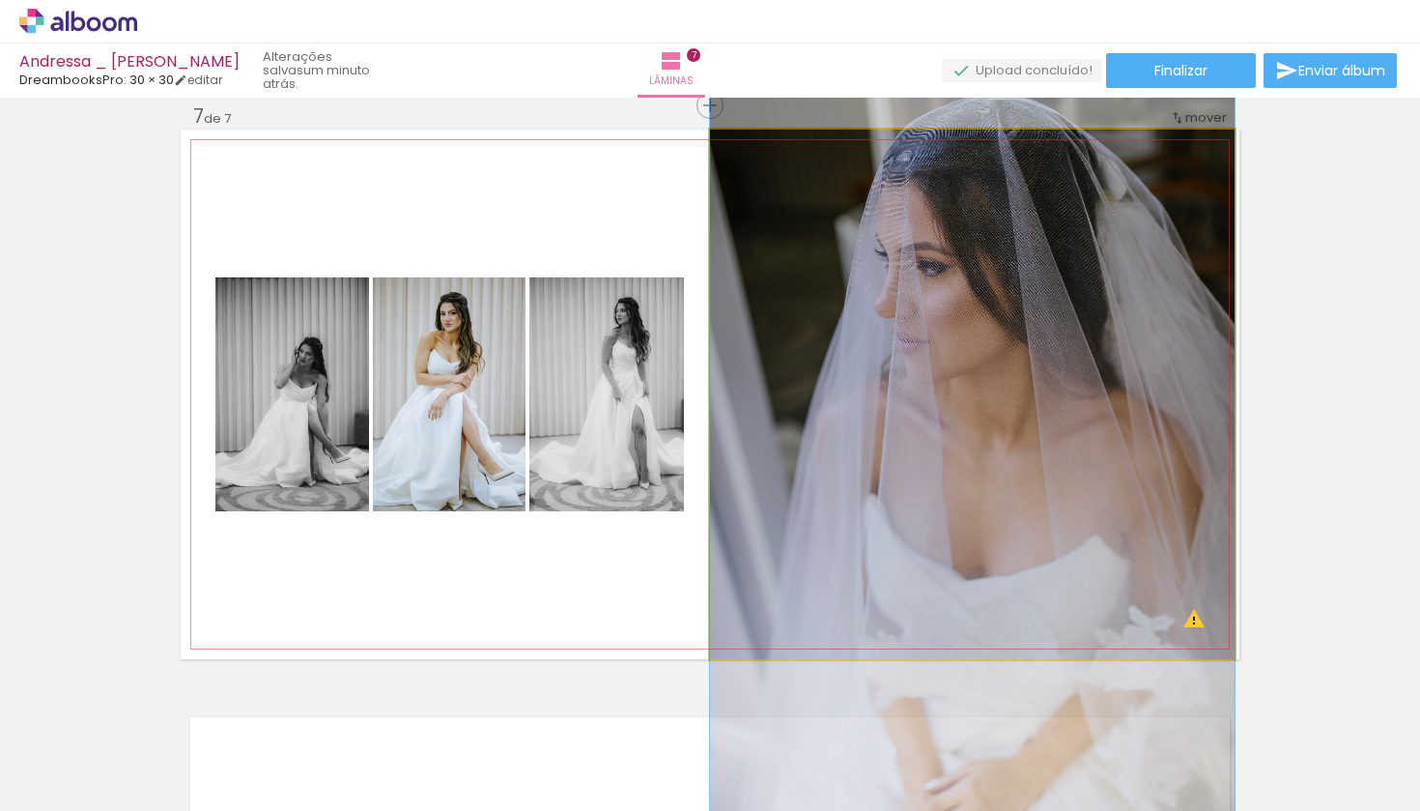
drag, startPoint x: 1061, startPoint y: 303, endPoint x: 1063, endPoint y: 363, distance: 59.9
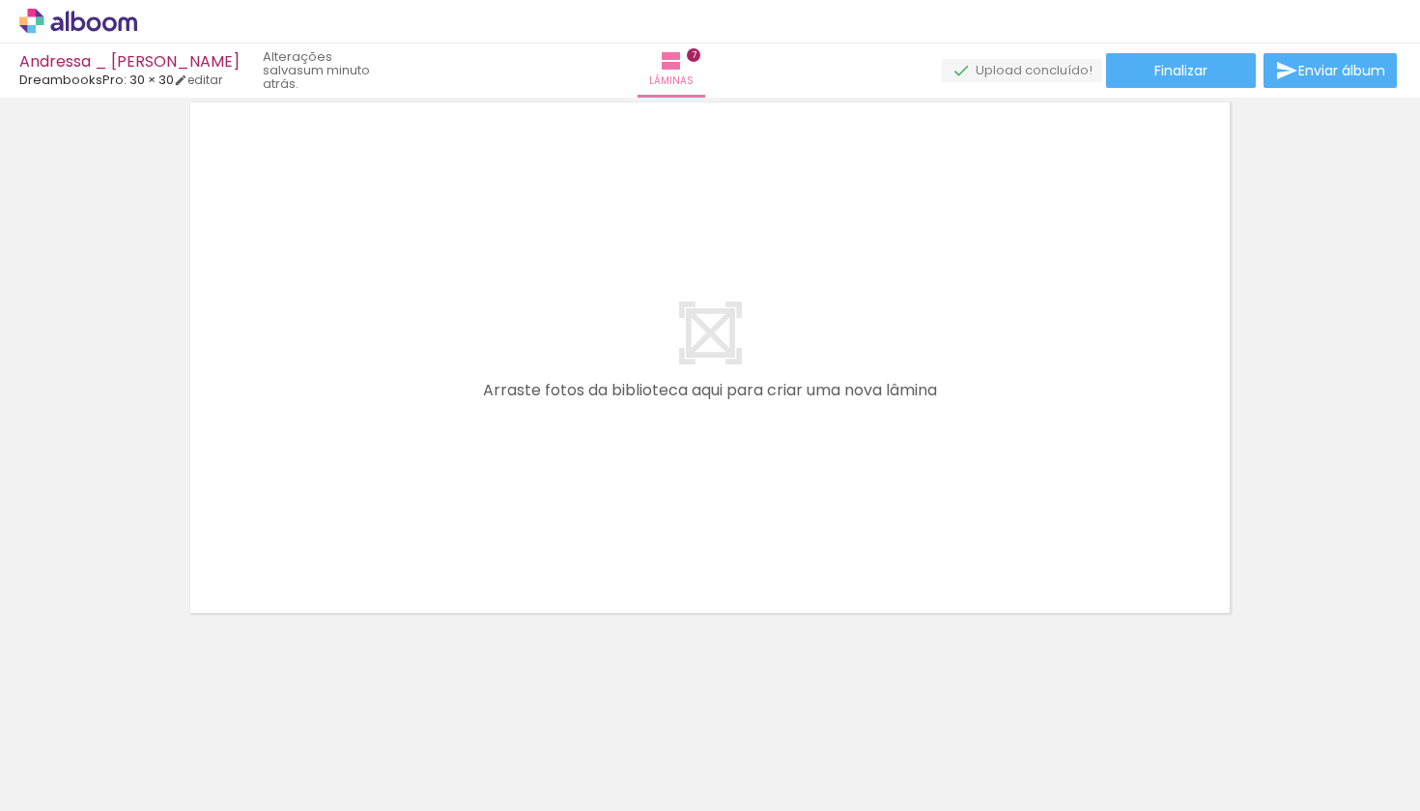
scroll to position [4105, 0]
click at [72, 789] on span "Adicionar Fotos" at bounding box center [69, 799] width 58 height 21
click at [0, 0] on input "file" at bounding box center [0, 0] width 0 height 0
click at [89, 789] on span "Adicionar Fotos" at bounding box center [69, 799] width 58 height 21
click at [0, 0] on input "file" at bounding box center [0, 0] width 0 height 0
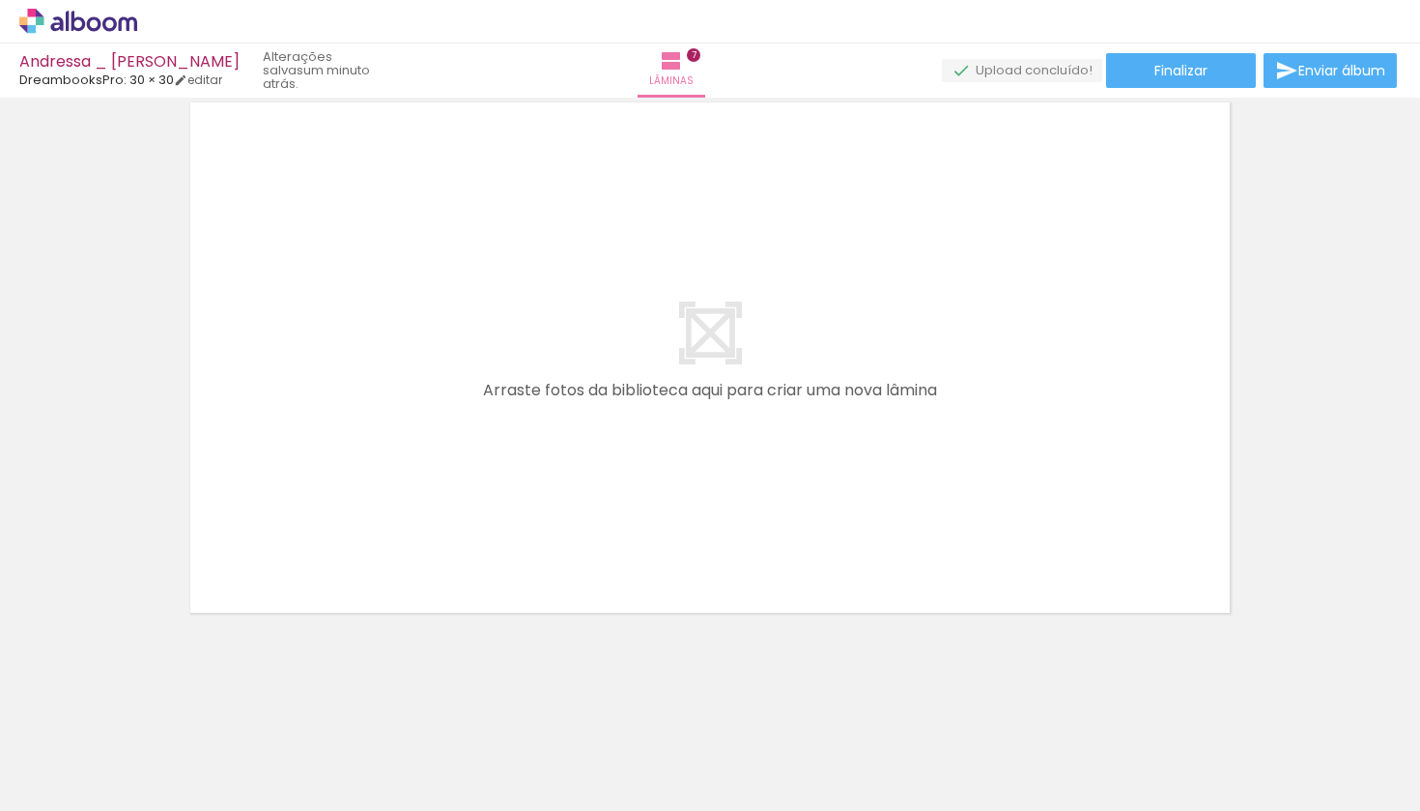
click at [1232, 366] on quentale-layouter at bounding box center [710, 357] width 1059 height 529
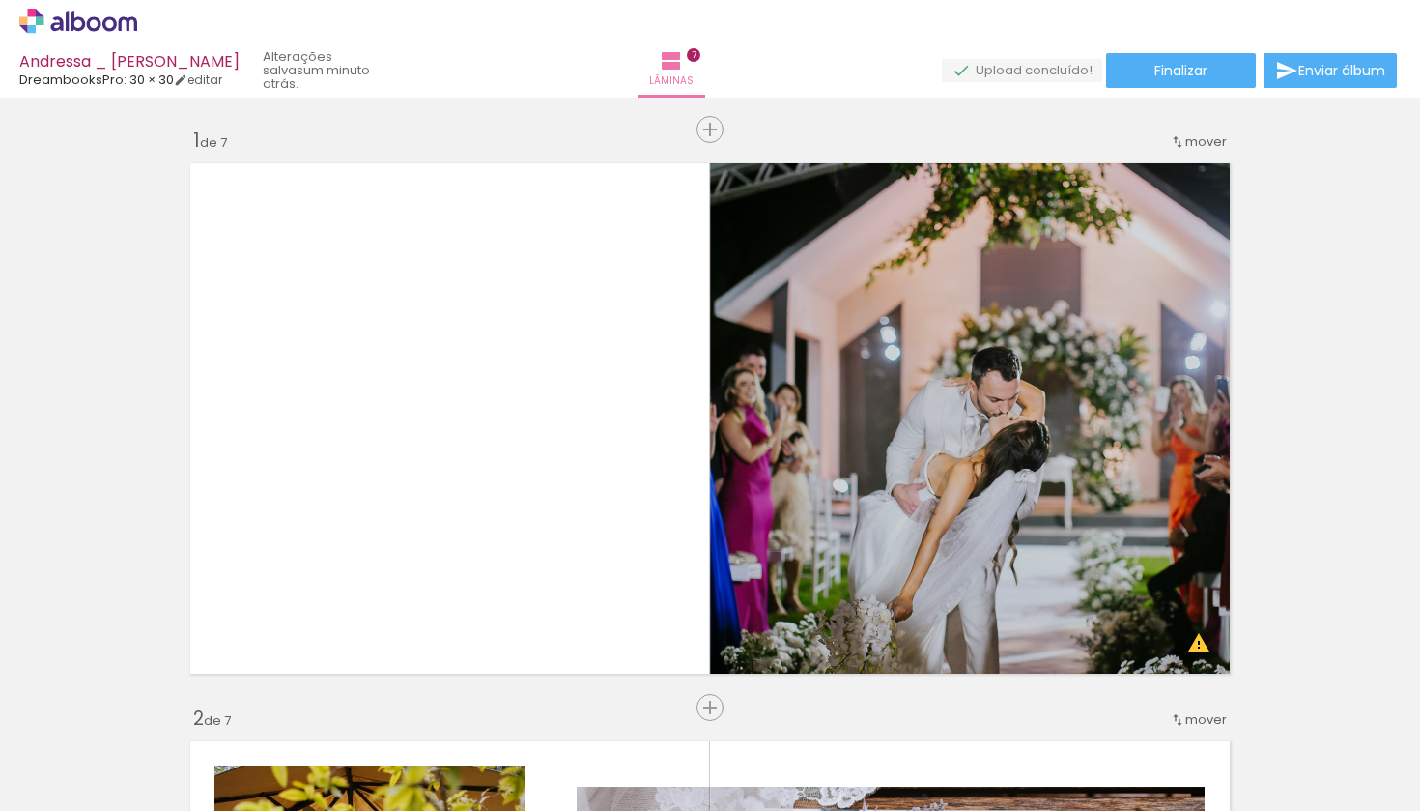
scroll to position [1886, 0]
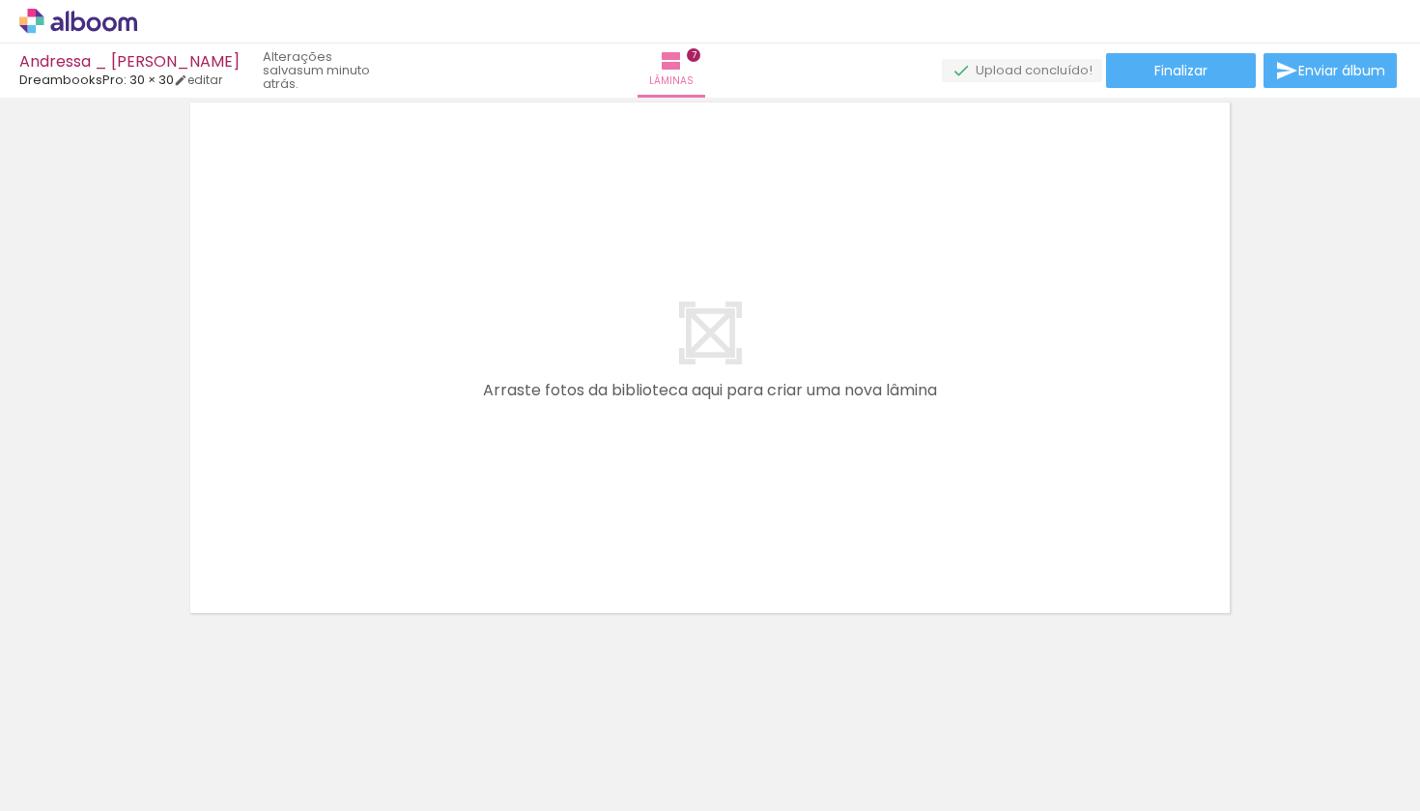
click at [91, 791] on span "Adicionar Fotos" at bounding box center [69, 799] width 58 height 21
click at [0, 0] on input "file" at bounding box center [0, 0] width 0 height 0
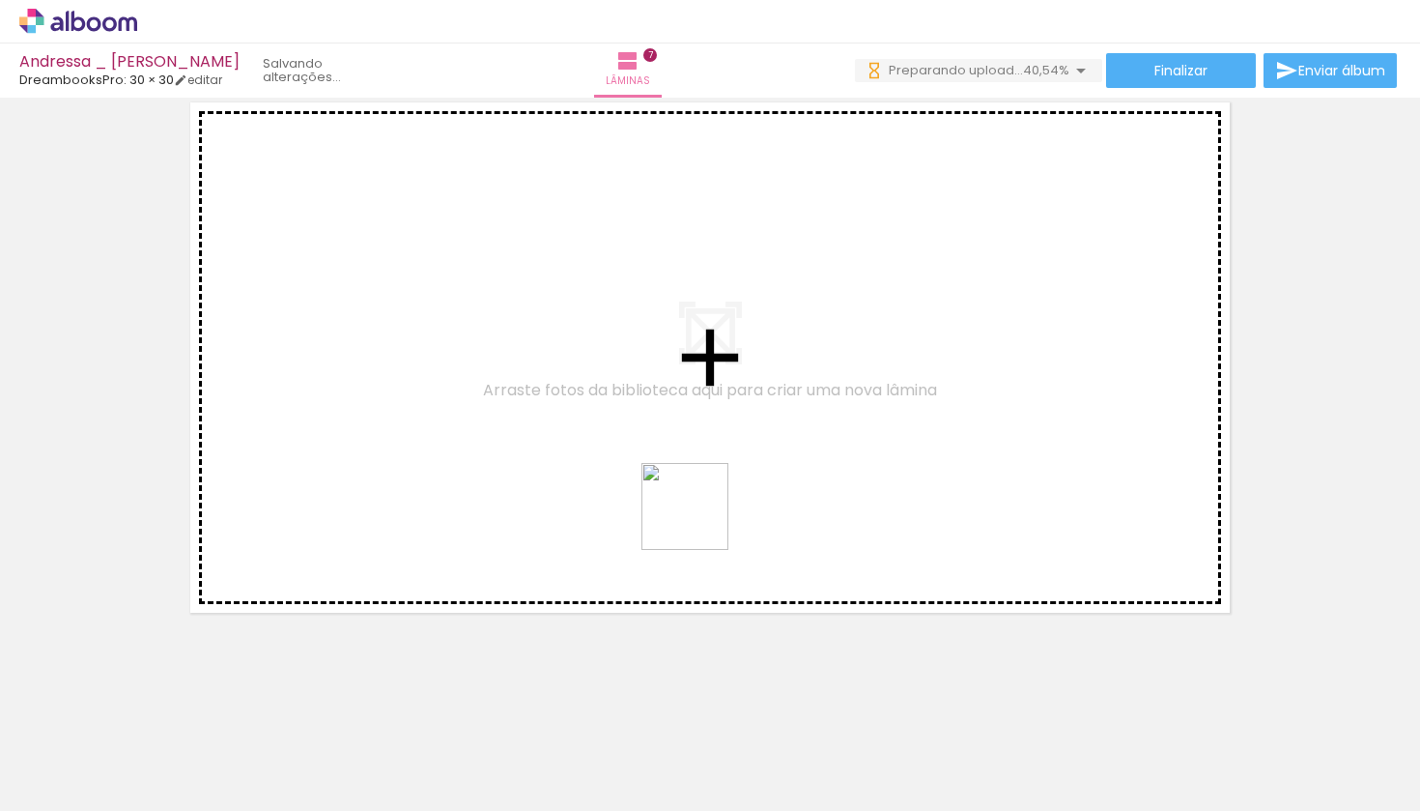
drag, startPoint x: 719, startPoint y: 767, endPoint x: 692, endPoint y: 485, distance: 283.4
click at [692, 485] on quentale-workspace at bounding box center [710, 405] width 1420 height 811
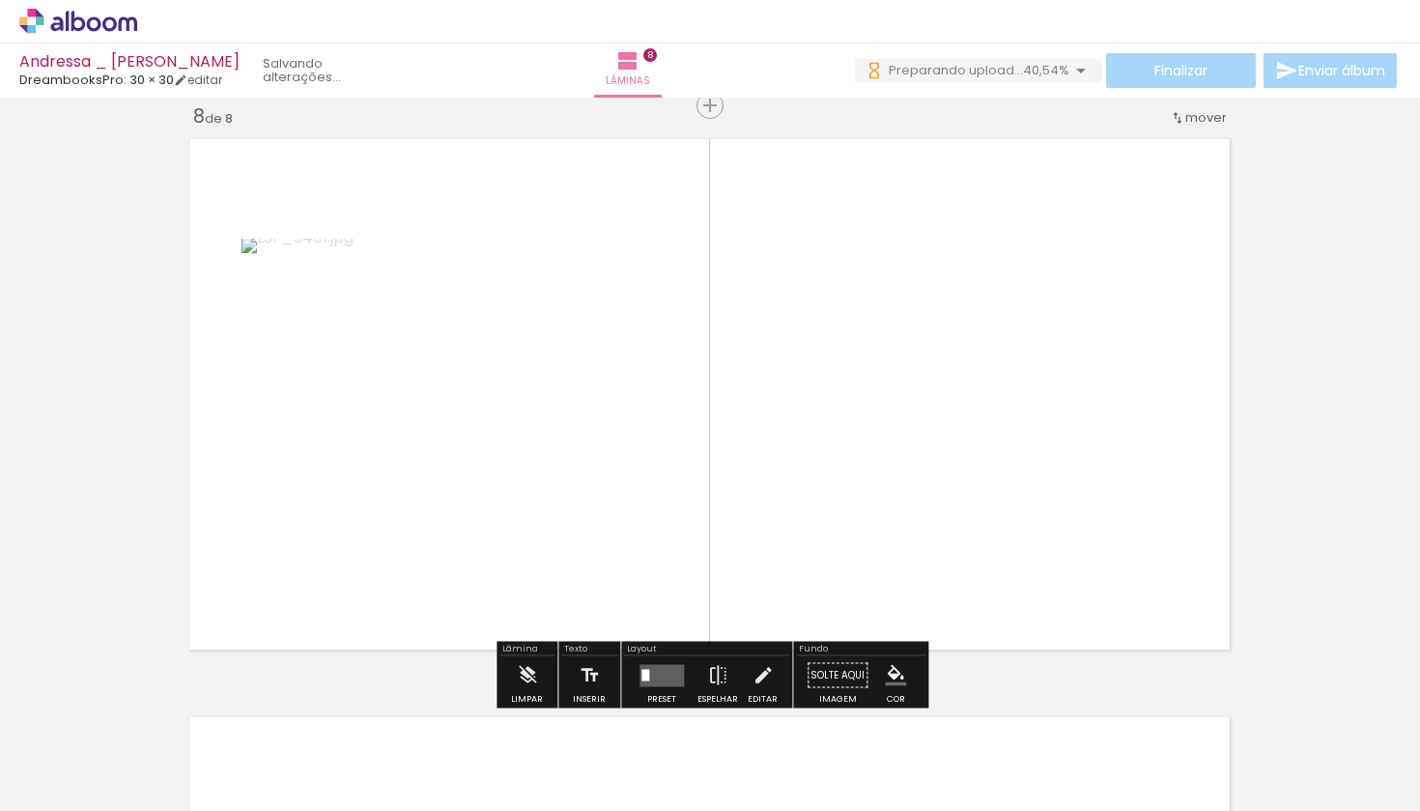
scroll to position [0, 0]
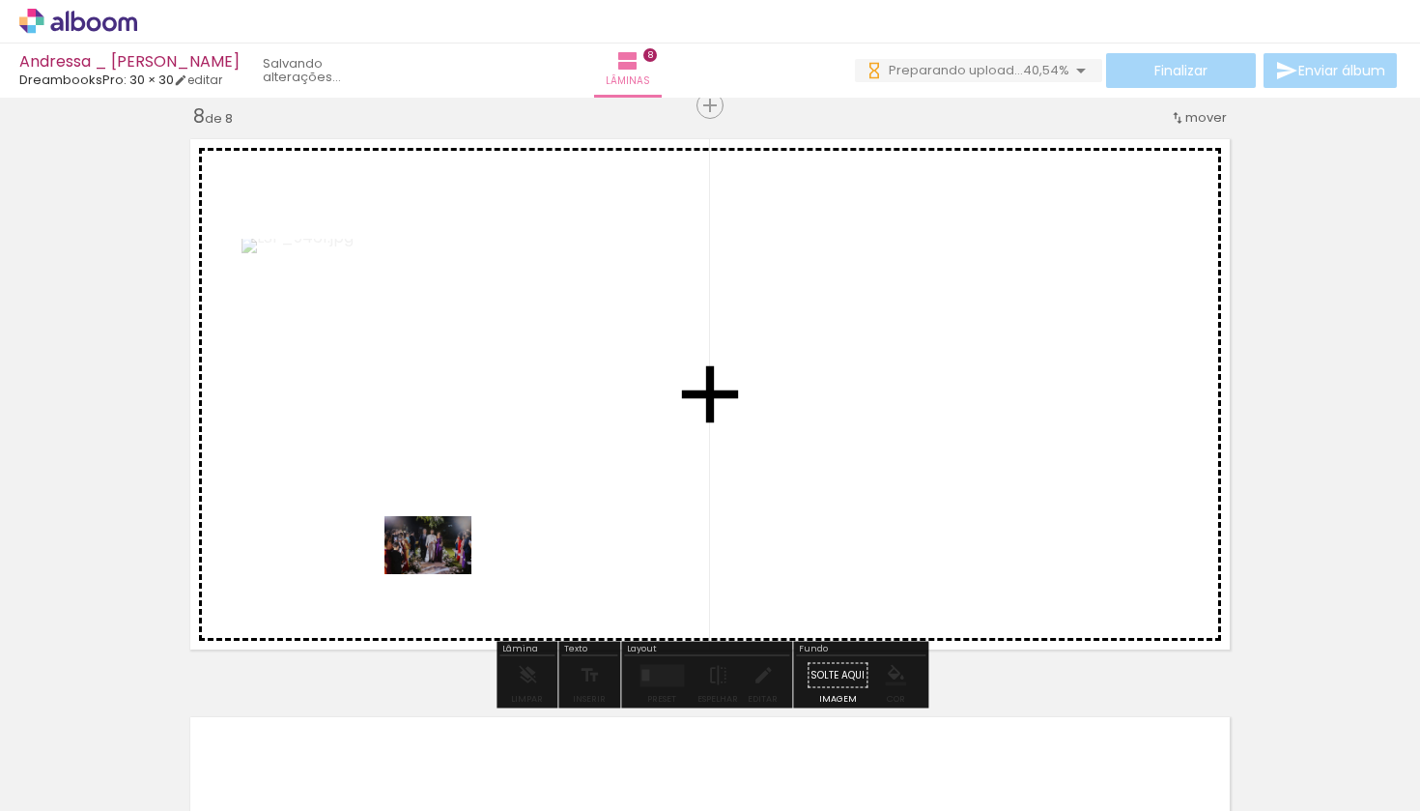
drag, startPoint x: 208, startPoint y: 759, endPoint x: 442, endPoint y: 574, distance: 299.2
click at [442, 574] on quentale-workspace at bounding box center [710, 405] width 1420 height 811
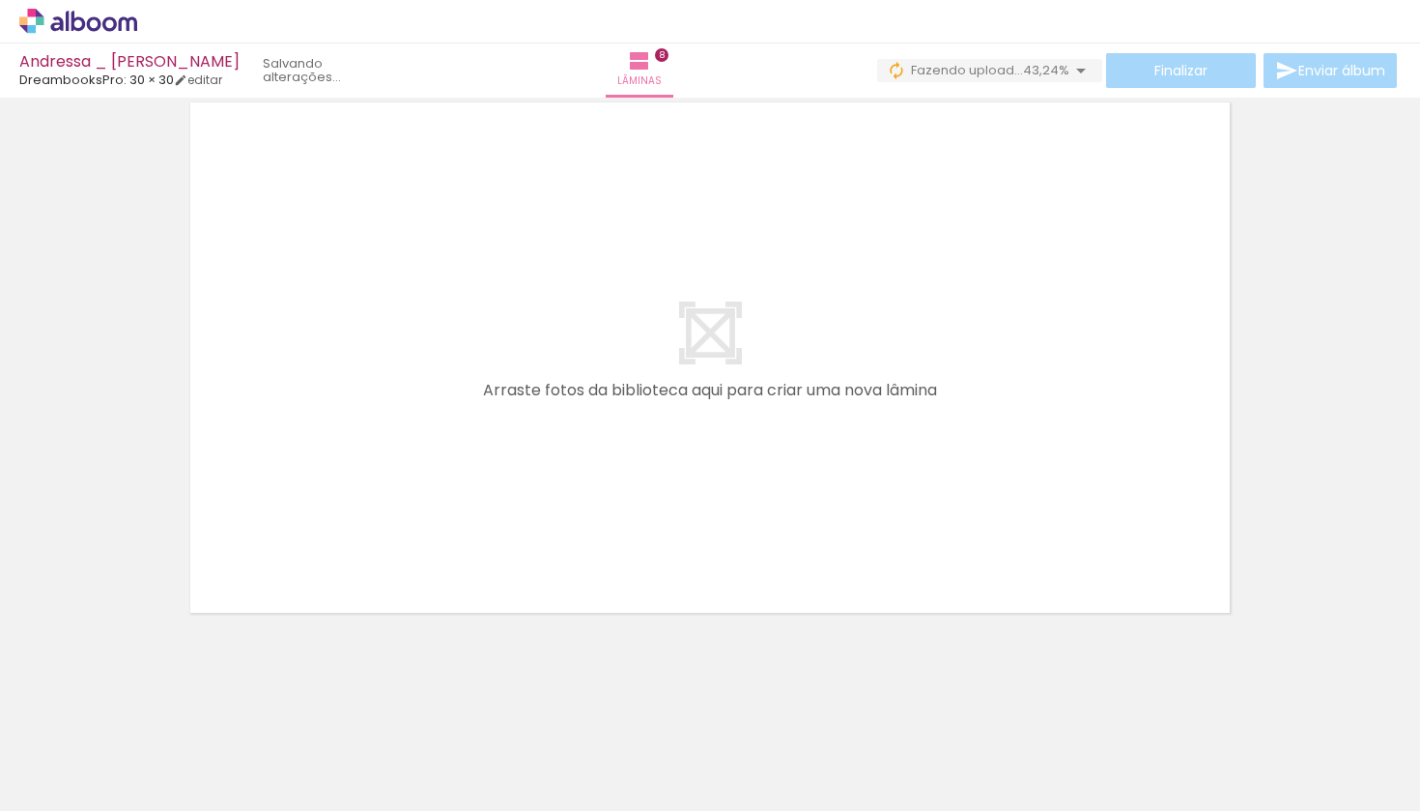
scroll to position [4683, 0]
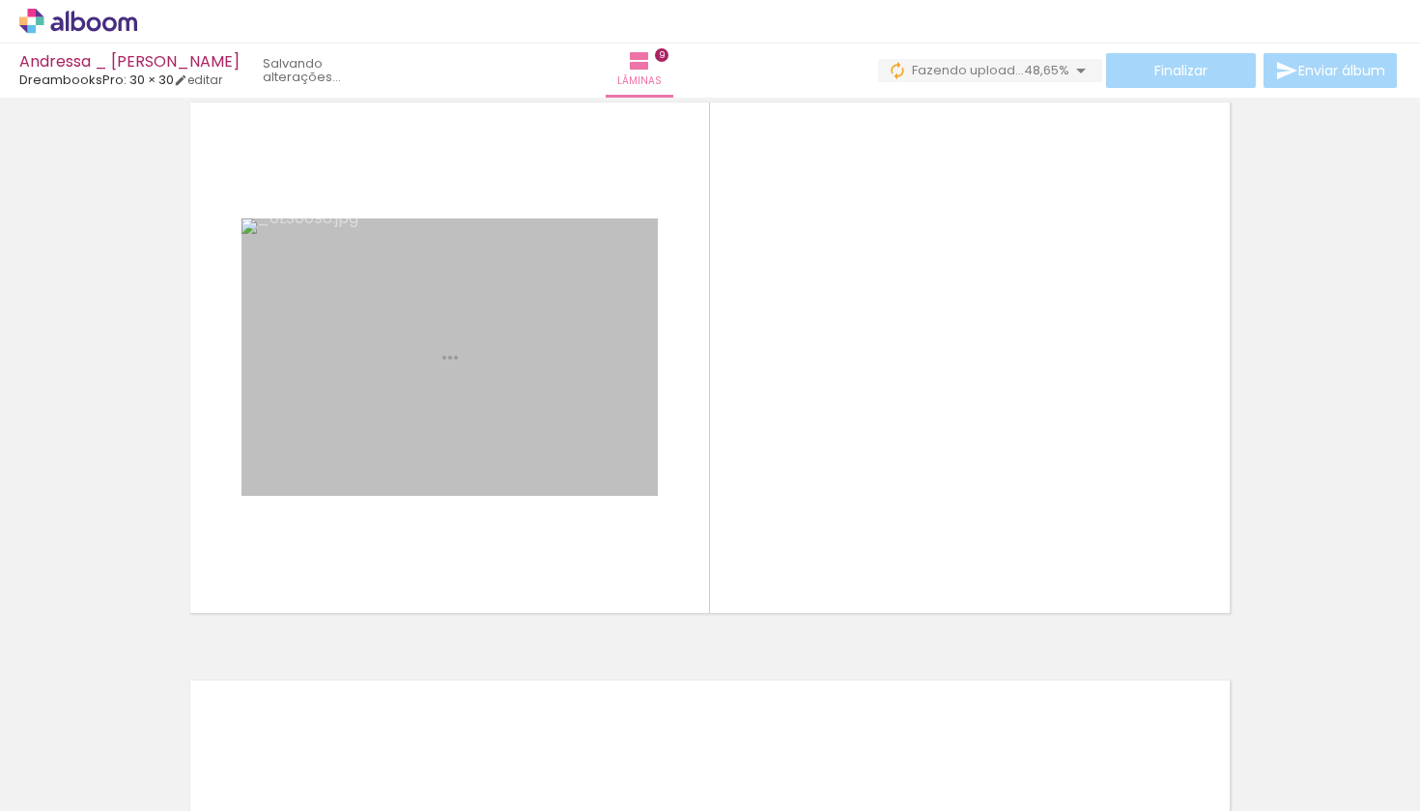
drag, startPoint x: 214, startPoint y: 765, endPoint x: 383, endPoint y: 548, distance: 275.4
click at [383, 548] on quentale-workspace at bounding box center [710, 405] width 1420 height 811
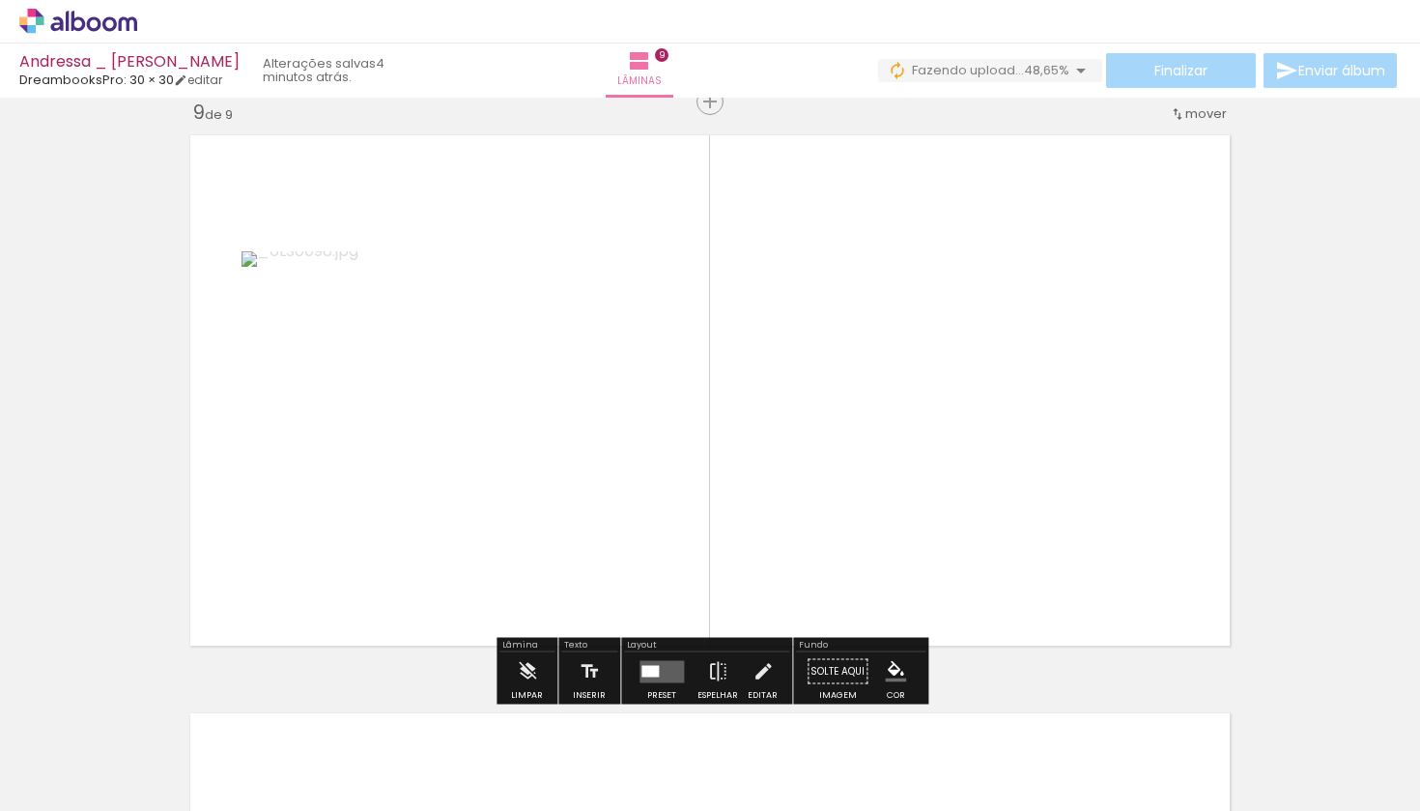
scroll to position [4646, 0]
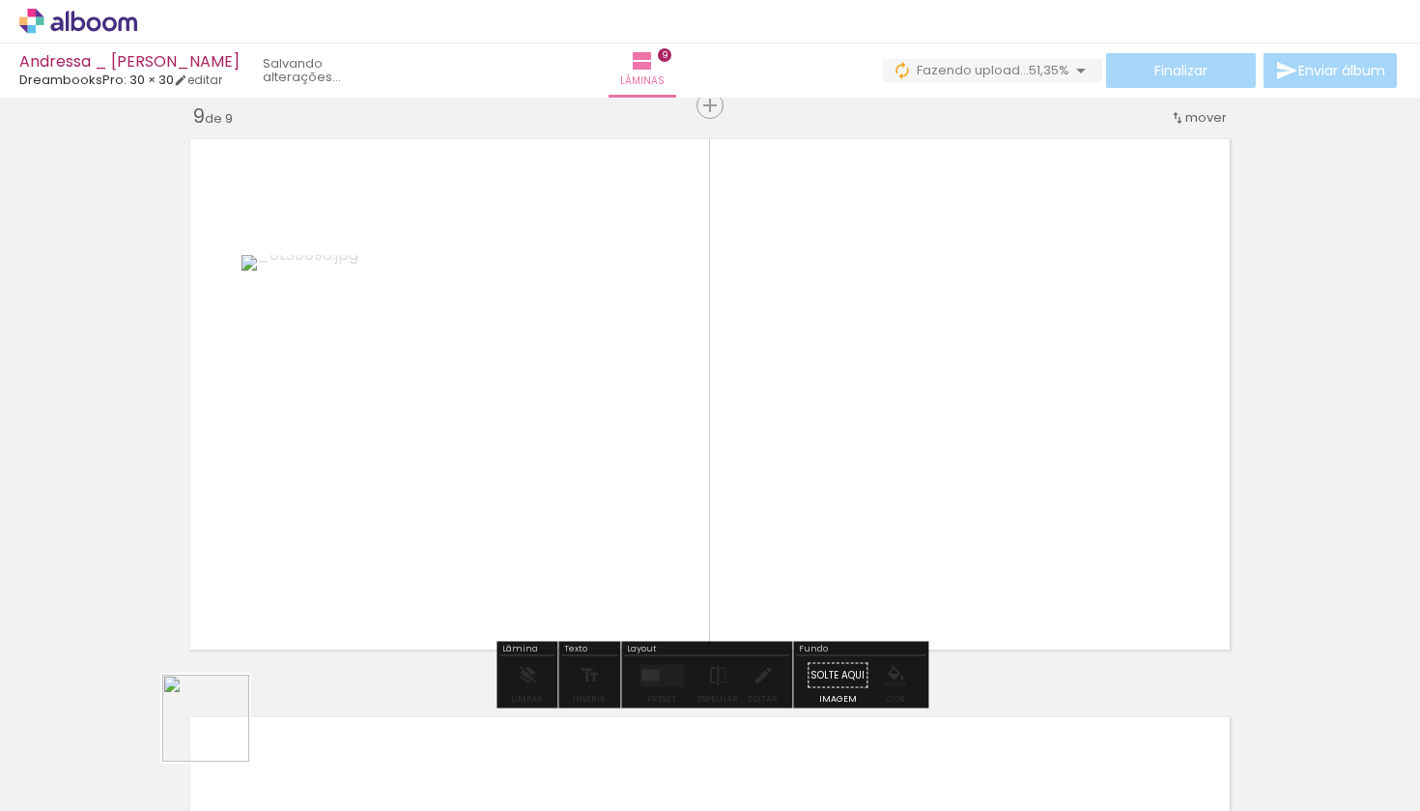
drag, startPoint x: 218, startPoint y: 746, endPoint x: 321, endPoint y: 571, distance: 202.7
click at [320, 571] on quentale-workspace at bounding box center [710, 405] width 1420 height 811
drag, startPoint x: 203, startPoint y: 742, endPoint x: 336, endPoint y: 539, distance: 242.8
click at [336, 539] on quentale-workspace at bounding box center [710, 405] width 1420 height 811
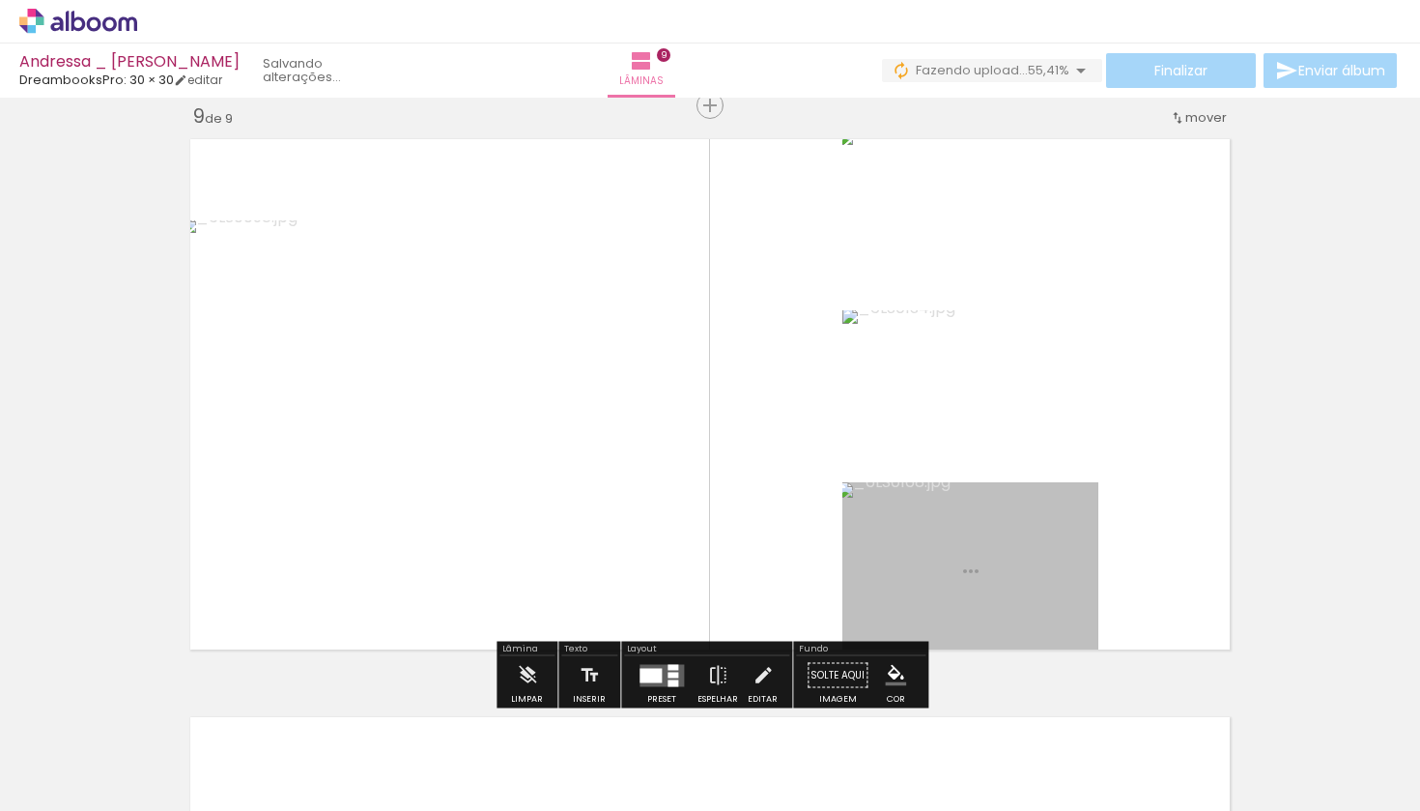
drag, startPoint x: 192, startPoint y: 747, endPoint x: 320, endPoint y: 552, distance: 233.1
click at [320, 552] on quentale-workspace at bounding box center [710, 405] width 1420 height 811
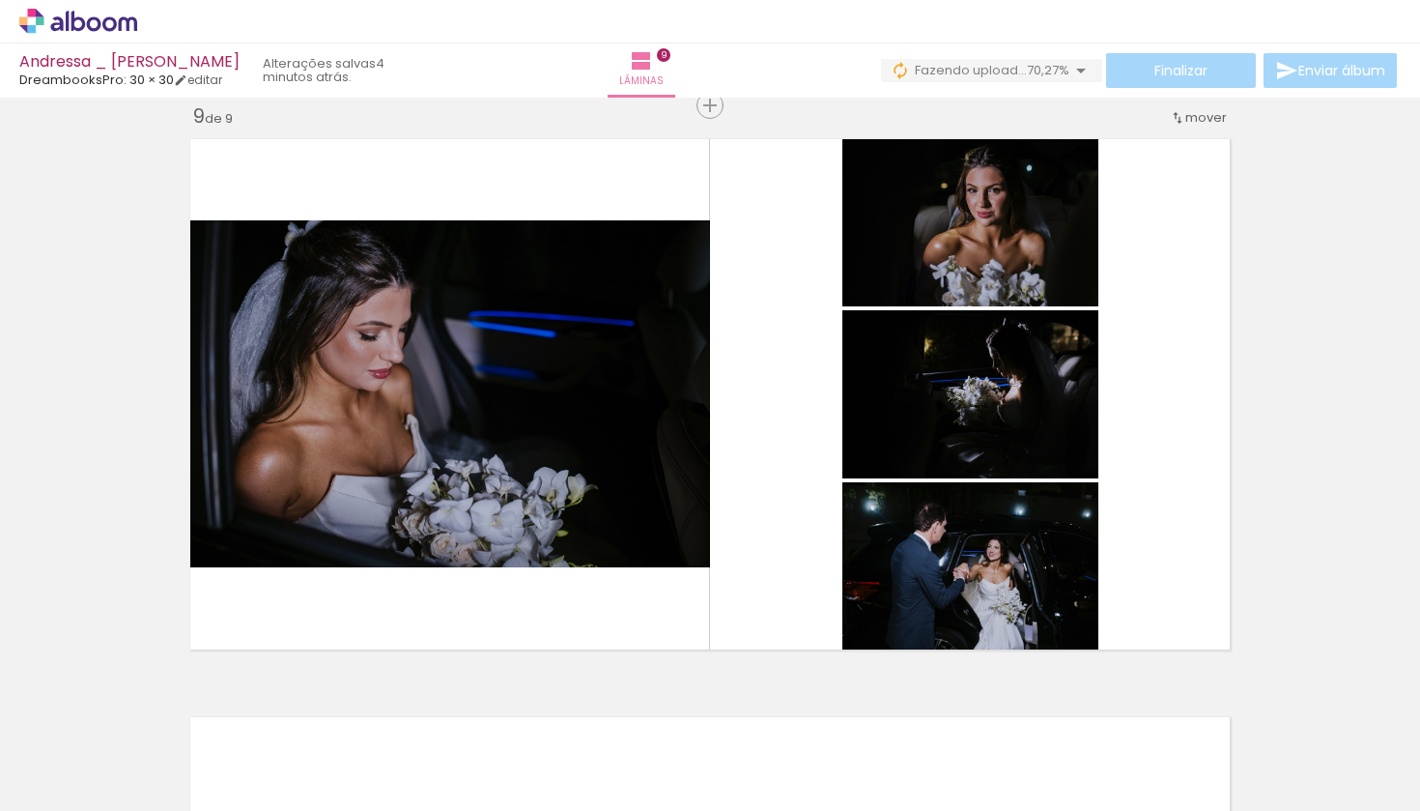
scroll to position [0, 2637]
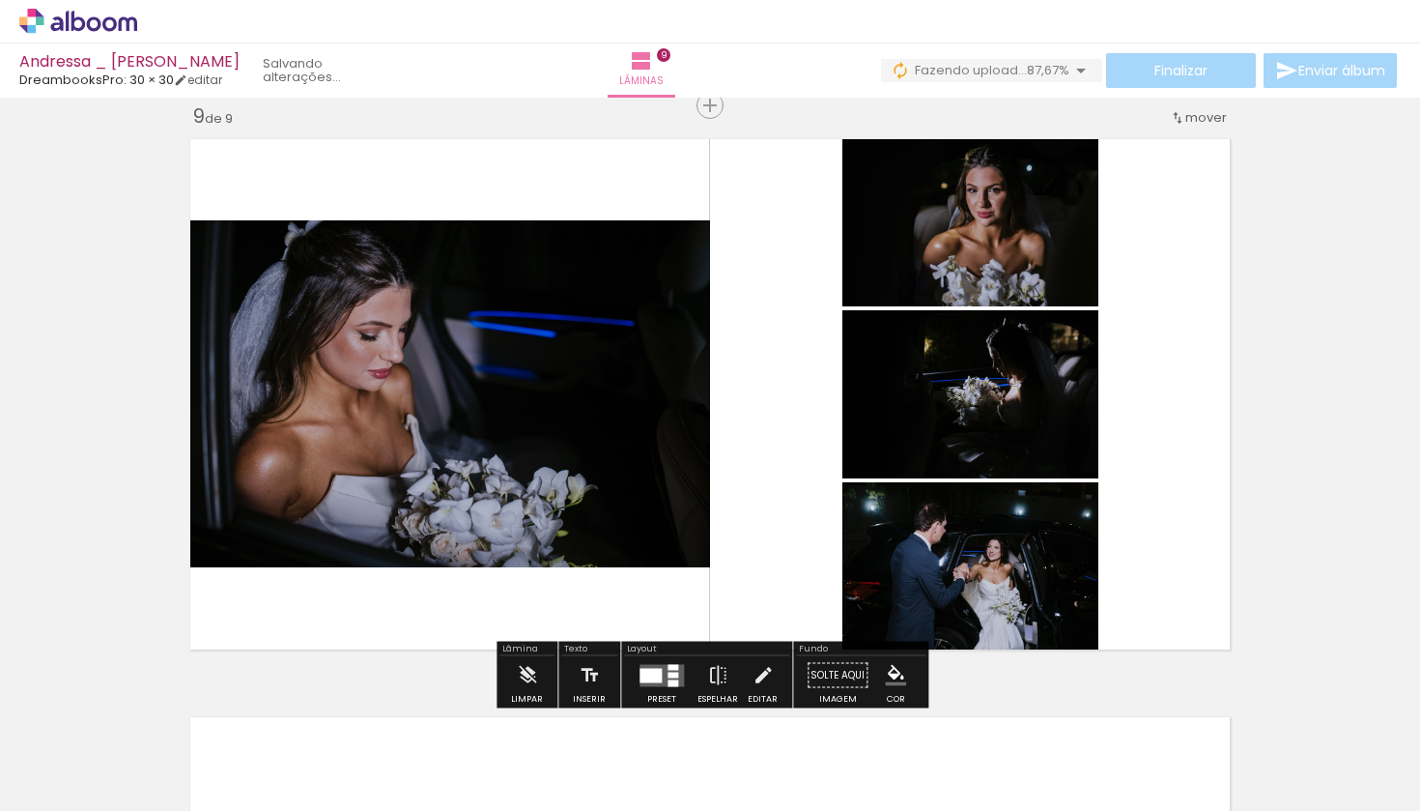
click at [652, 678] on div at bounding box center [651, 675] width 22 height 14
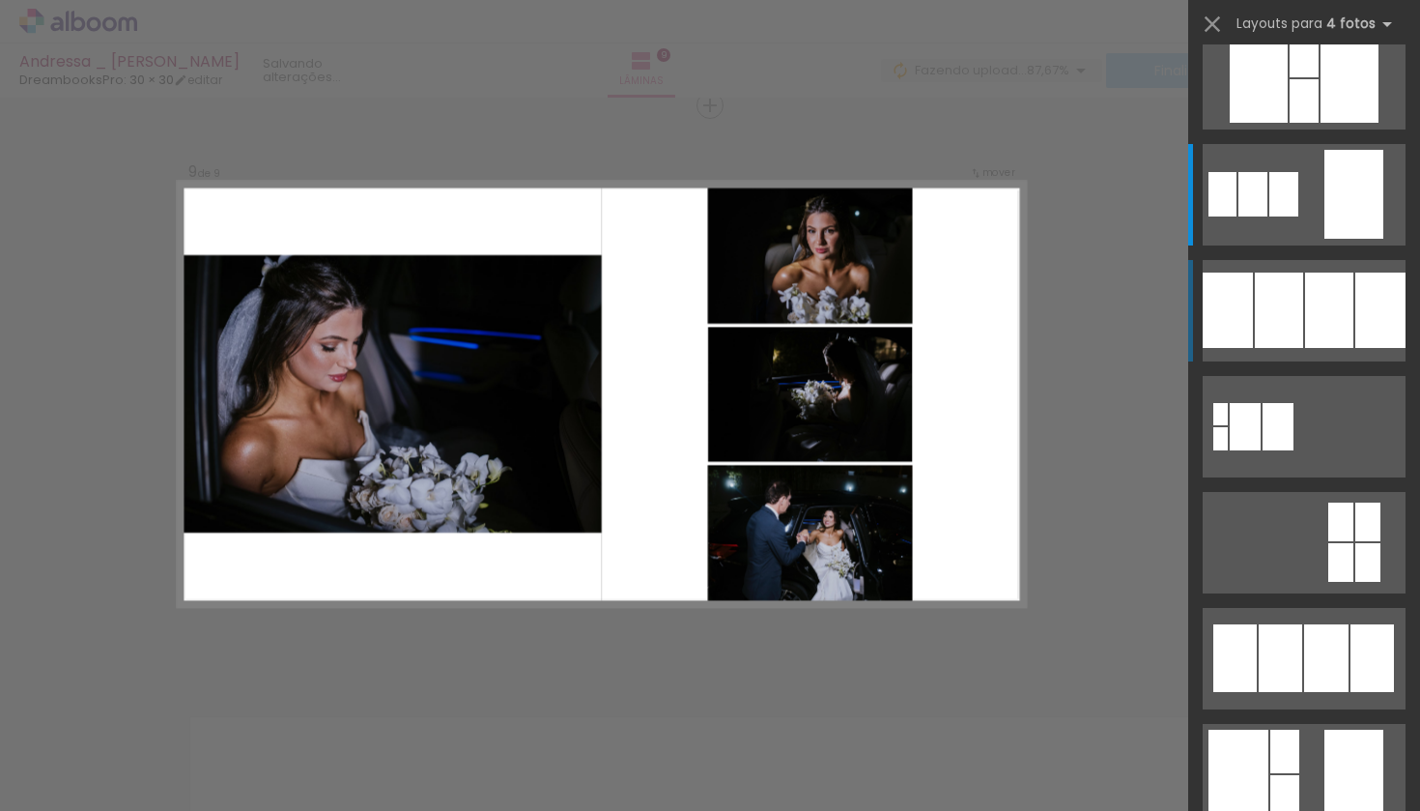
scroll to position [0, 0]
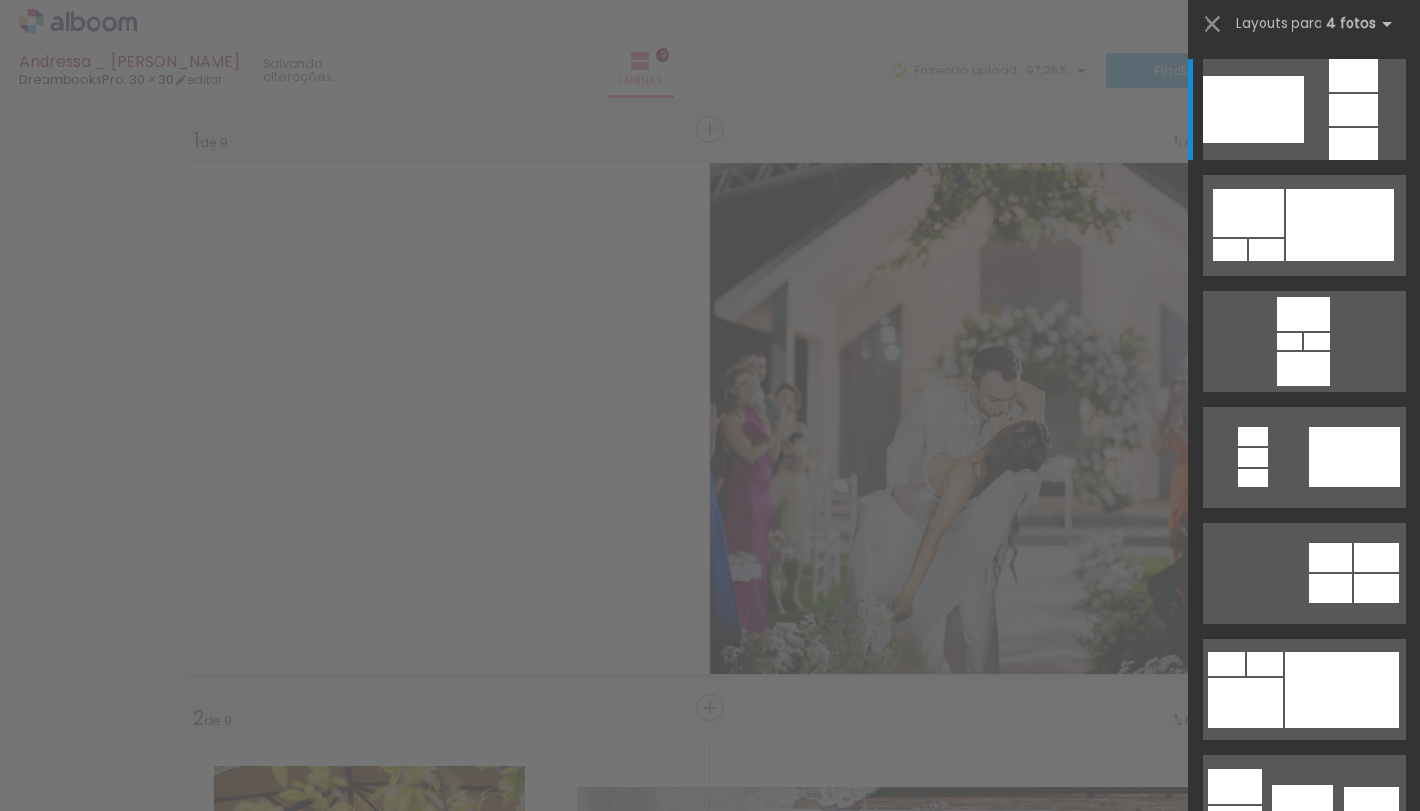
scroll to position [0, 2637]
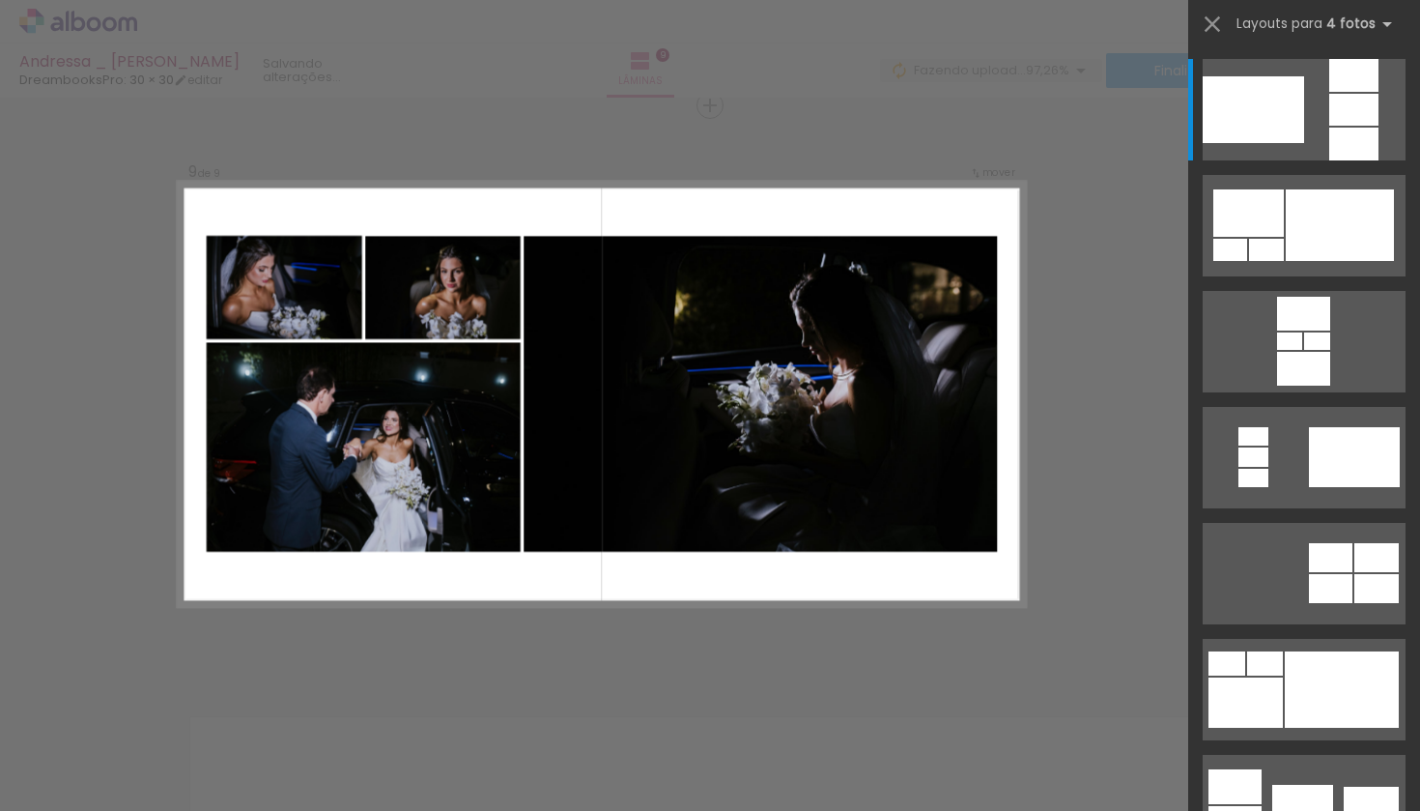
click at [1249, 261] on div at bounding box center [1266, 250] width 35 height 22
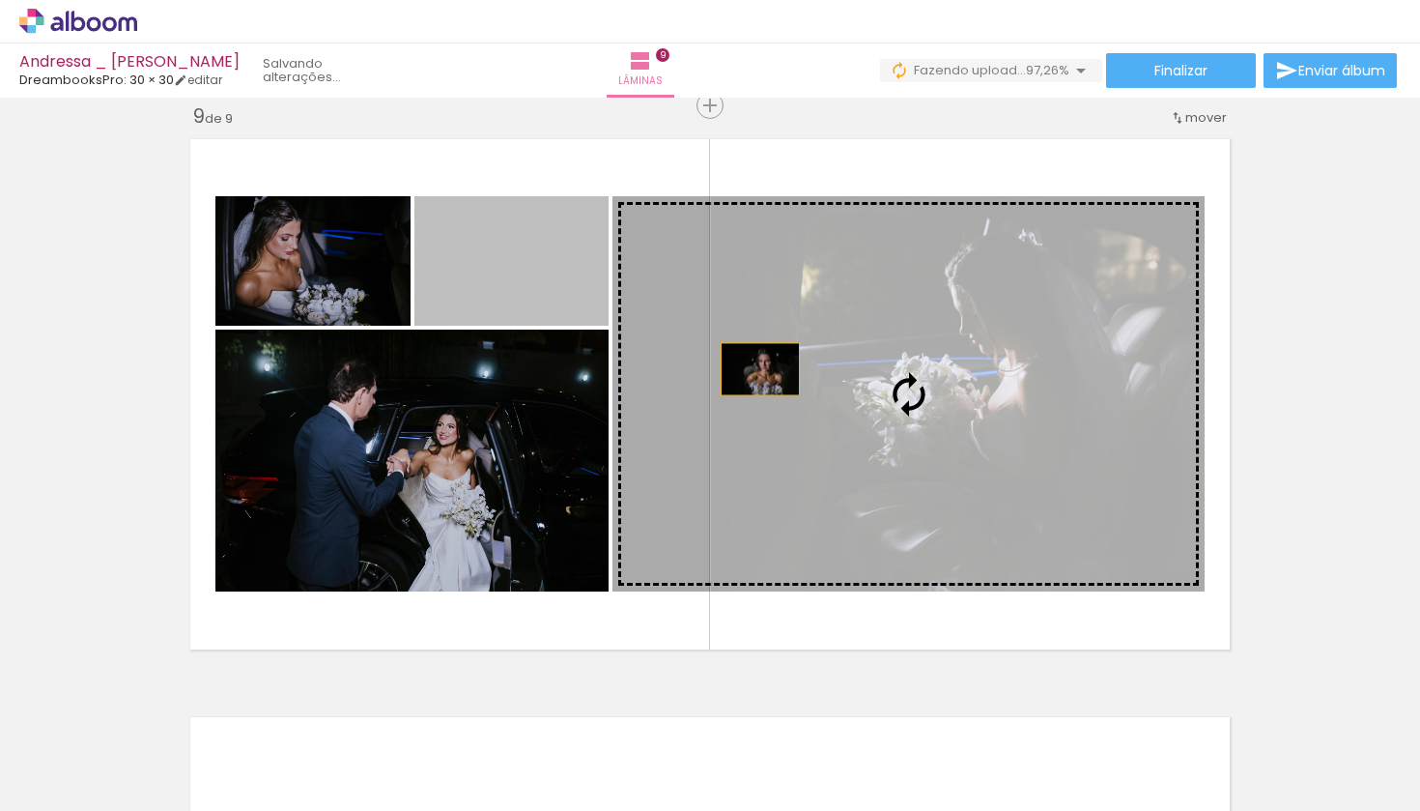
drag, startPoint x: 548, startPoint y: 272, endPoint x: 824, endPoint y: 408, distance: 307.6
click at [0, 0] on slot at bounding box center [0, 0] width 0 height 0
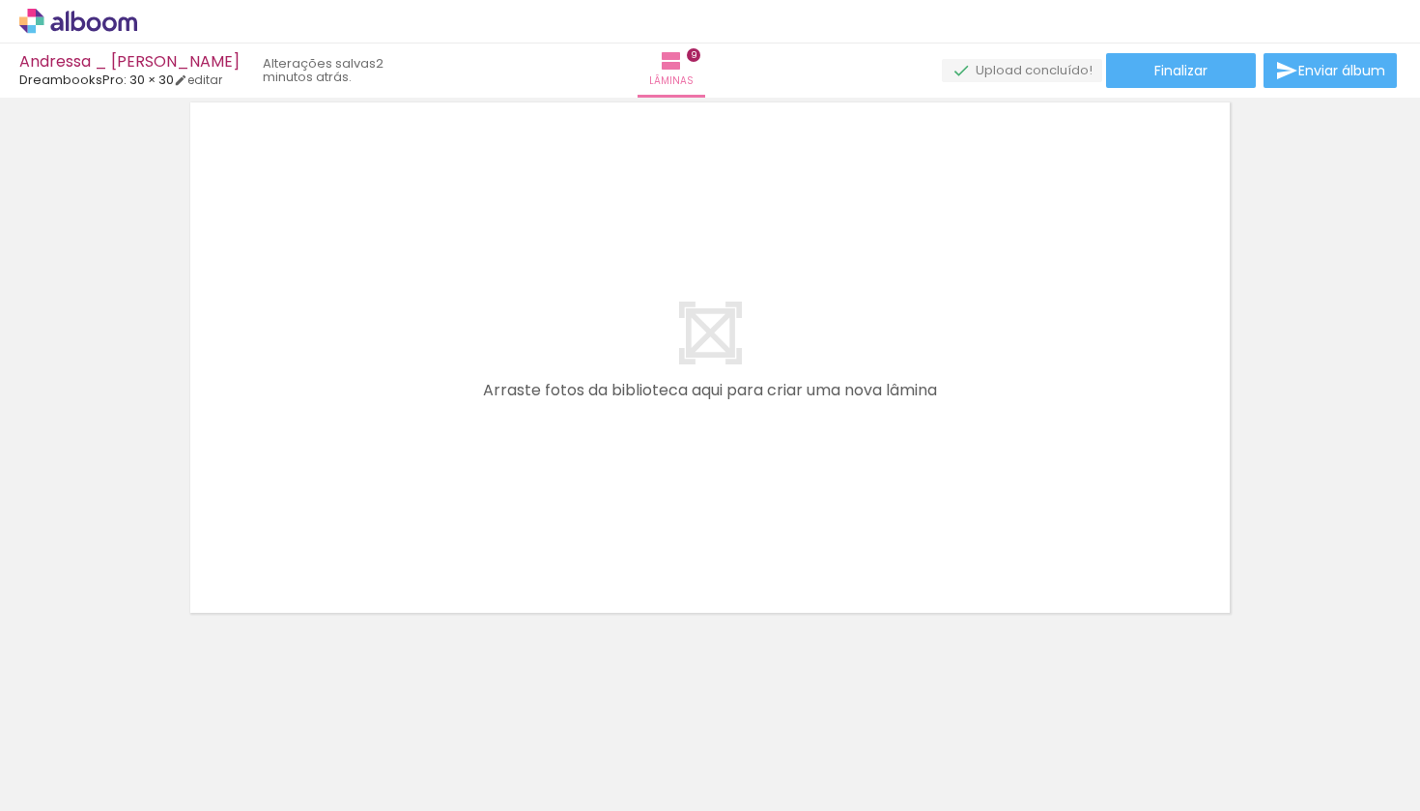
scroll to position [0, 0]
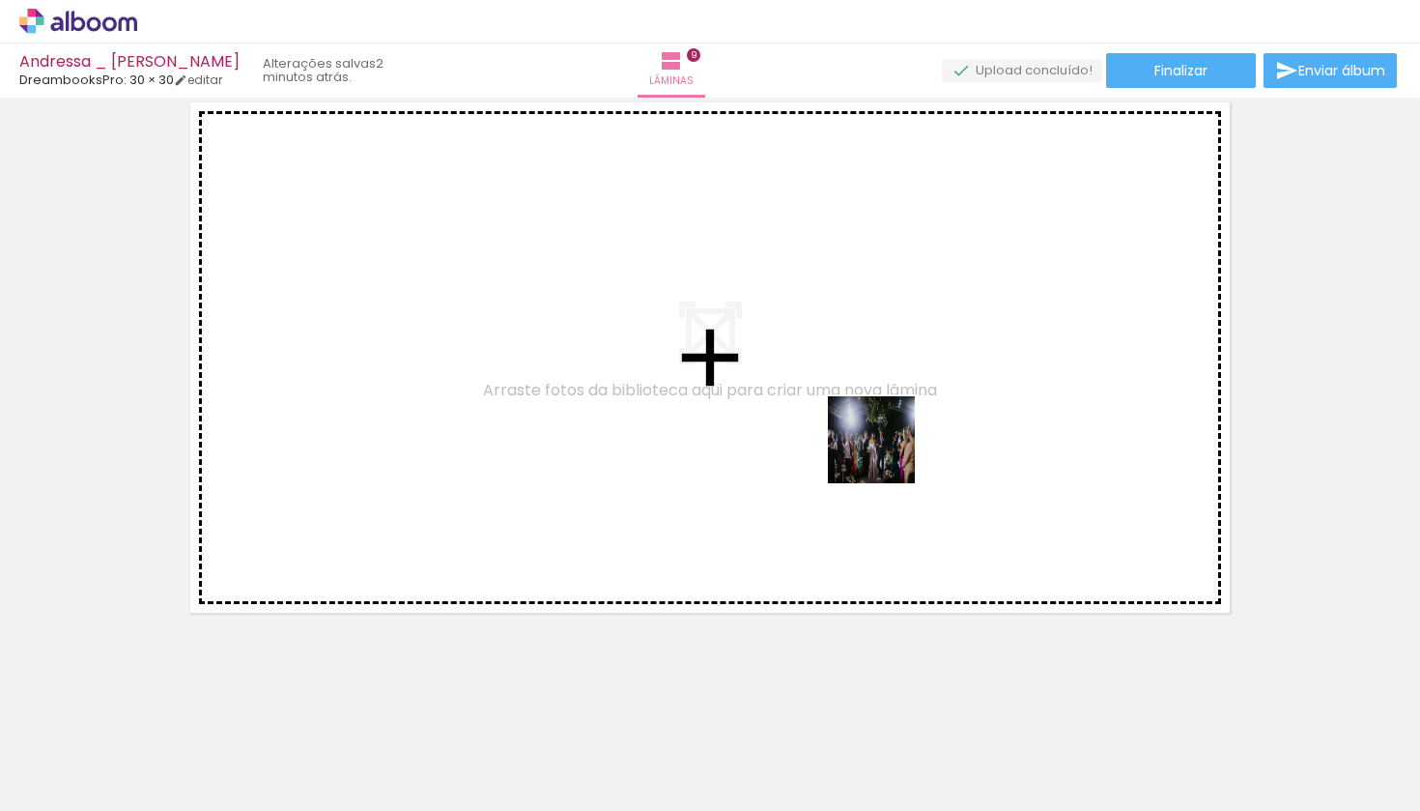
drag, startPoint x: 919, startPoint y: 756, endPoint x: 885, endPoint y: 452, distance: 305.3
click at [885, 452] on quentale-workspace at bounding box center [710, 405] width 1420 height 811
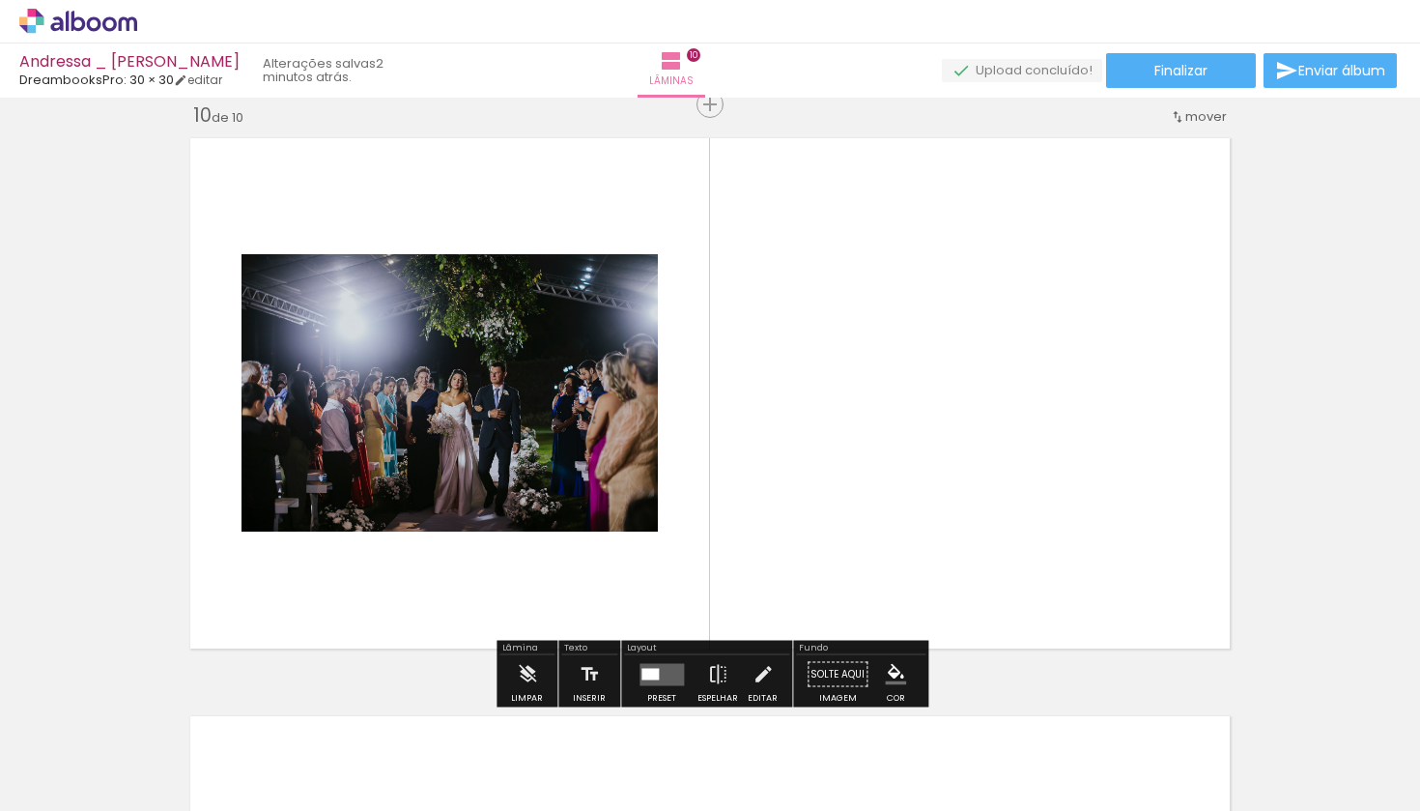
scroll to position [5224, 0]
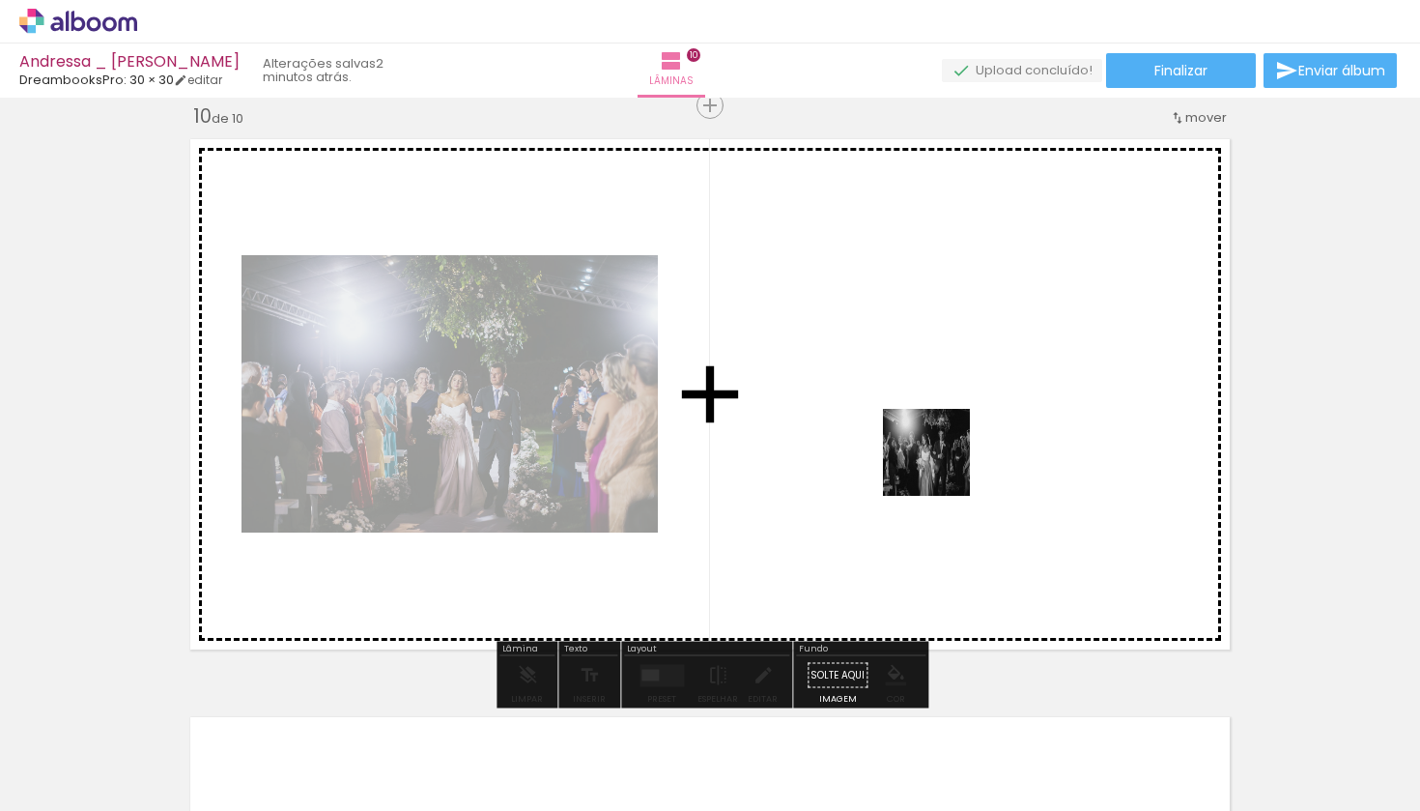
drag, startPoint x: 945, startPoint y: 753, endPoint x: 940, endPoint y: 461, distance: 291.8
click at [940, 461] on quentale-workspace at bounding box center [710, 405] width 1420 height 811
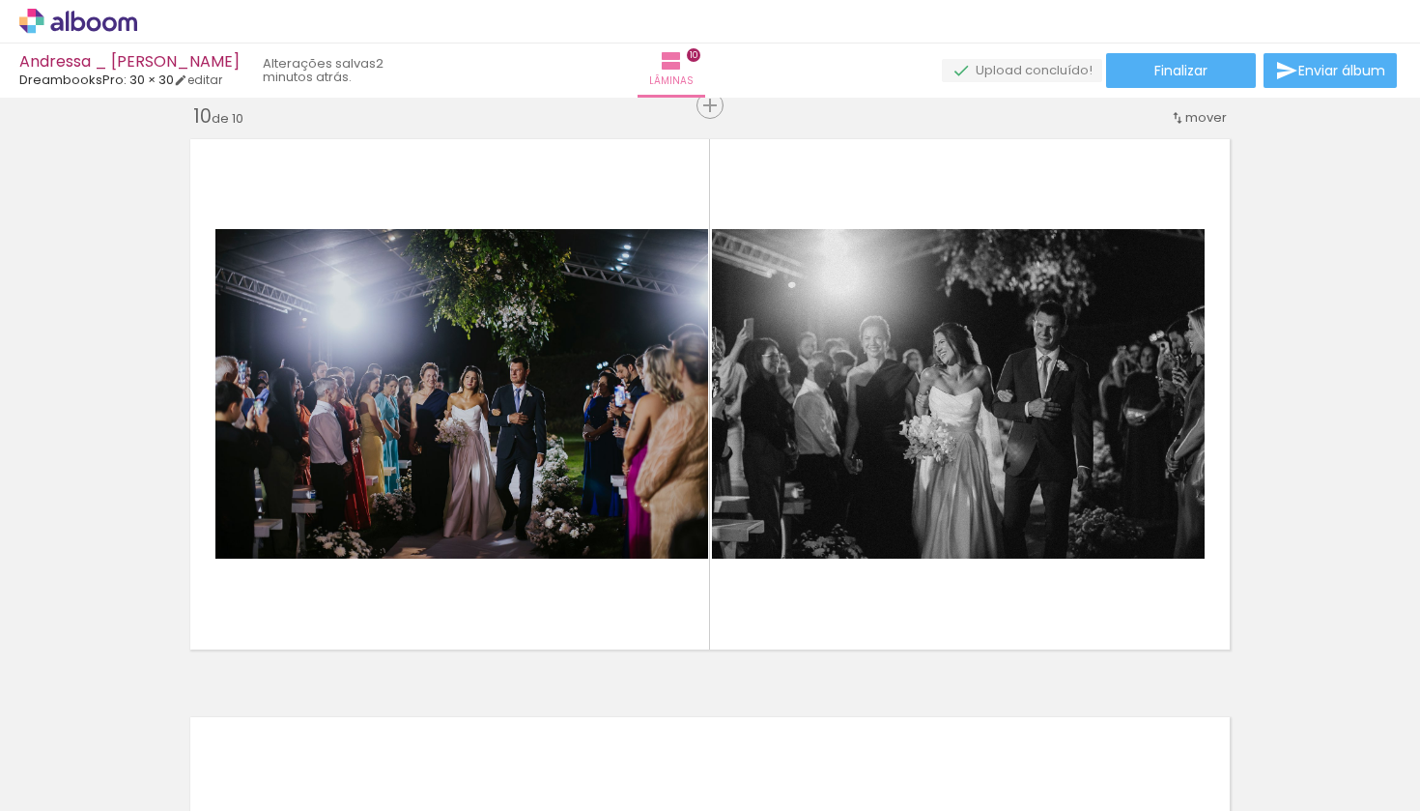
scroll to position [0, 0]
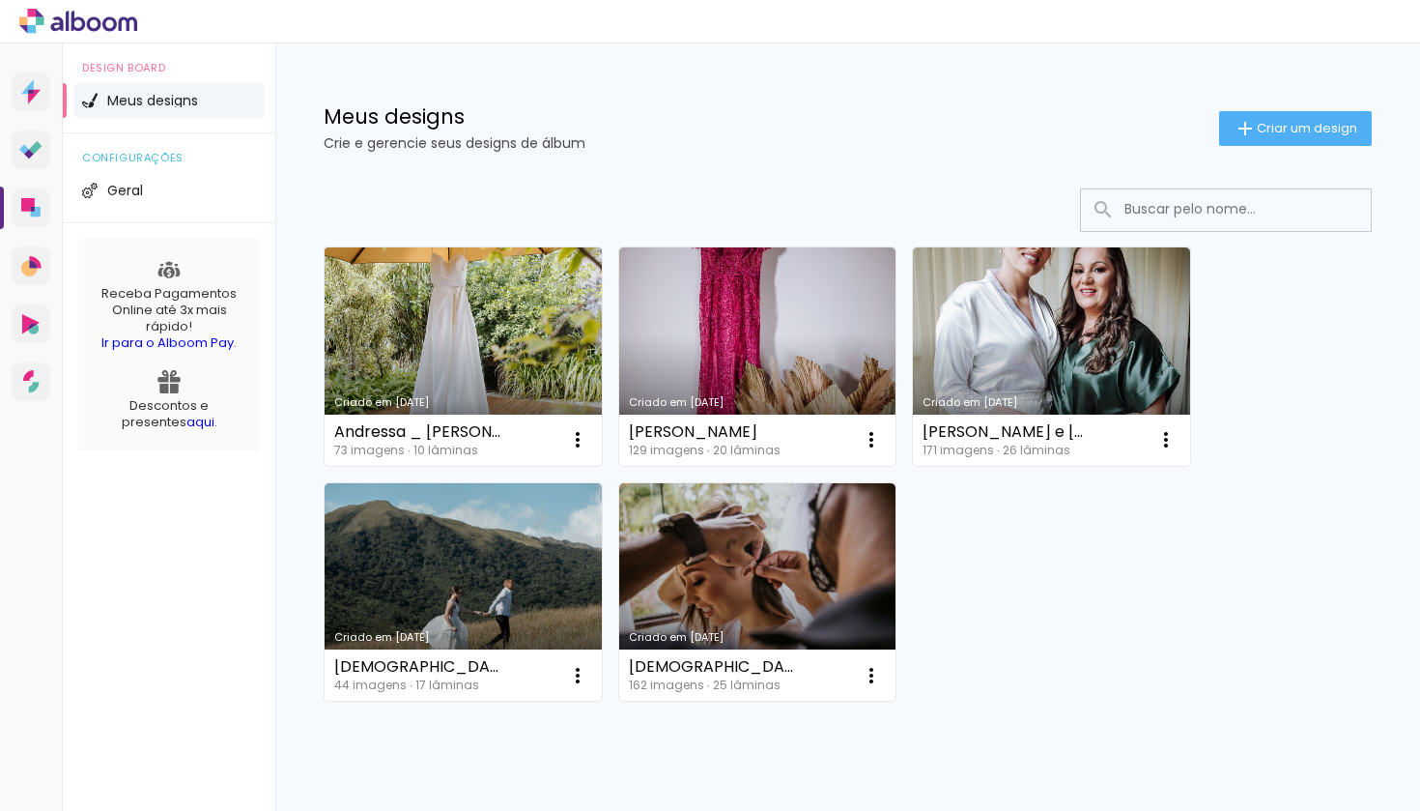
click at [454, 298] on link "Criado em [DATE]" at bounding box center [463, 356] width 277 height 218
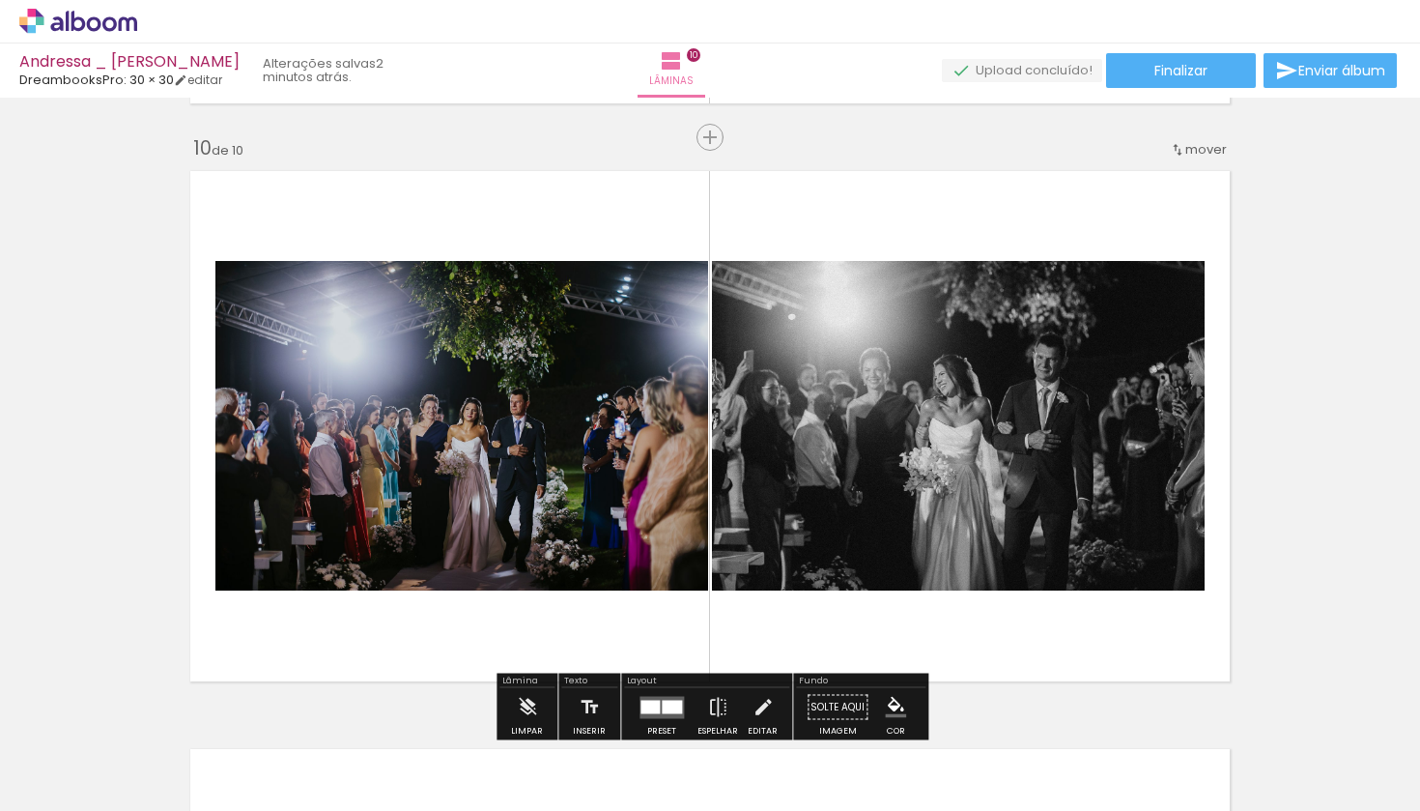
scroll to position [5191, 0]
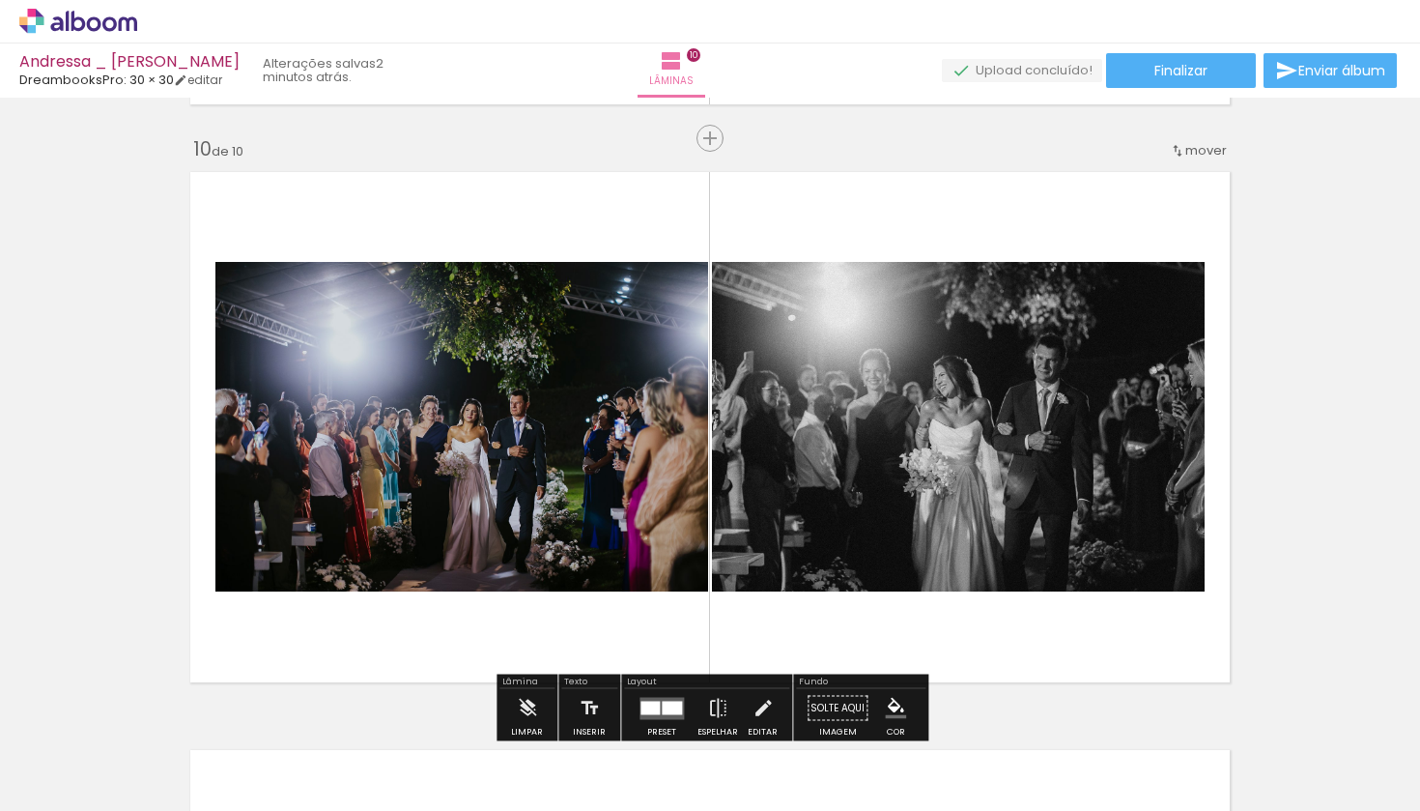
click at [63, 756] on input "Todas as fotos" at bounding box center [53, 752] width 73 height 16
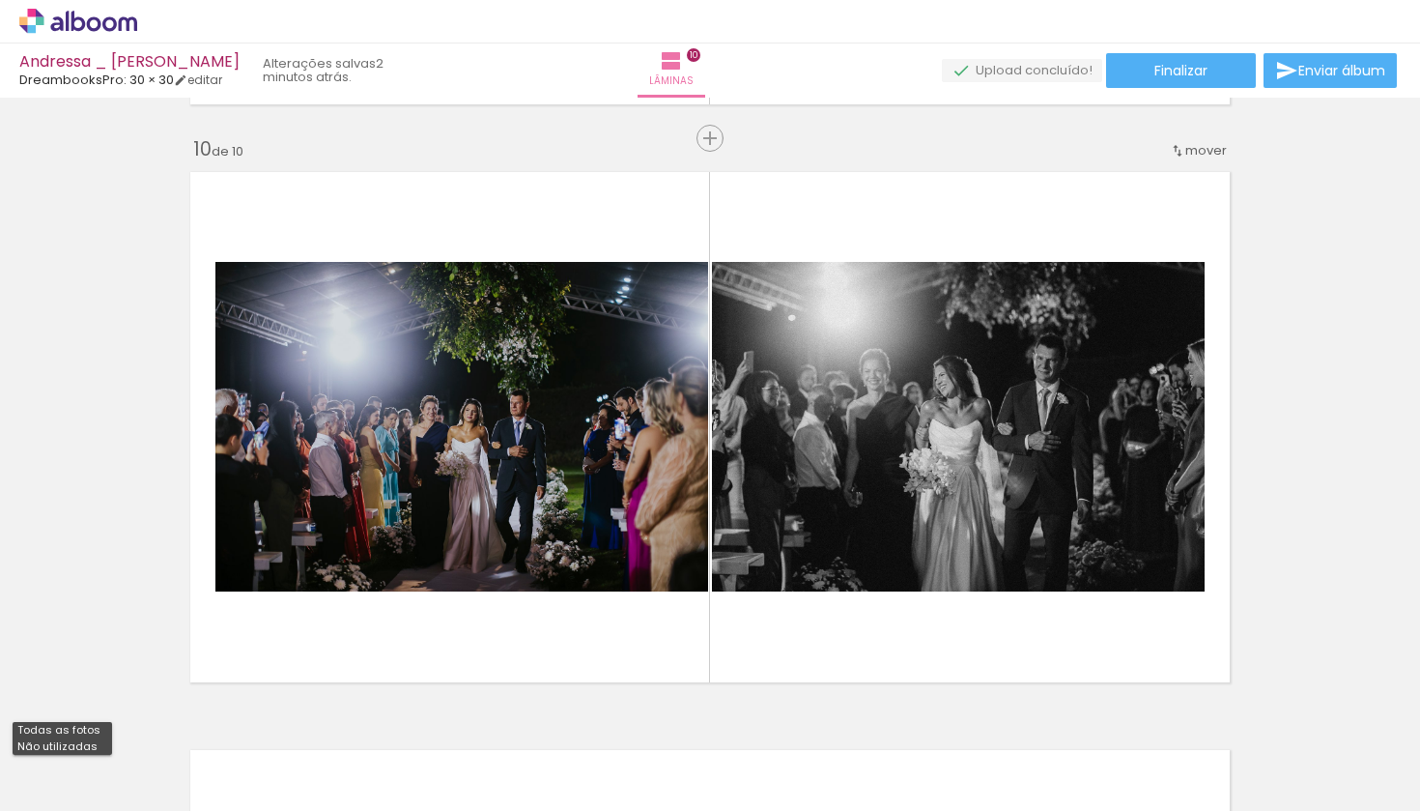
click at [0, 0] on slot "Não utilizadas" at bounding box center [0, 0] width 0 height 0
type input "Não utilizadas"
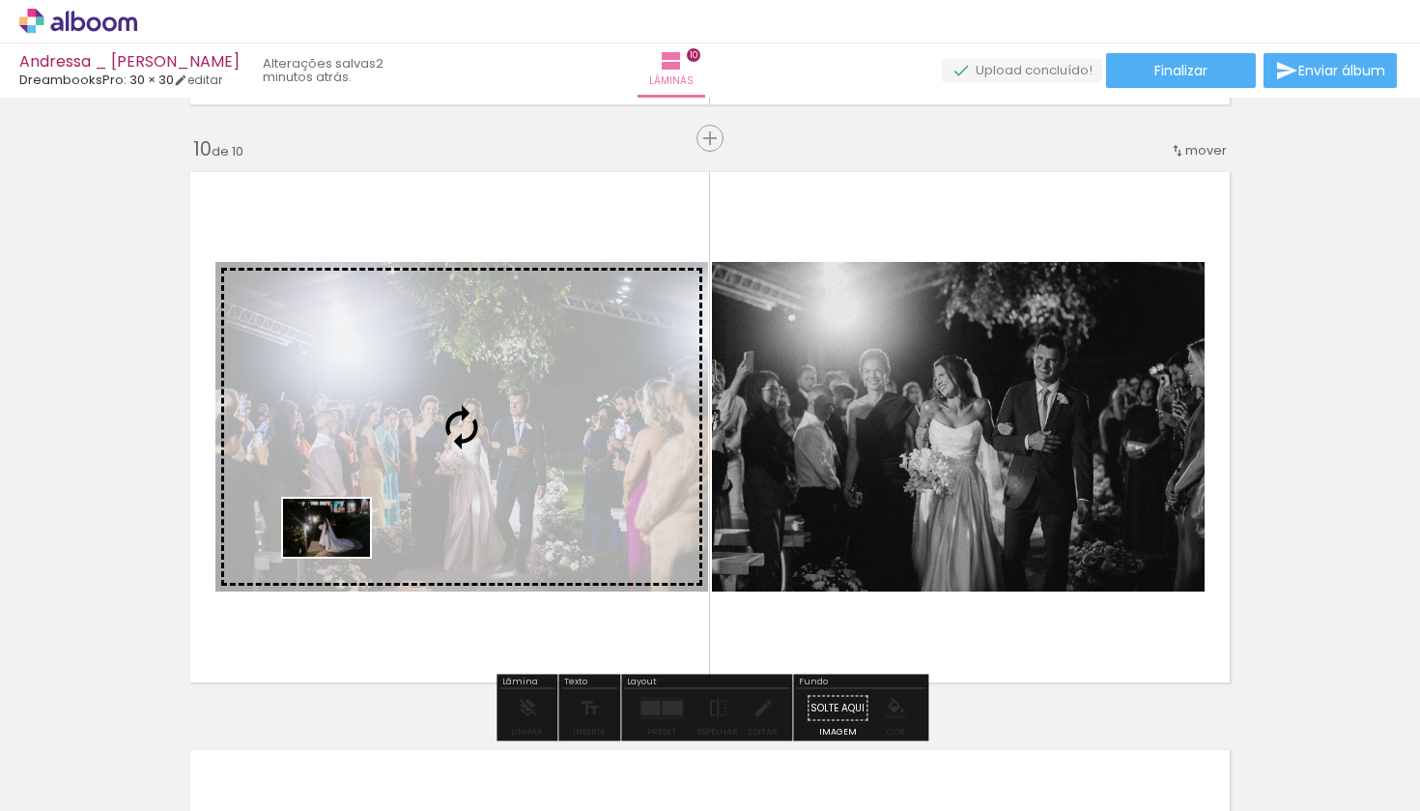
drag, startPoint x: 210, startPoint y: 758, endPoint x: 341, endPoint y: 557, distance: 240.9
click at [341, 557] on quentale-workspace at bounding box center [710, 405] width 1420 height 811
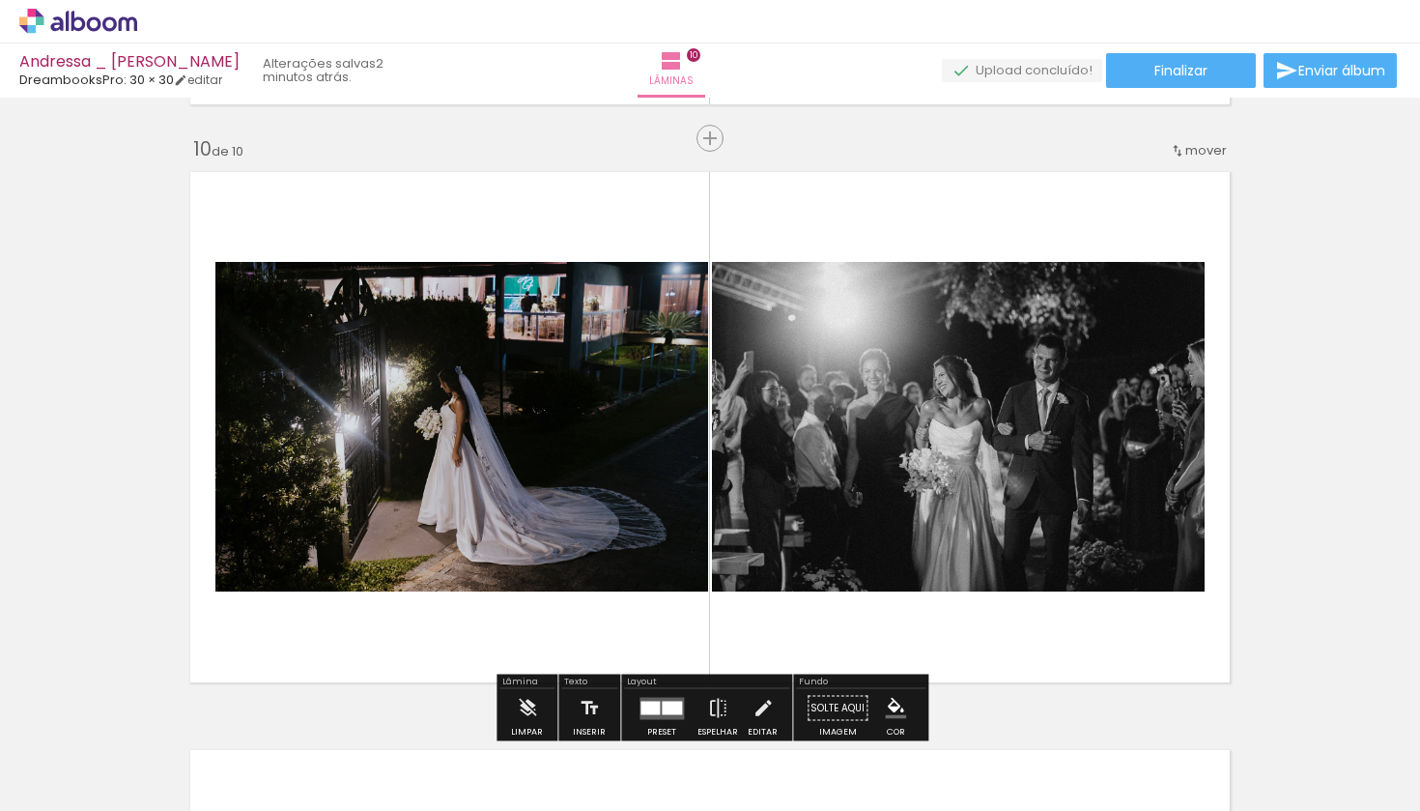
drag, startPoint x: 201, startPoint y: 746, endPoint x: 324, endPoint y: 561, distance: 221.6
click at [324, 561] on quentale-workspace at bounding box center [710, 405] width 1420 height 811
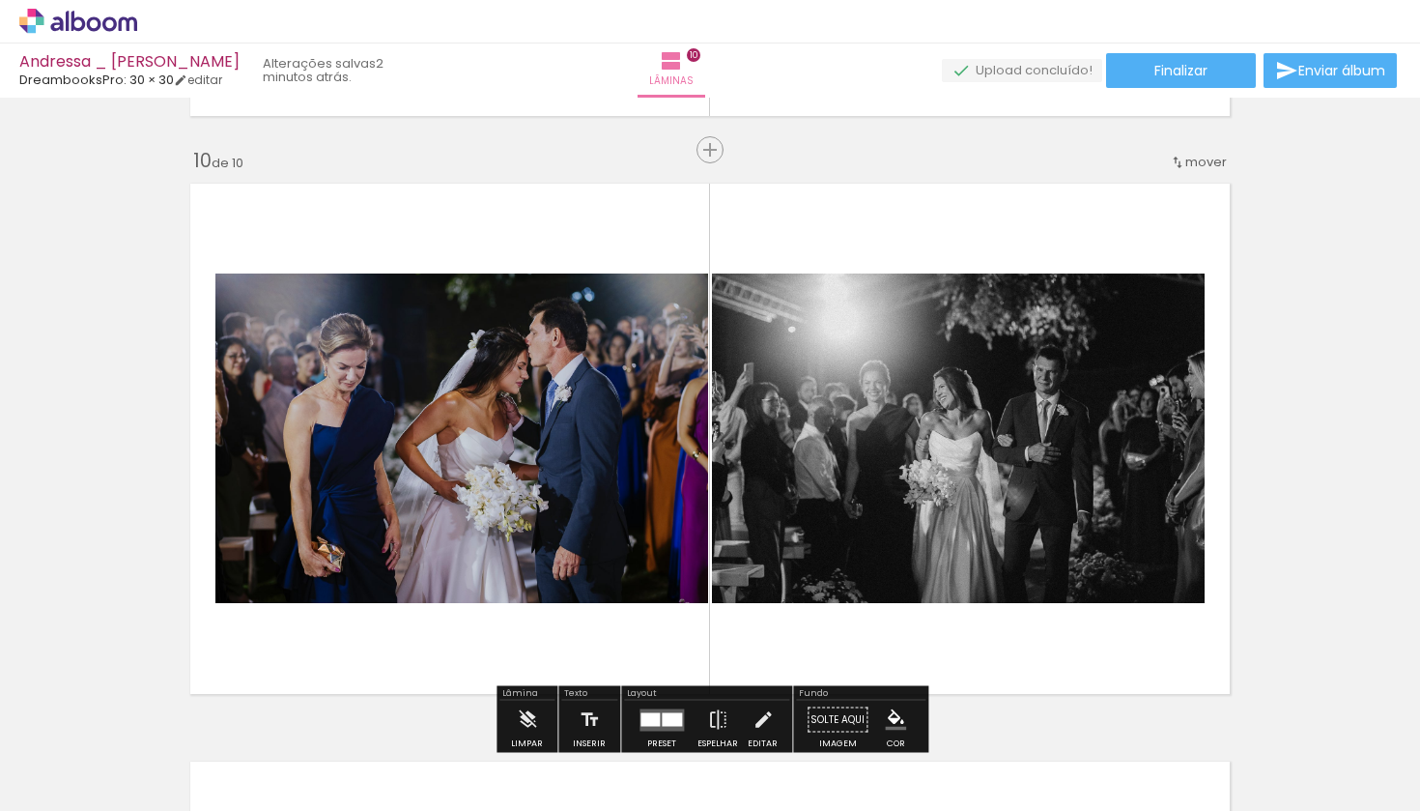
scroll to position [5197, 0]
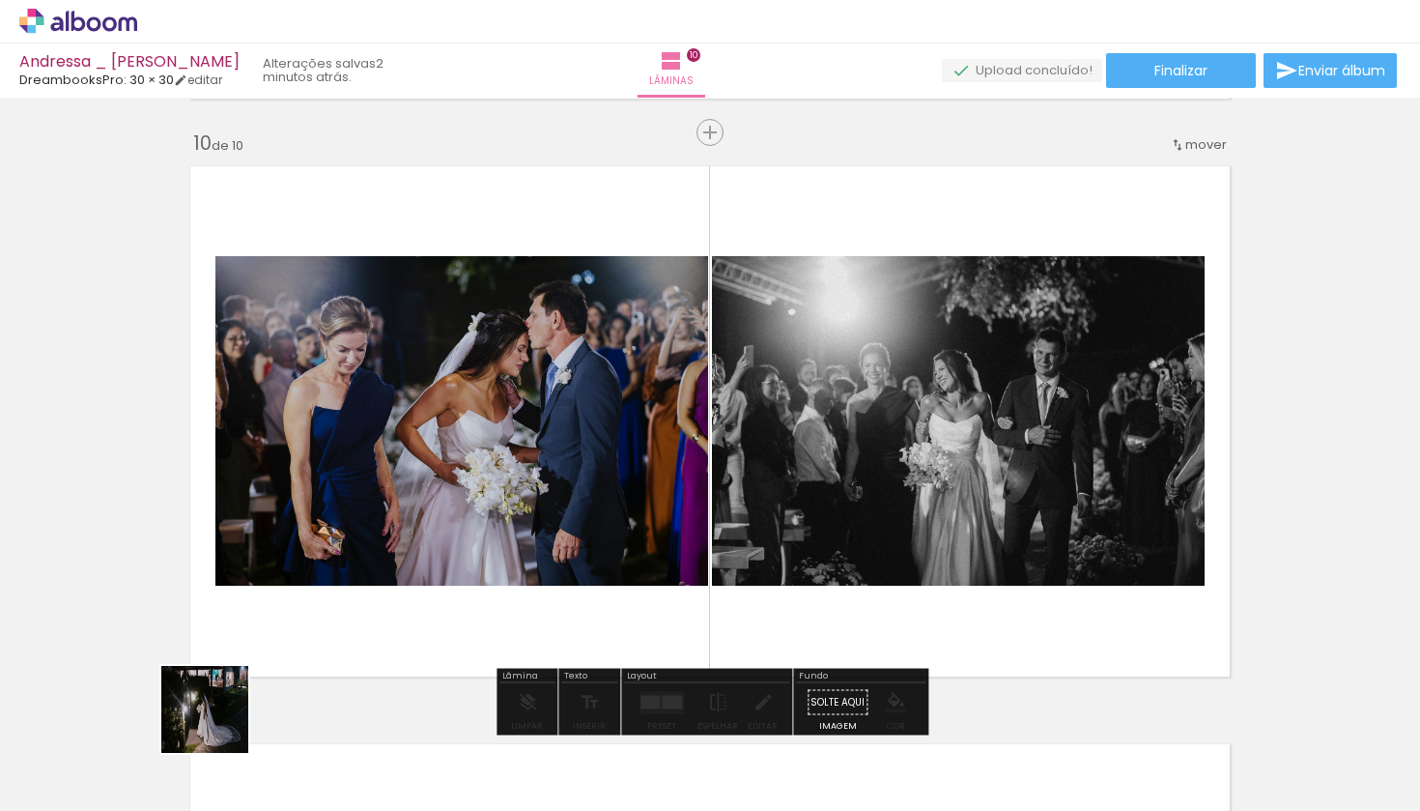
drag, startPoint x: 182, startPoint y: 774, endPoint x: 328, endPoint y: 593, distance: 232.8
click at [328, 593] on quentale-workspace at bounding box center [710, 405] width 1420 height 811
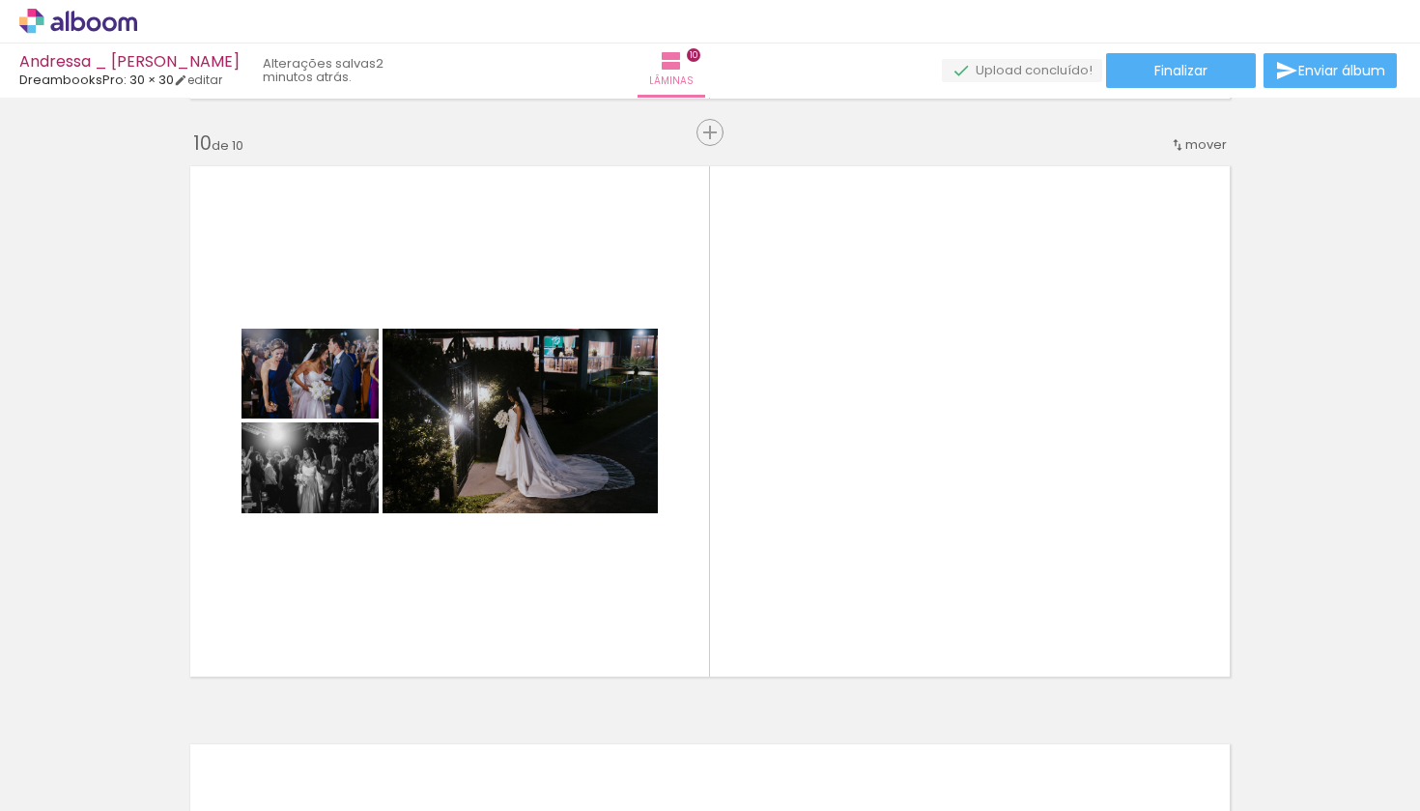
scroll to position [0, 2404]
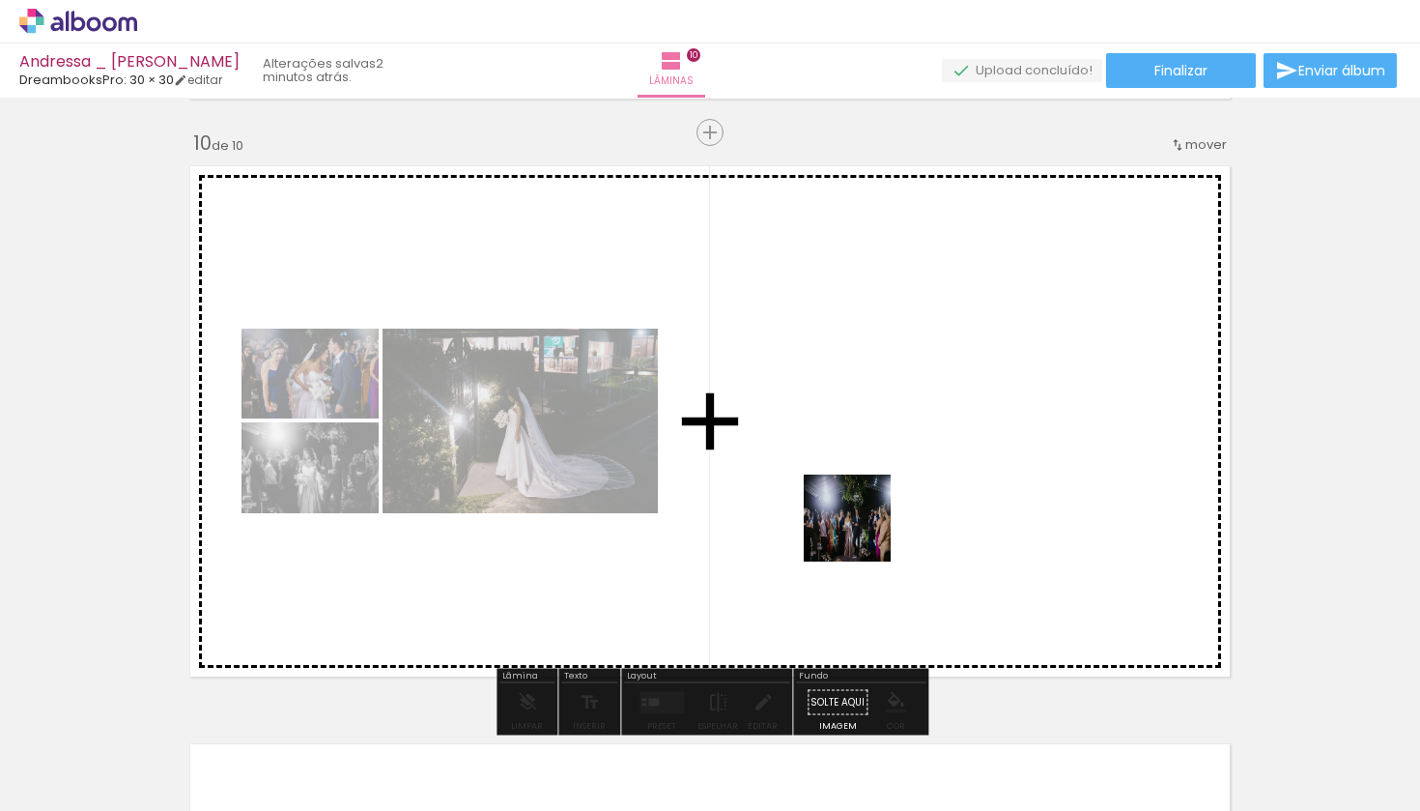
drag, startPoint x: 926, startPoint y: 766, endPoint x: 852, endPoint y: 489, distance: 286.8
click at [852, 489] on quentale-workspace at bounding box center [710, 405] width 1420 height 811
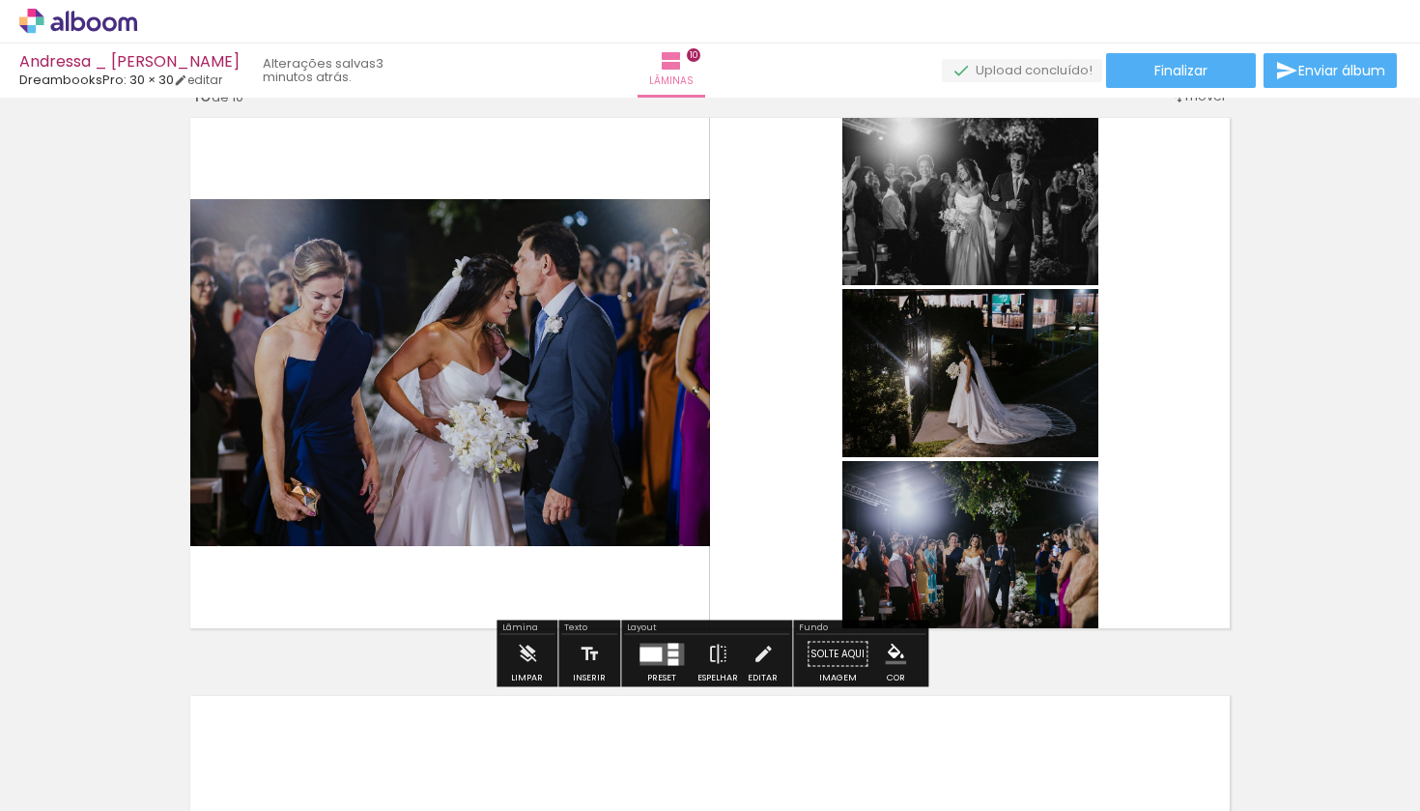
scroll to position [5245, 0]
click at [655, 662] on quentale-layouter at bounding box center [662, 653] width 44 height 22
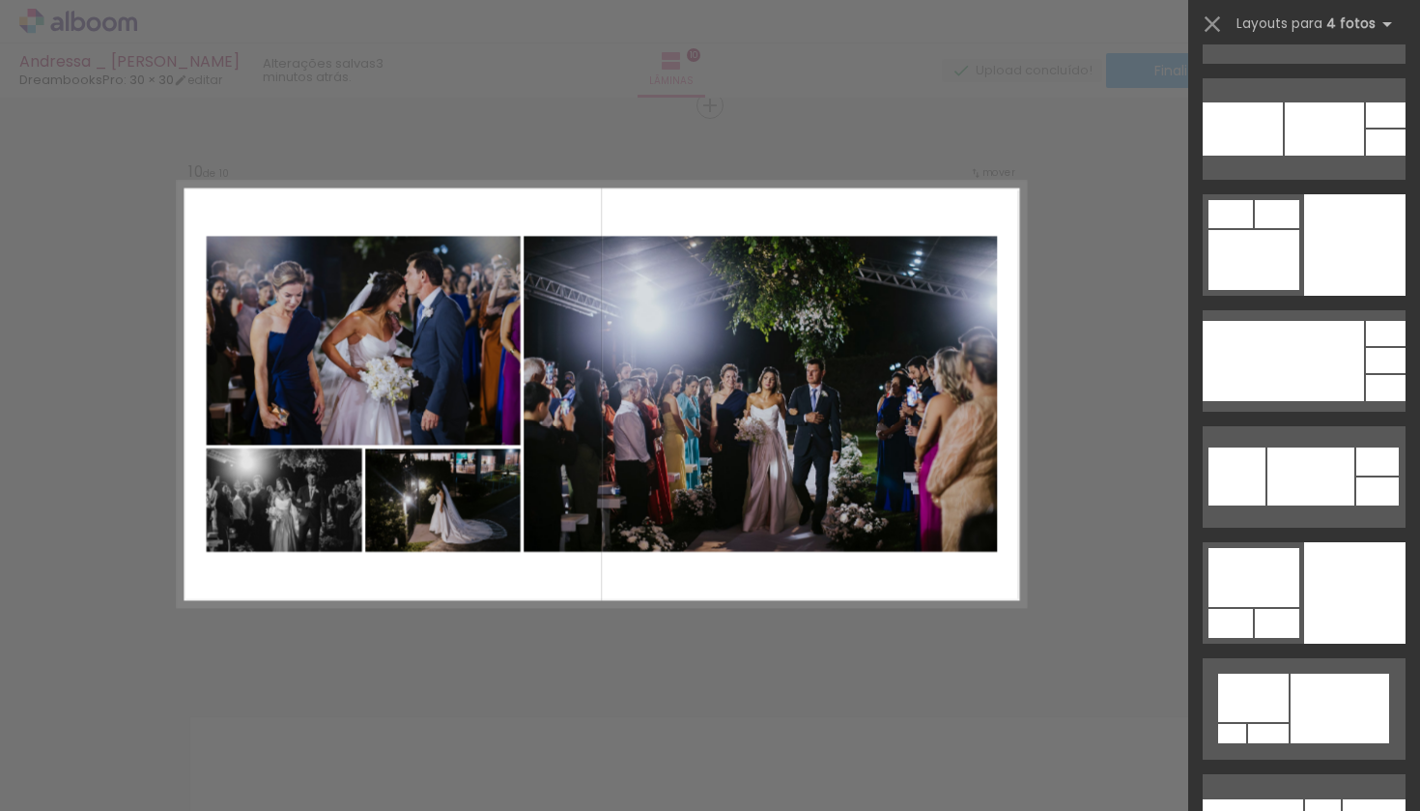
scroll to position [8931, 0]
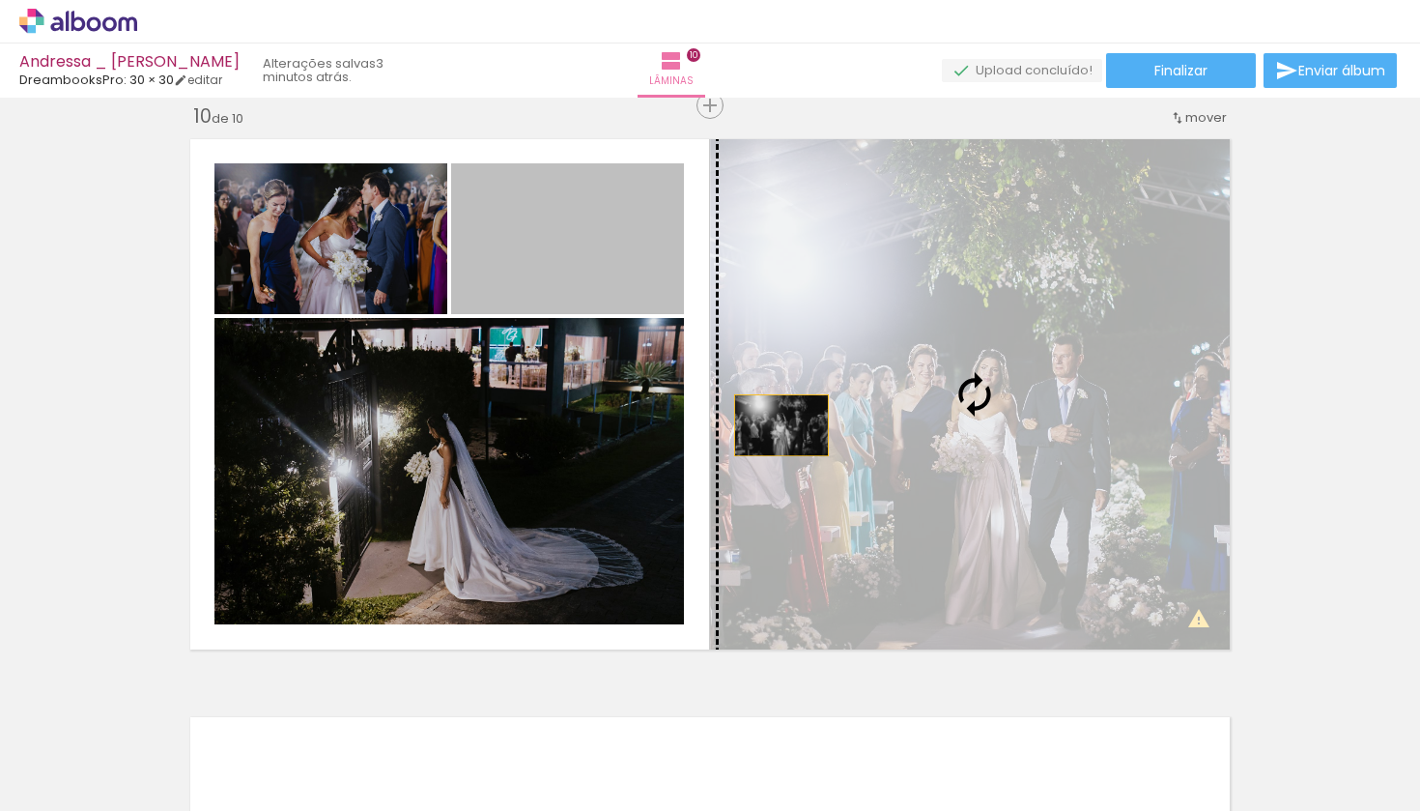
drag, startPoint x: 532, startPoint y: 275, endPoint x: 848, endPoint y: 472, distance: 372.4
click at [0, 0] on slot at bounding box center [0, 0] width 0 height 0
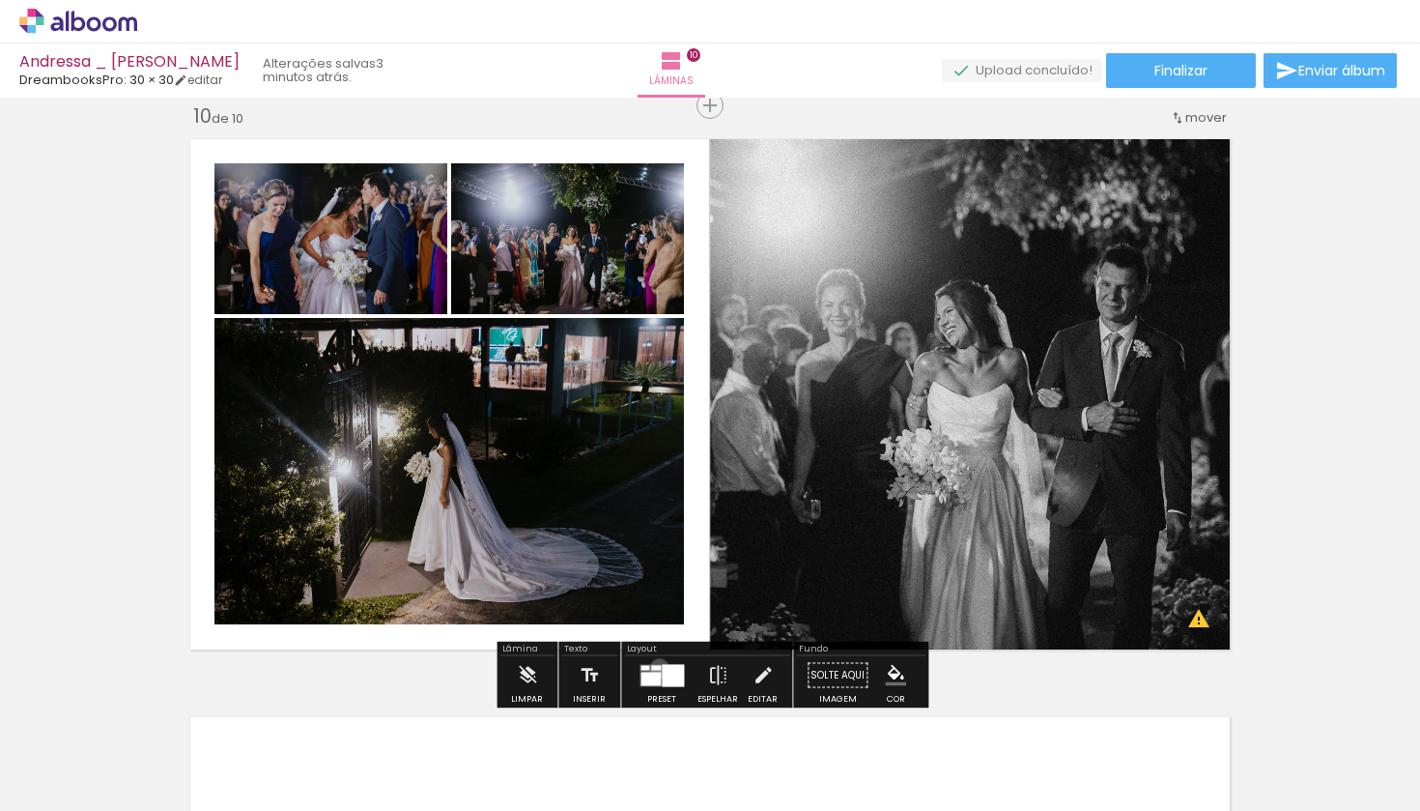
click at [655, 668] on div at bounding box center [656, 667] width 10 height 5
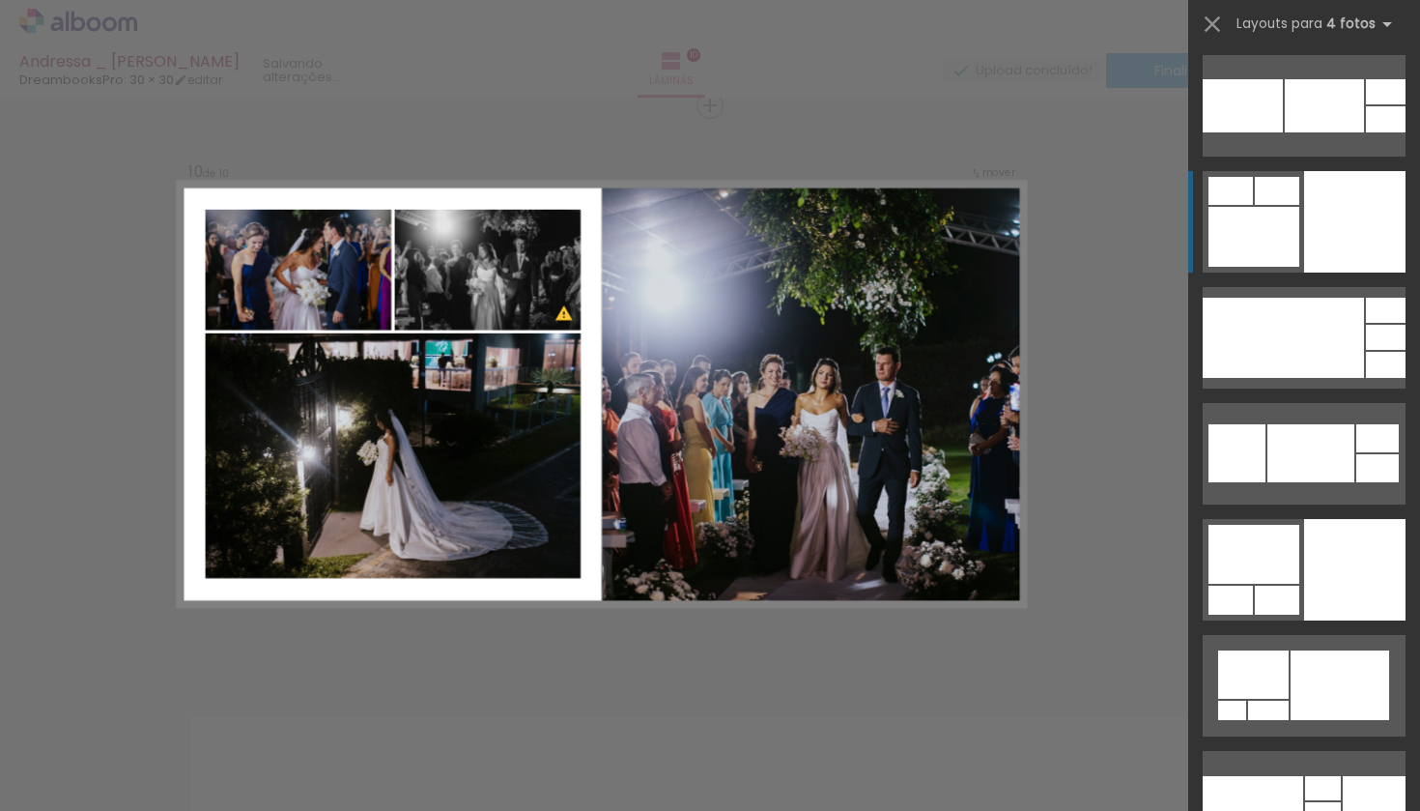
scroll to position [9043, 0]
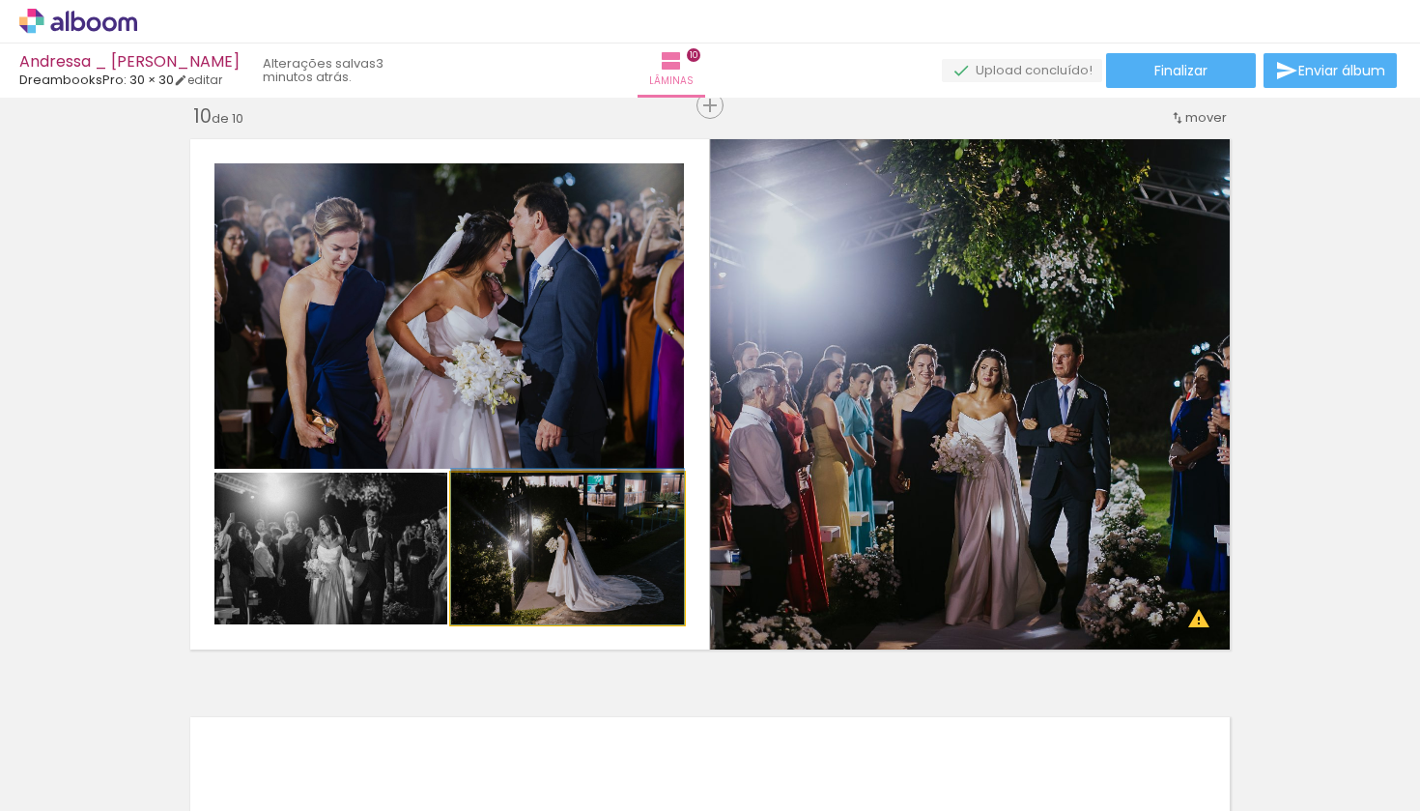
drag, startPoint x: 569, startPoint y: 585, endPoint x: 507, endPoint y: 339, distance: 254.0
click at [0, 0] on slot at bounding box center [0, 0] width 0 height 0
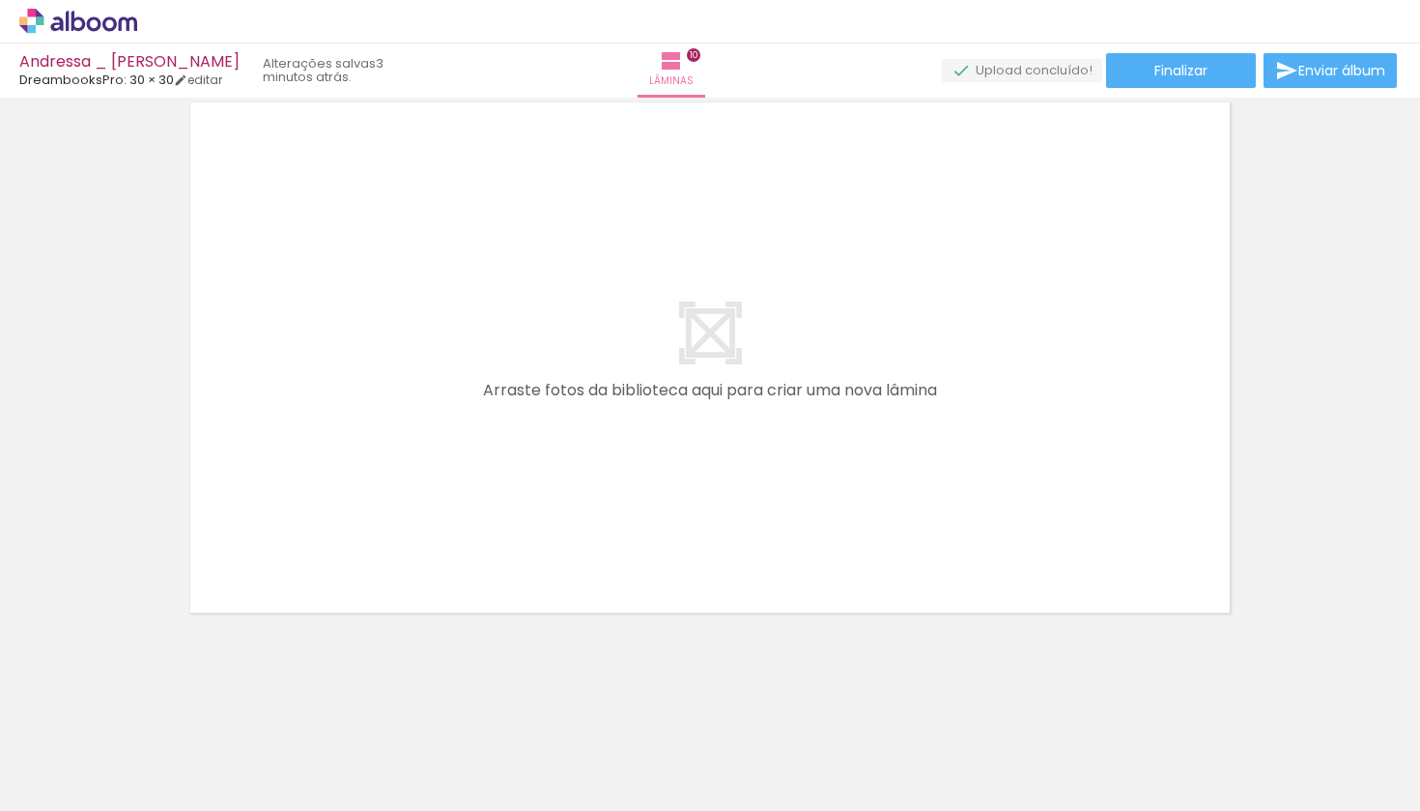
scroll to position [5838, 0]
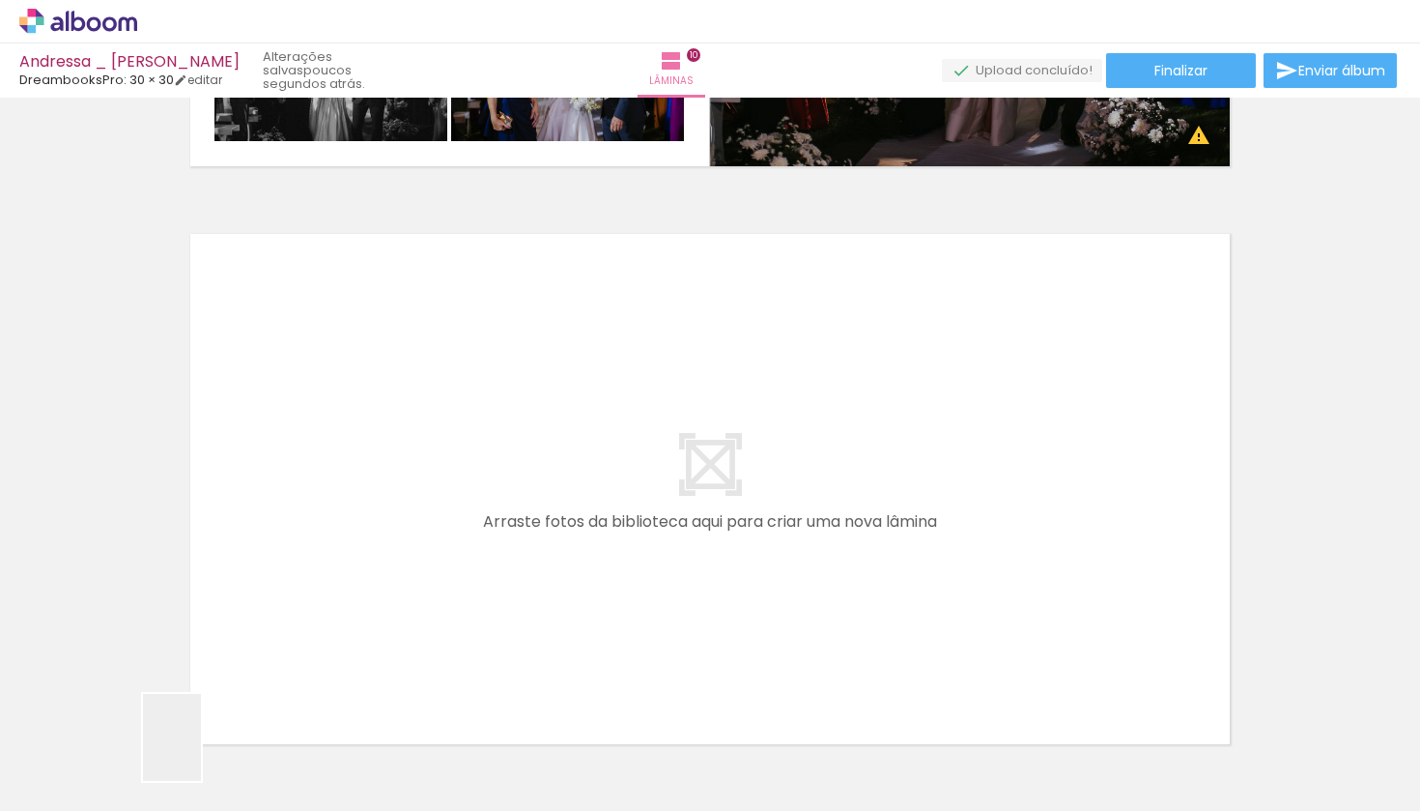
drag, startPoint x: 196, startPoint y: 765, endPoint x: 328, endPoint y: 518, distance: 280.5
click at [328, 518] on quentale-workspace at bounding box center [710, 405] width 1420 height 811
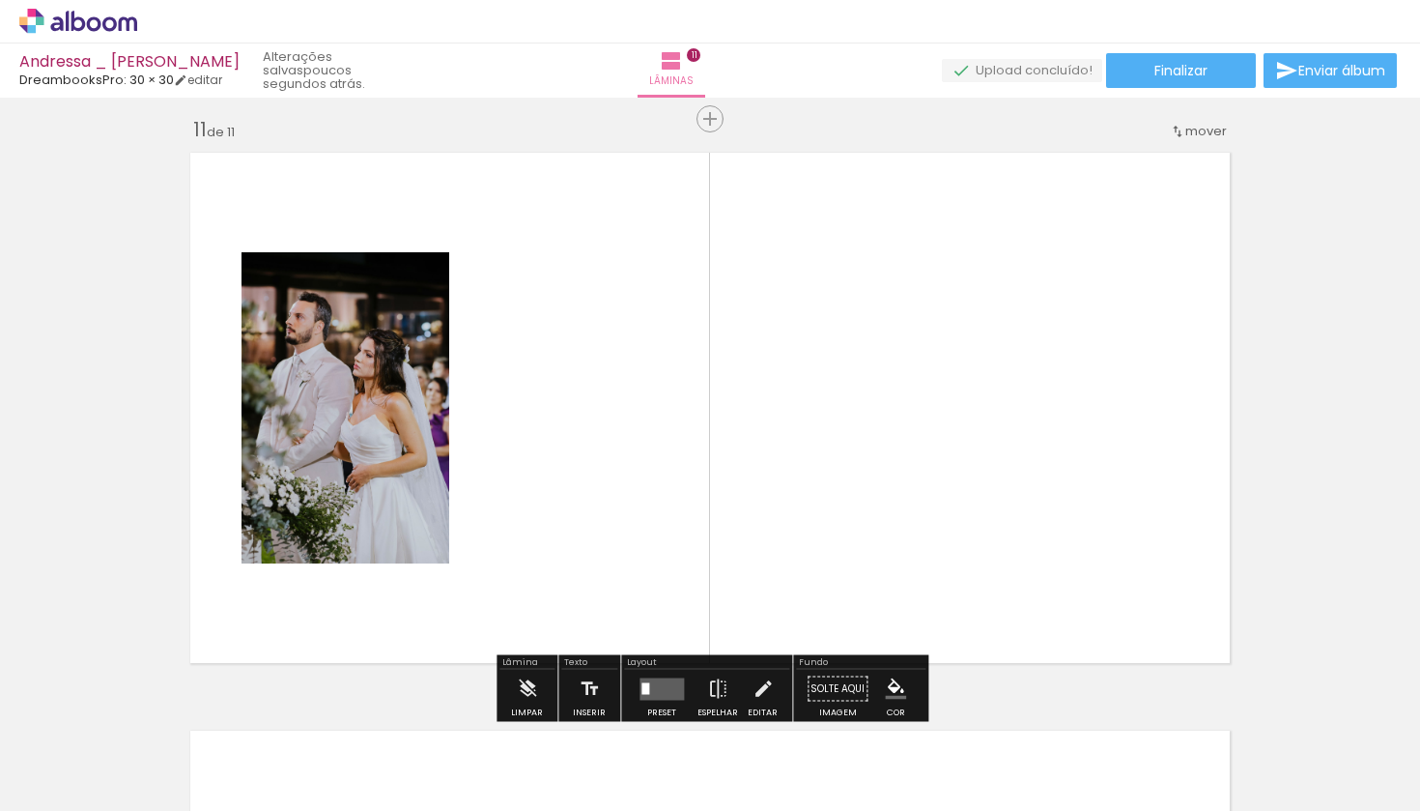
scroll to position [5802, 0]
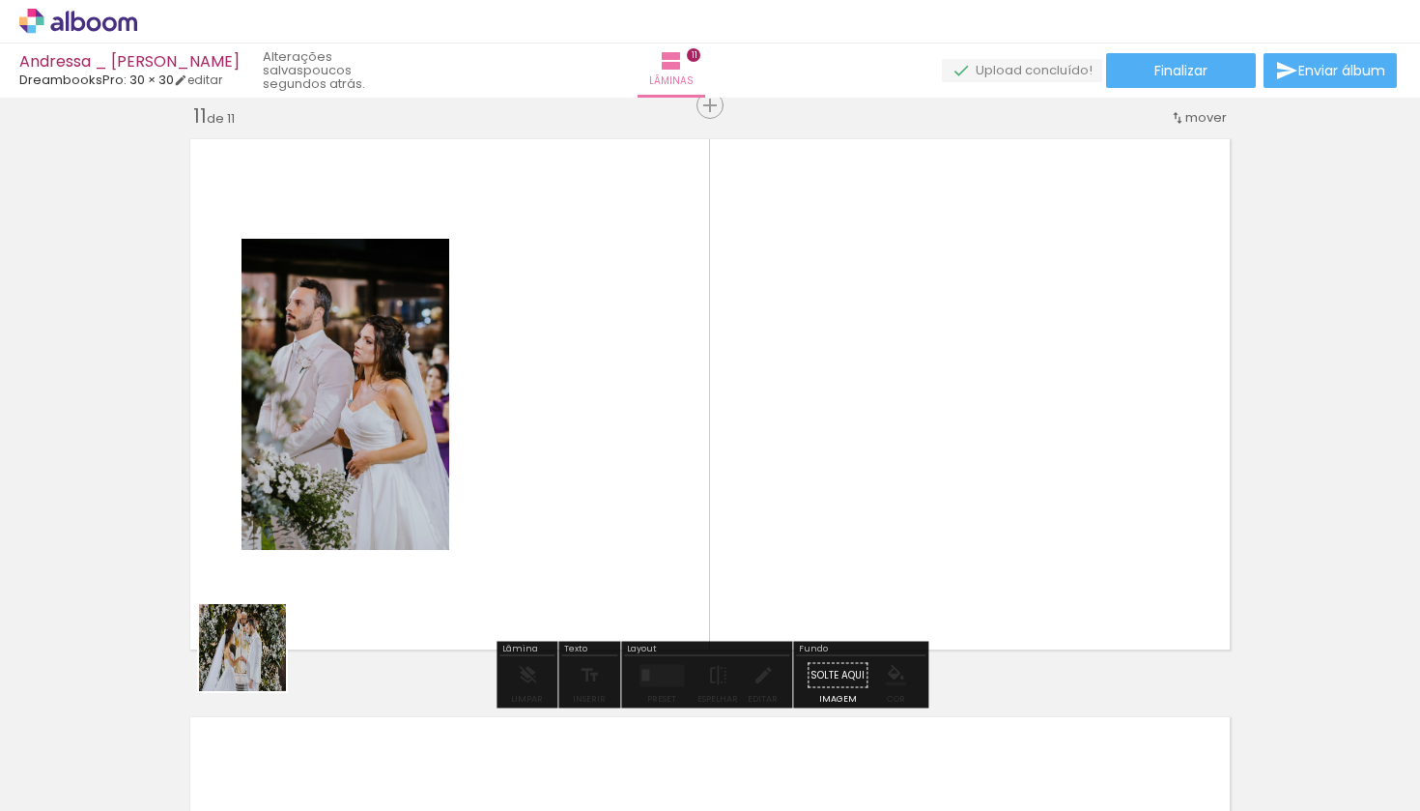
drag, startPoint x: 217, startPoint y: 737, endPoint x: 319, endPoint y: 532, distance: 228.6
click at [319, 532] on quentale-workspace at bounding box center [710, 405] width 1420 height 811
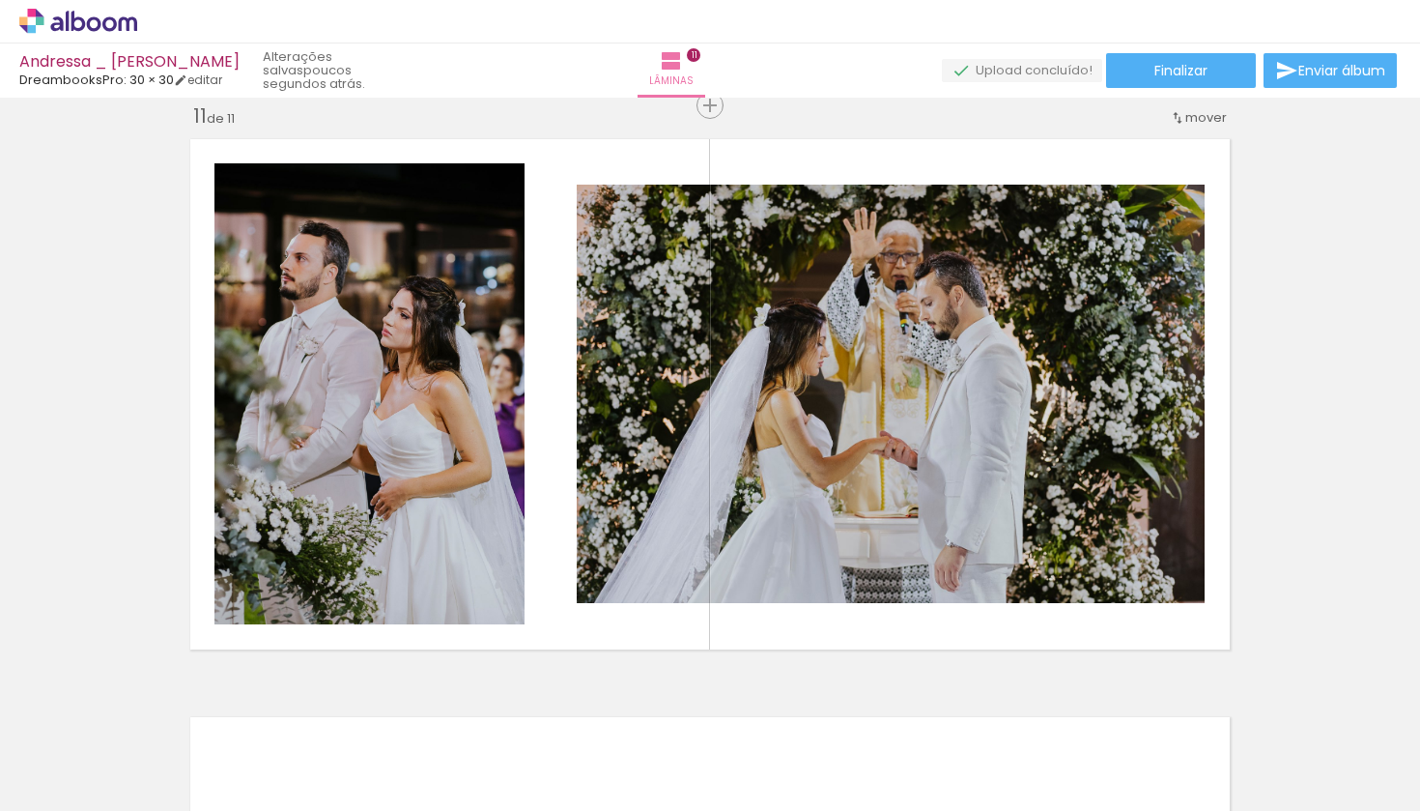
scroll to position [0, 2079]
drag, startPoint x: 1041, startPoint y: 767, endPoint x: 970, endPoint y: 524, distance: 253.5
click at [970, 524] on quentale-workspace at bounding box center [710, 405] width 1420 height 811
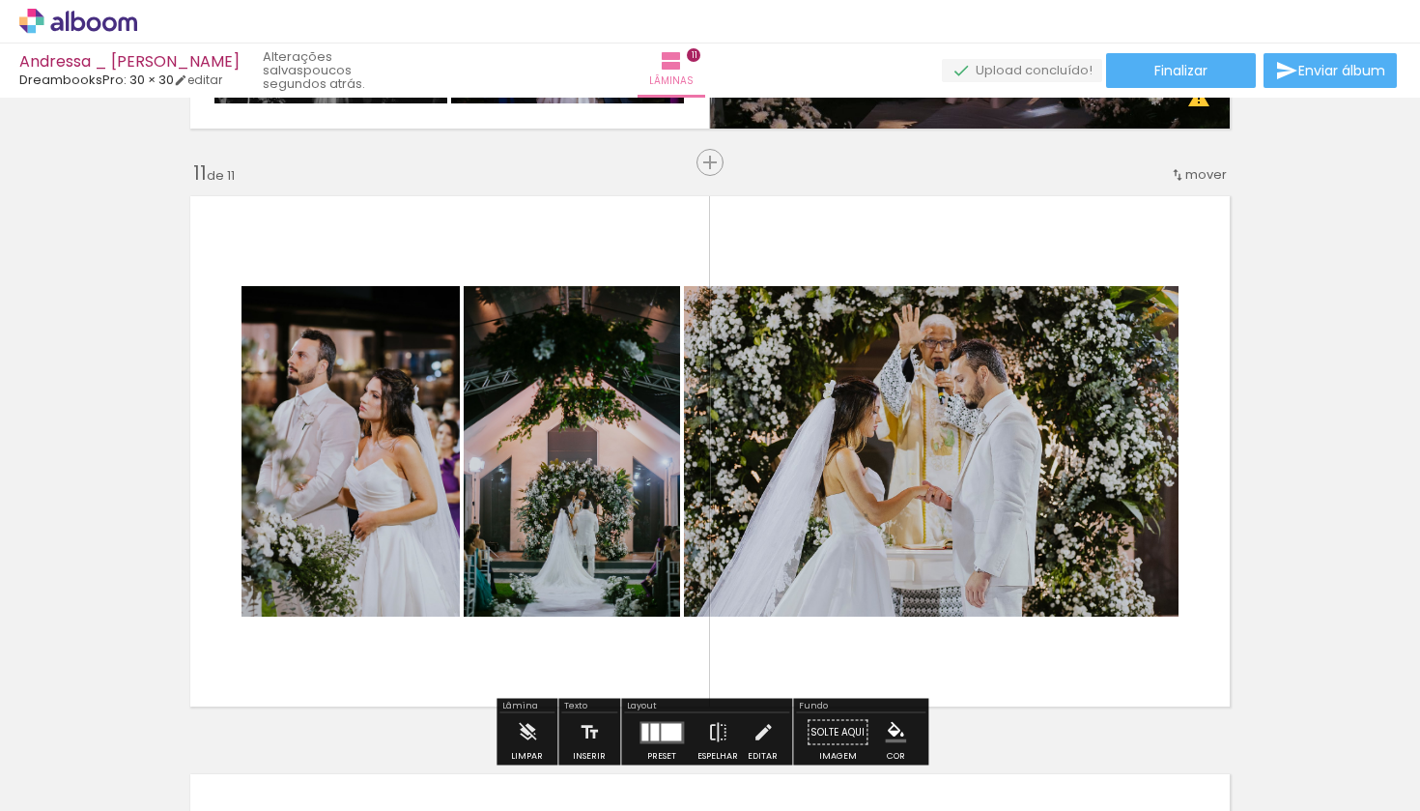
scroll to position [5869, 0]
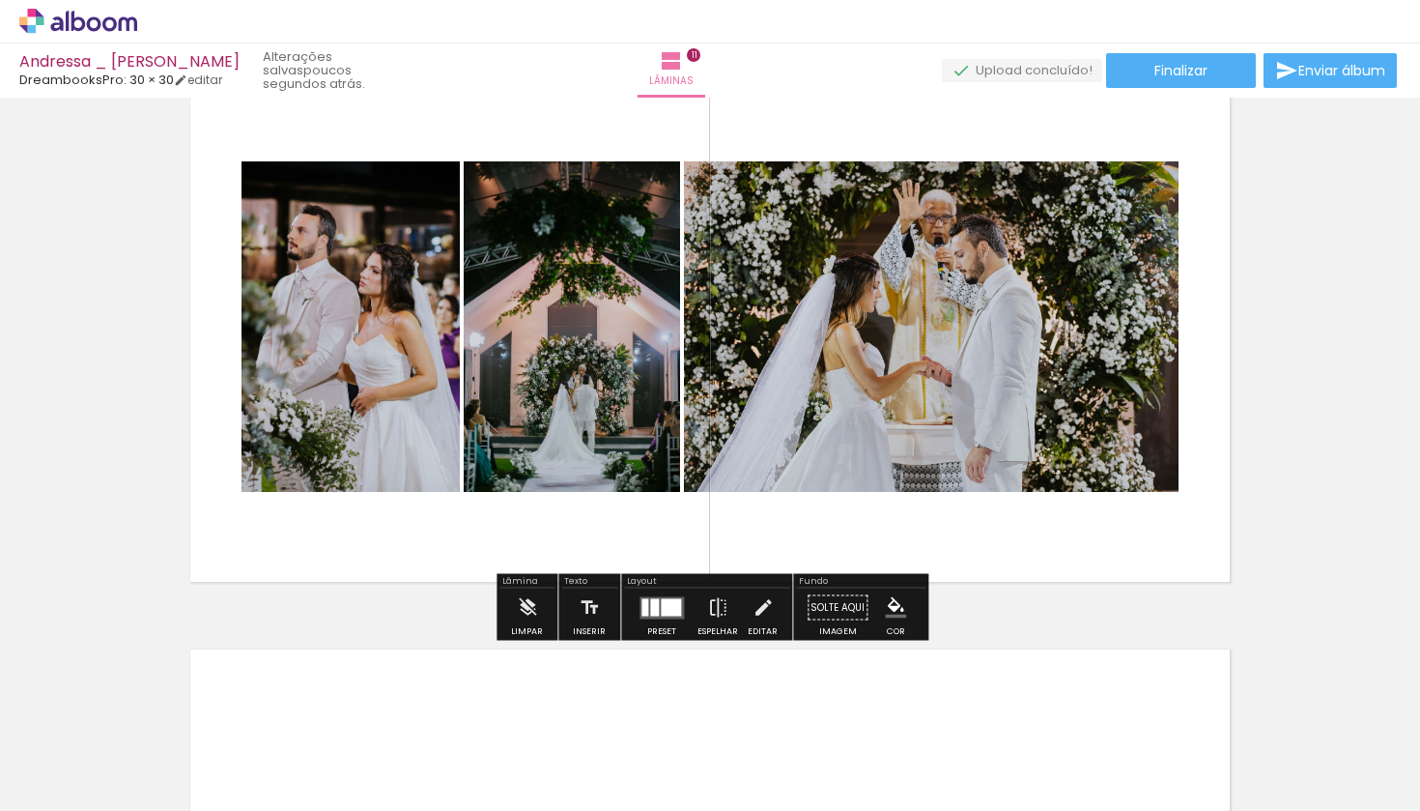
click at [671, 614] on div at bounding box center [671, 606] width 20 height 17
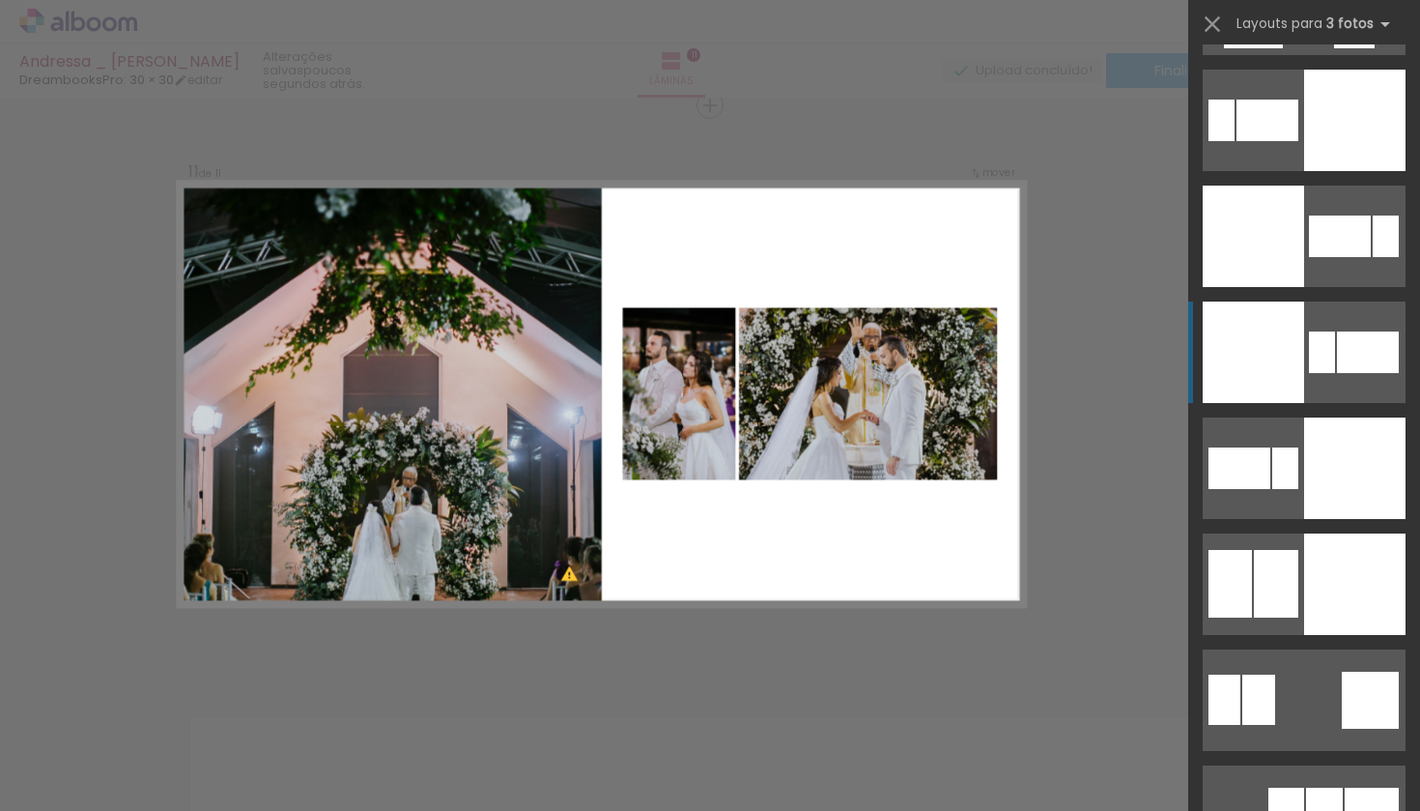
scroll to position [4292, 0]
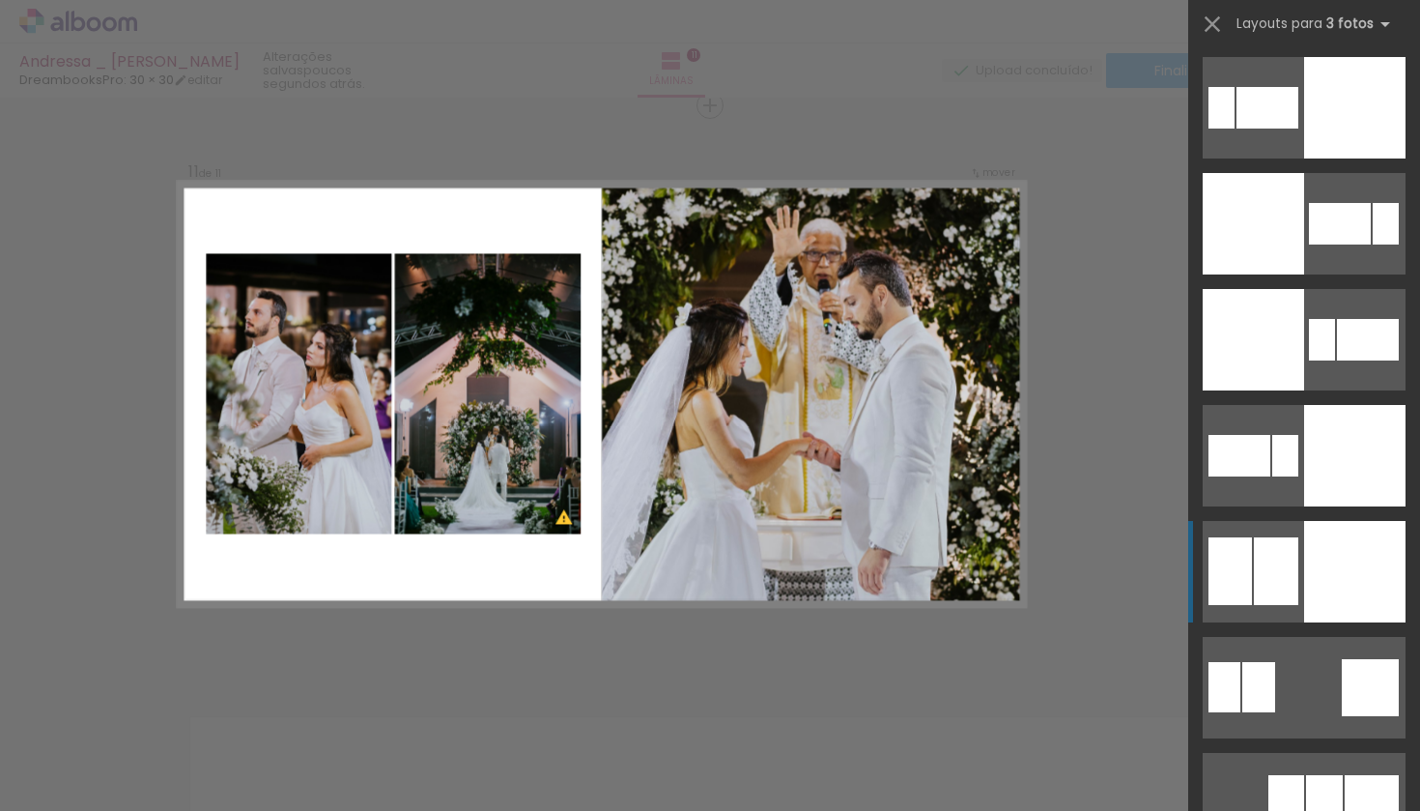
click at [1267, 128] on div at bounding box center [1268, 108] width 62 height 42
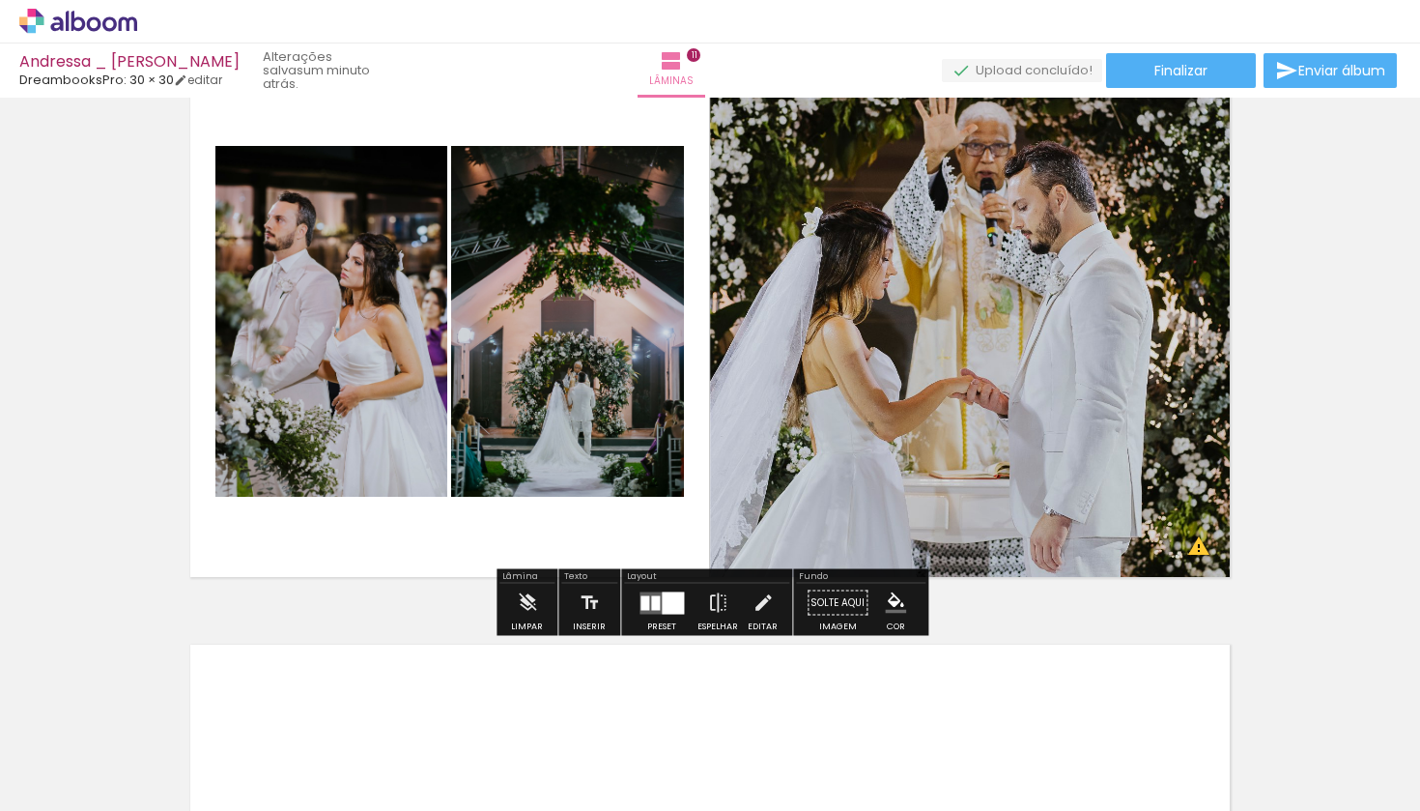
scroll to position [5930, 0]
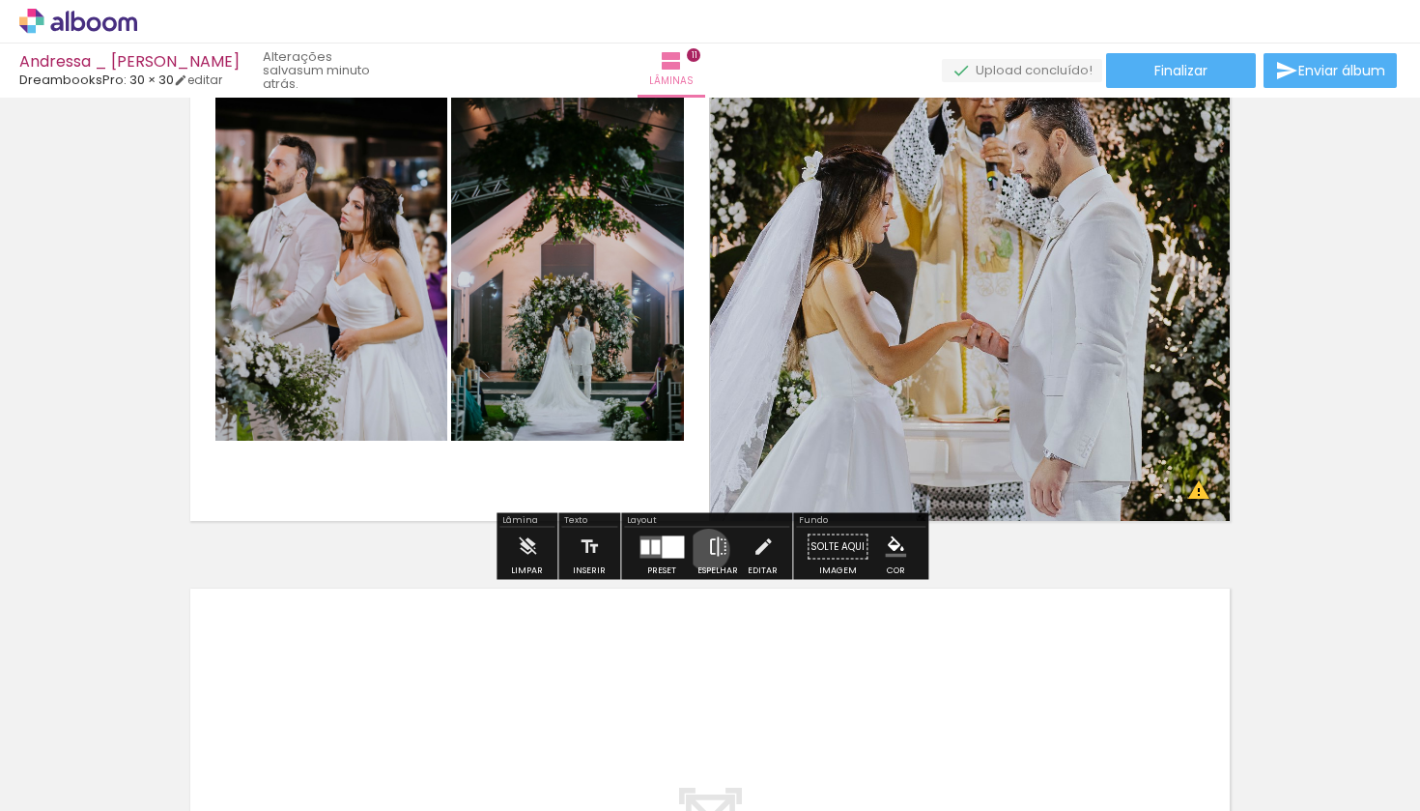
click at [707, 550] on iron-icon at bounding box center [717, 547] width 21 height 39
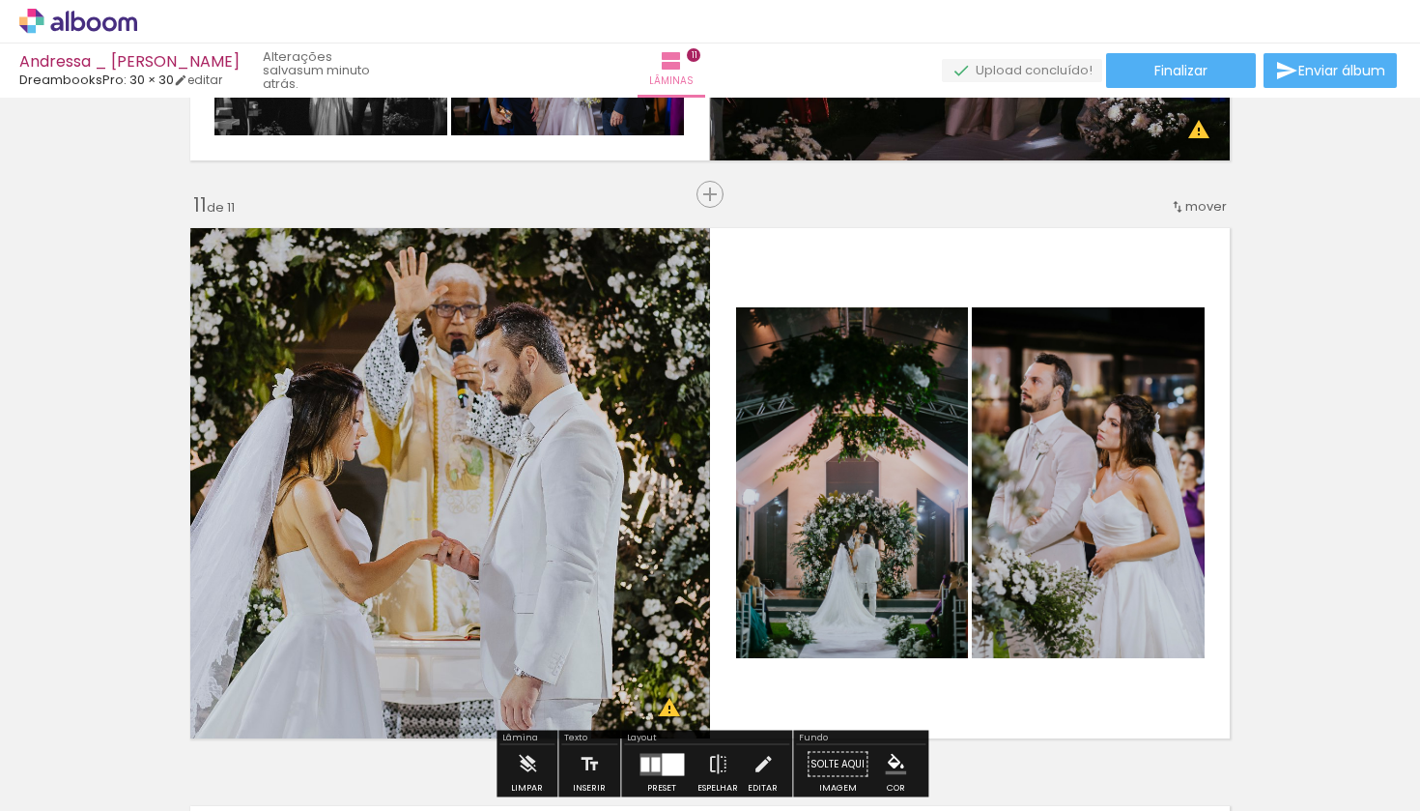
scroll to position [5722, 0]
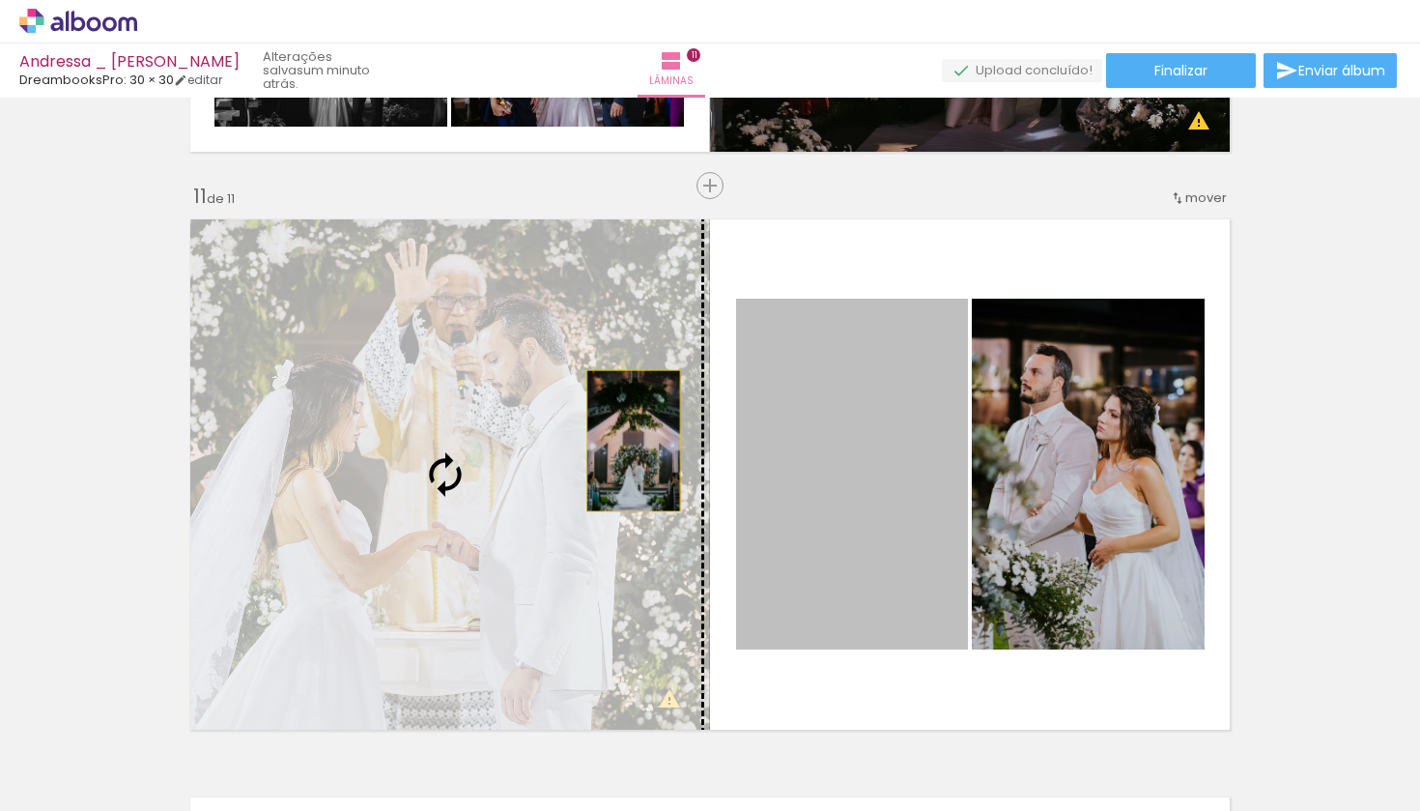
drag, startPoint x: 838, startPoint y: 451, endPoint x: 634, endPoint y: 441, distance: 204.1
click at [0, 0] on slot at bounding box center [0, 0] width 0 height 0
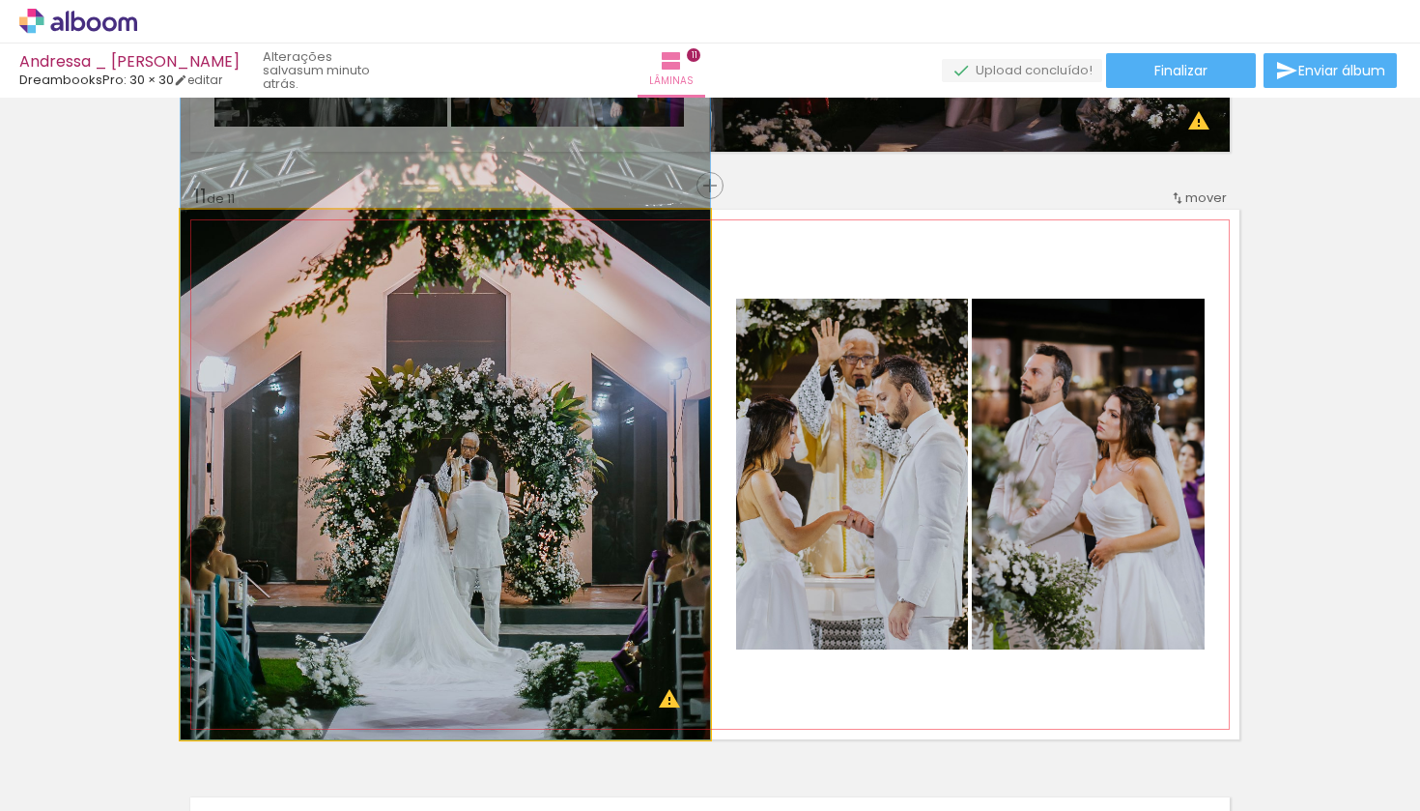
drag, startPoint x: 576, startPoint y: 488, endPoint x: 569, endPoint y: 272, distance: 215.6
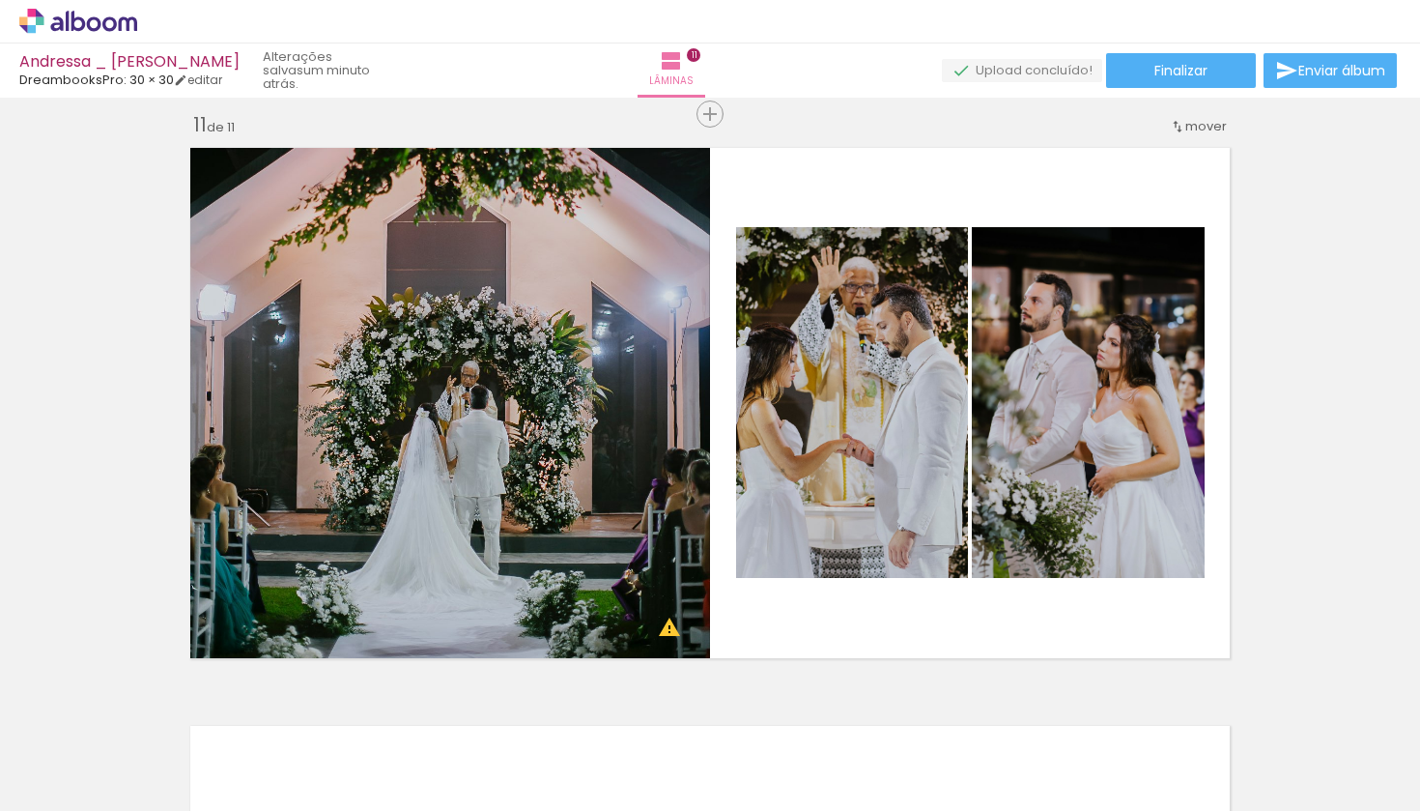
scroll to position [5772, 0]
